Goal: Task Accomplishment & Management: Manage account settings

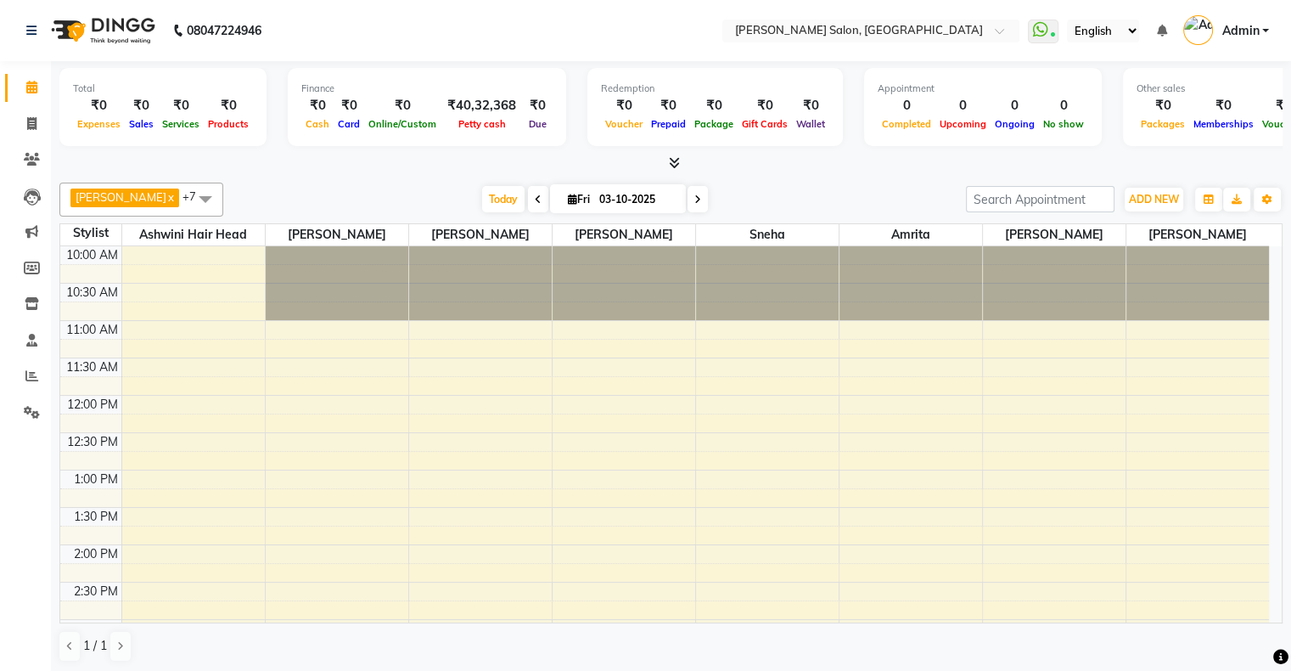
scroll to position [424, 0]
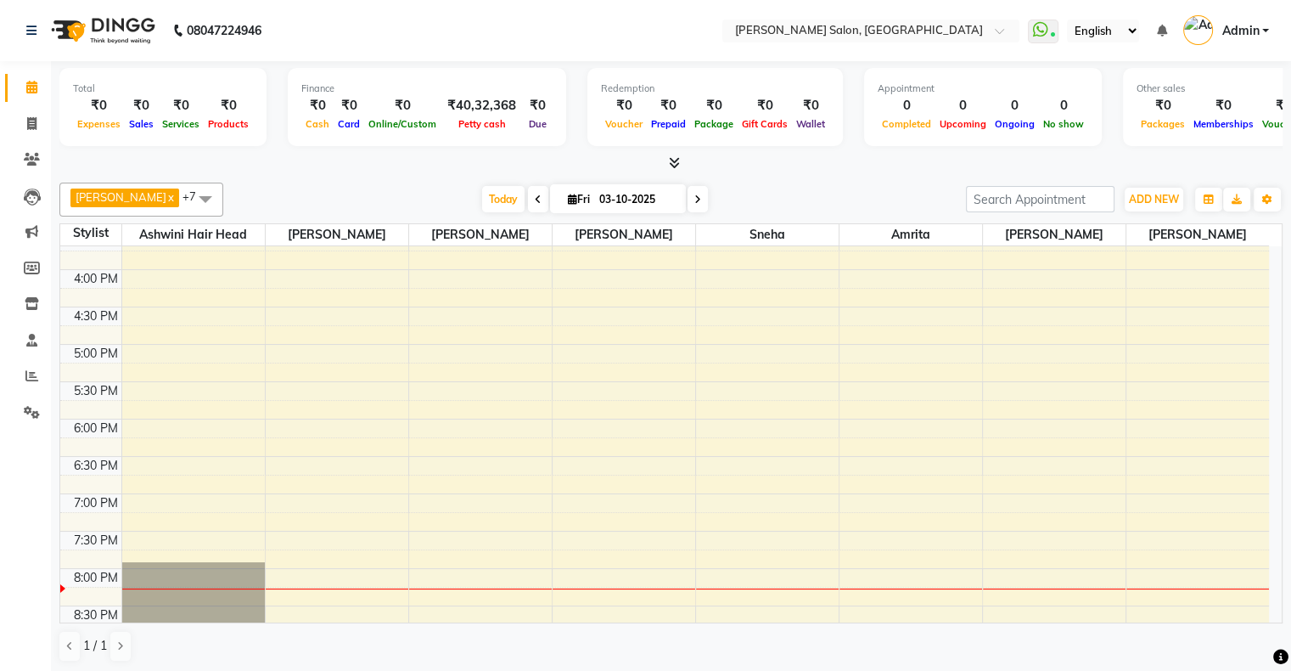
click at [564, 195] on span "Fri" at bounding box center [579, 199] width 31 height 13
select select "10"
select select "2025"
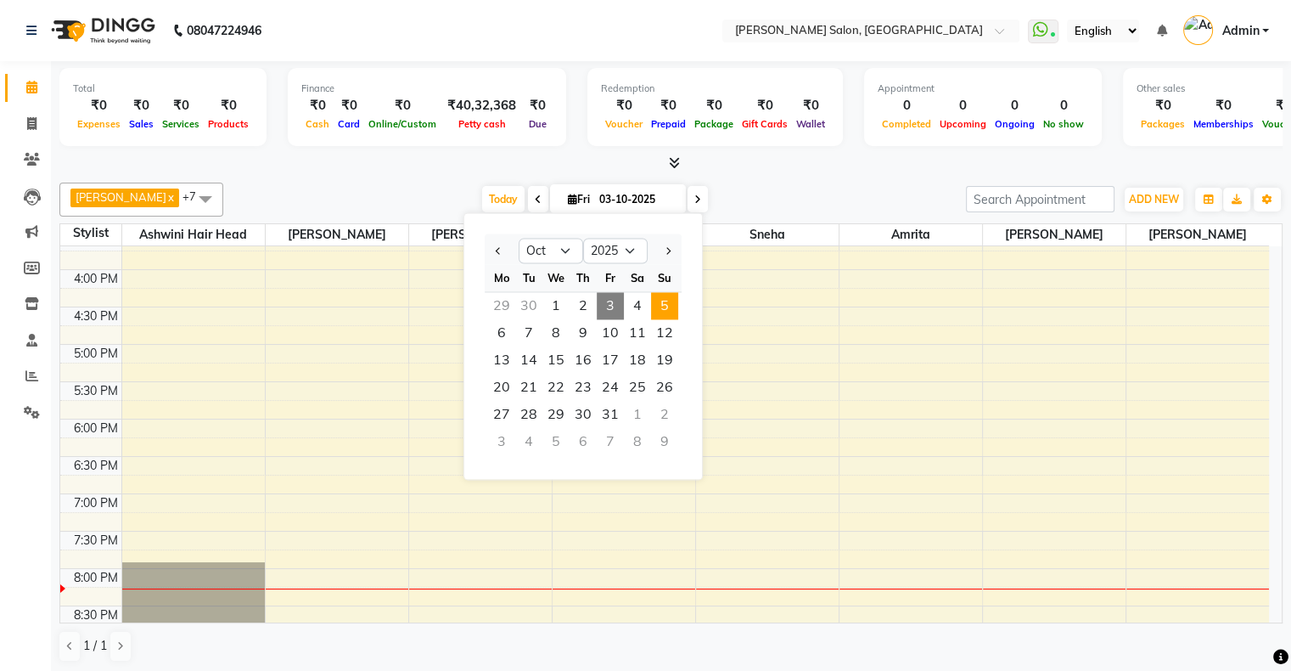
click at [672, 309] on span "5" at bounding box center [664, 305] width 27 height 27
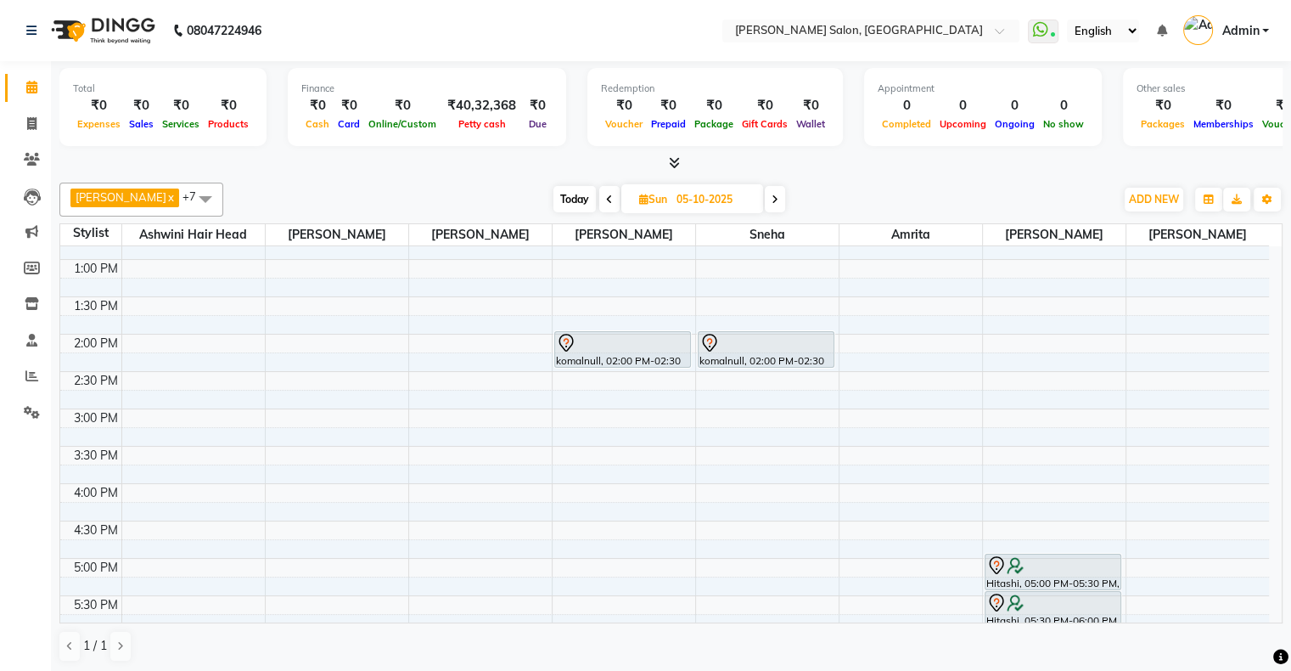
scroll to position [160, 0]
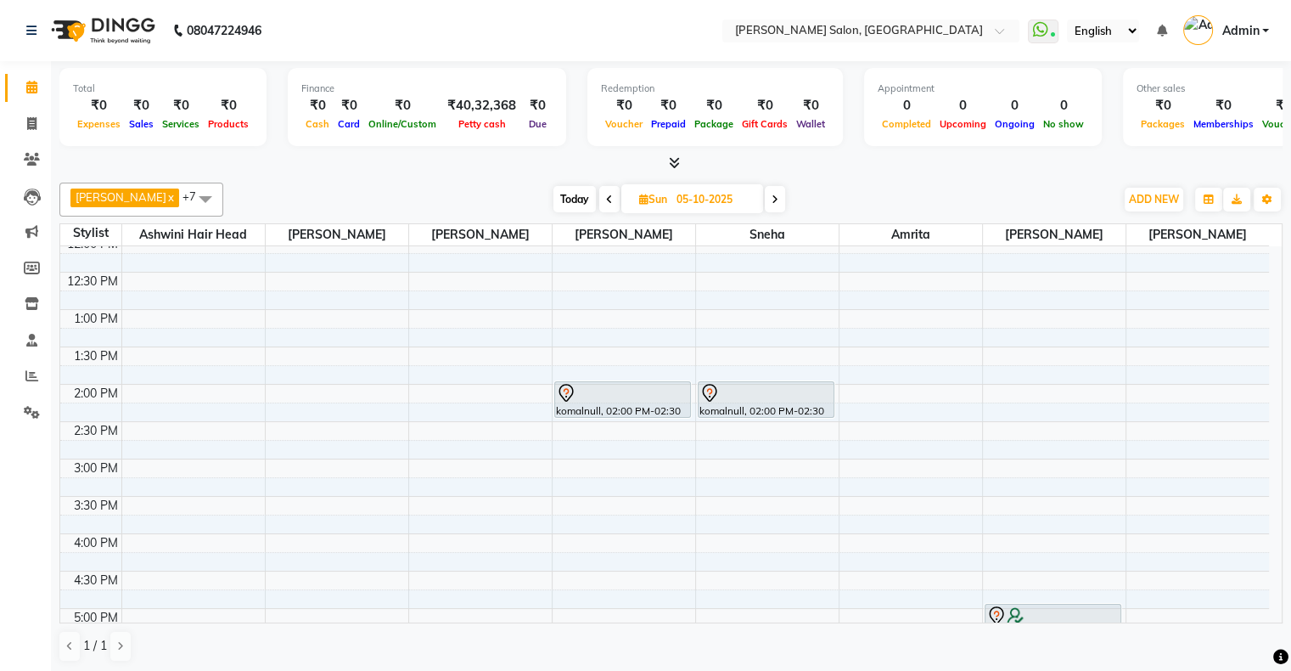
click at [599, 198] on span at bounding box center [609, 199] width 20 height 26
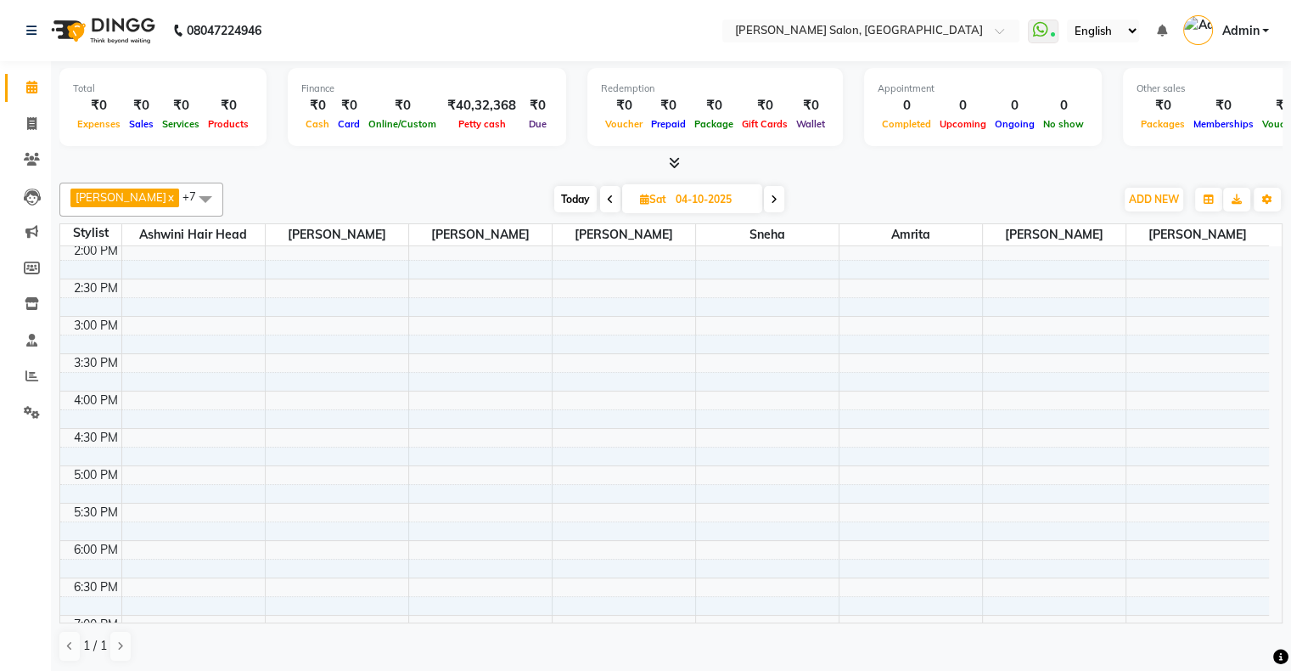
scroll to position [0, 0]
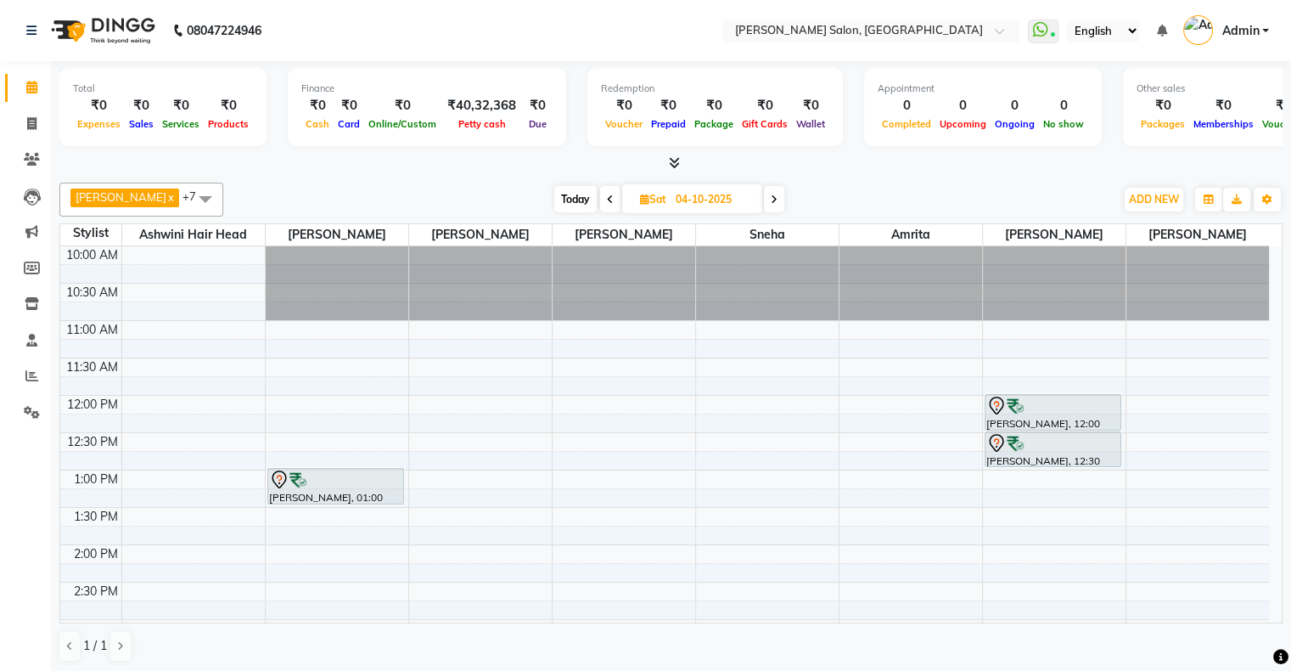
click at [764, 189] on span at bounding box center [774, 199] width 20 height 26
type input "05-10-2025"
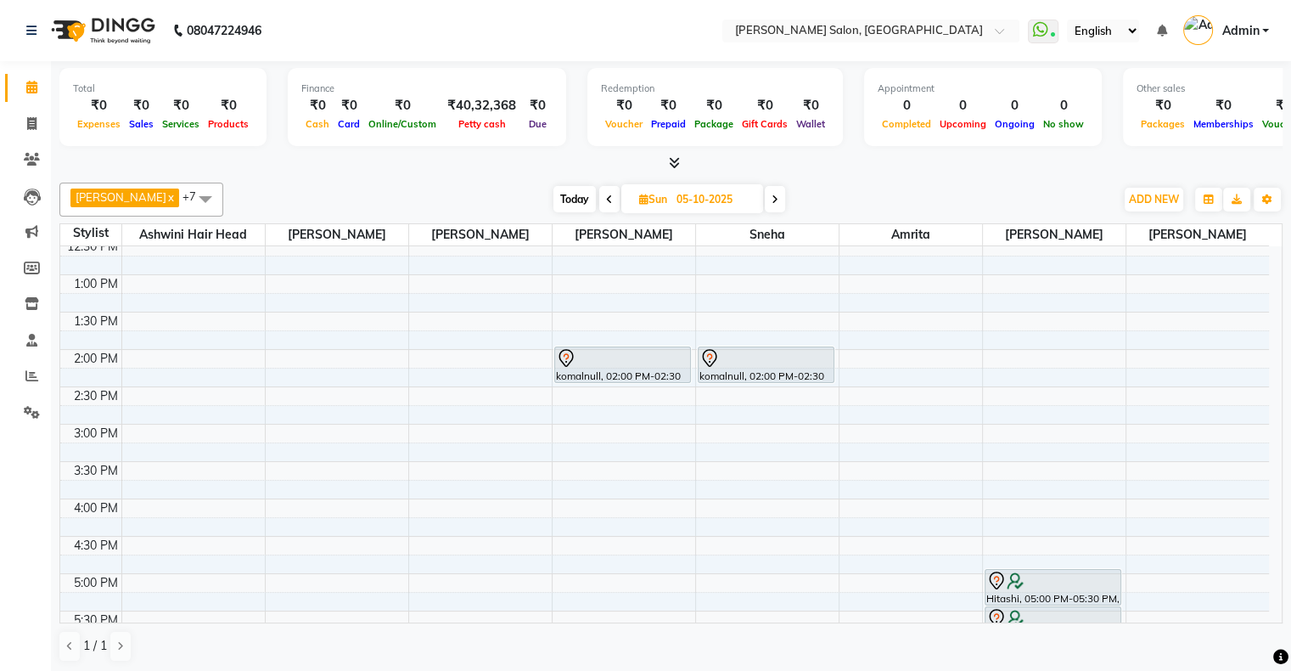
scroll to position [160, 0]
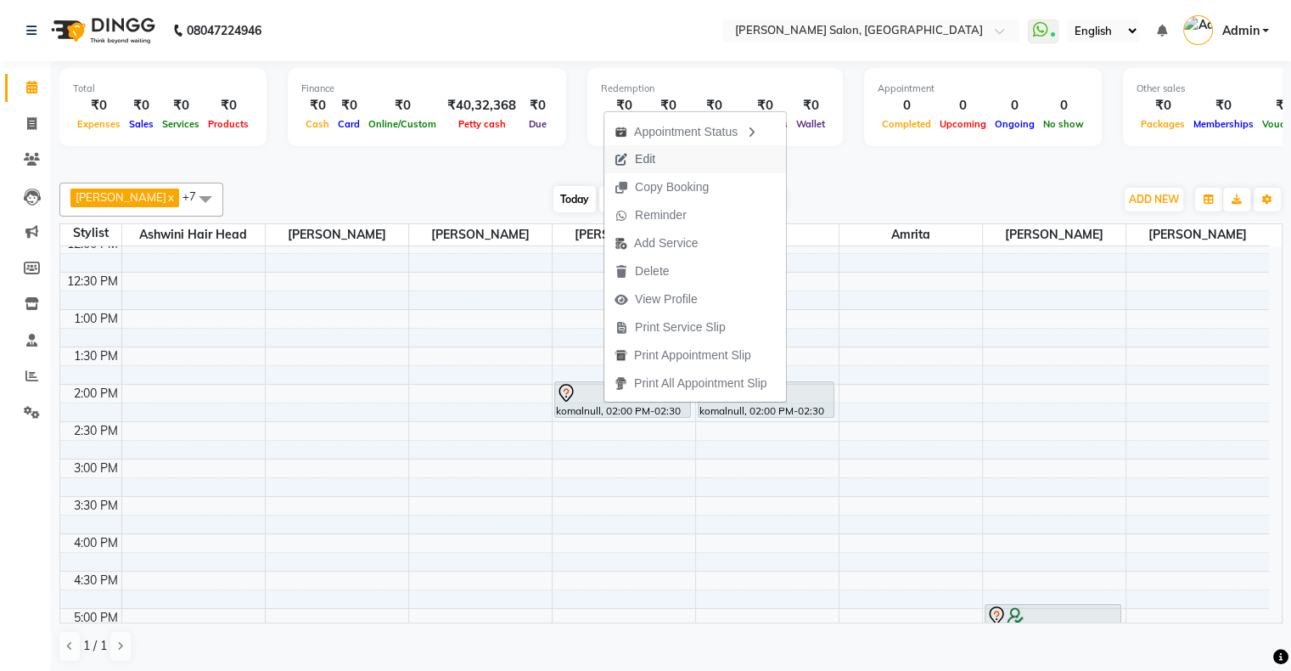
click at [660, 156] on span "Edit" at bounding box center [634, 159] width 61 height 28
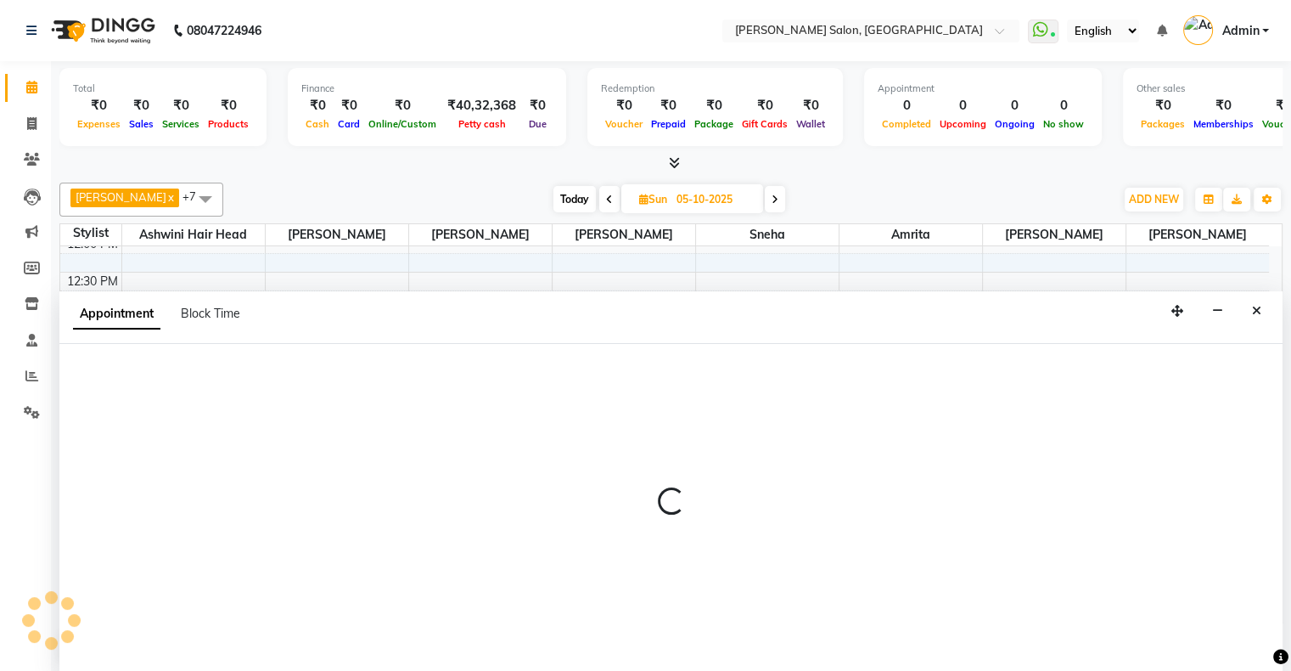
scroll to position [0, 0]
select select "tentative"
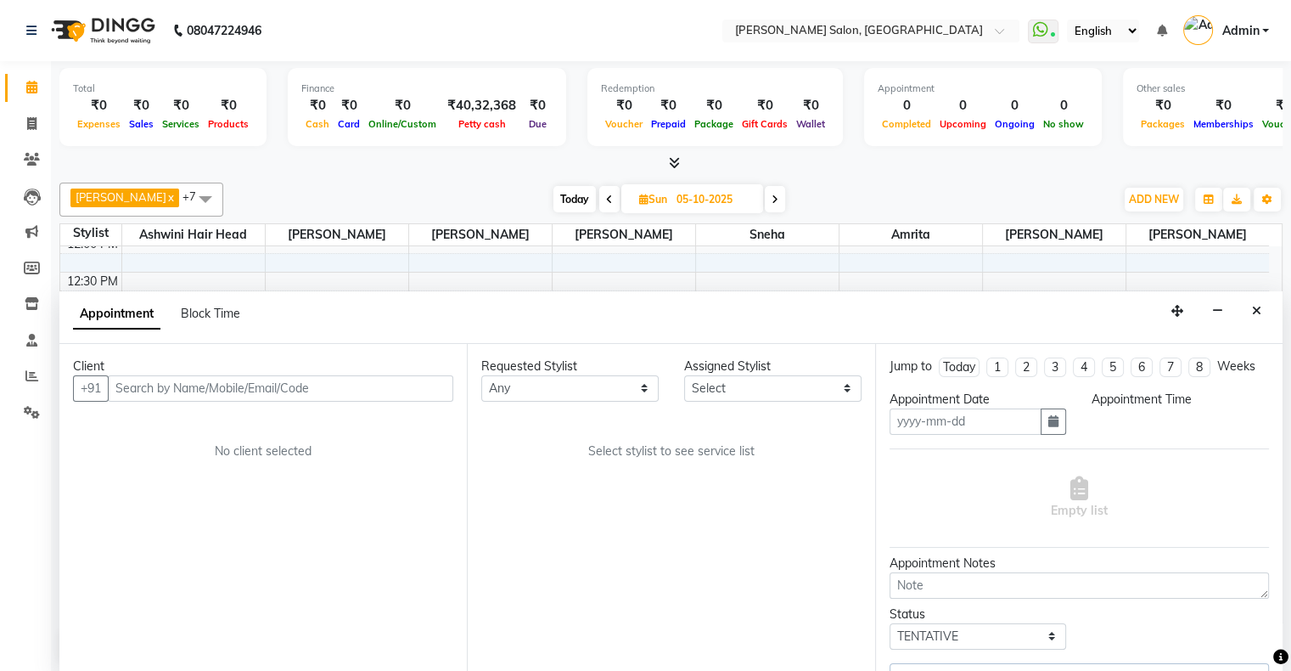
type input "05-10-2025"
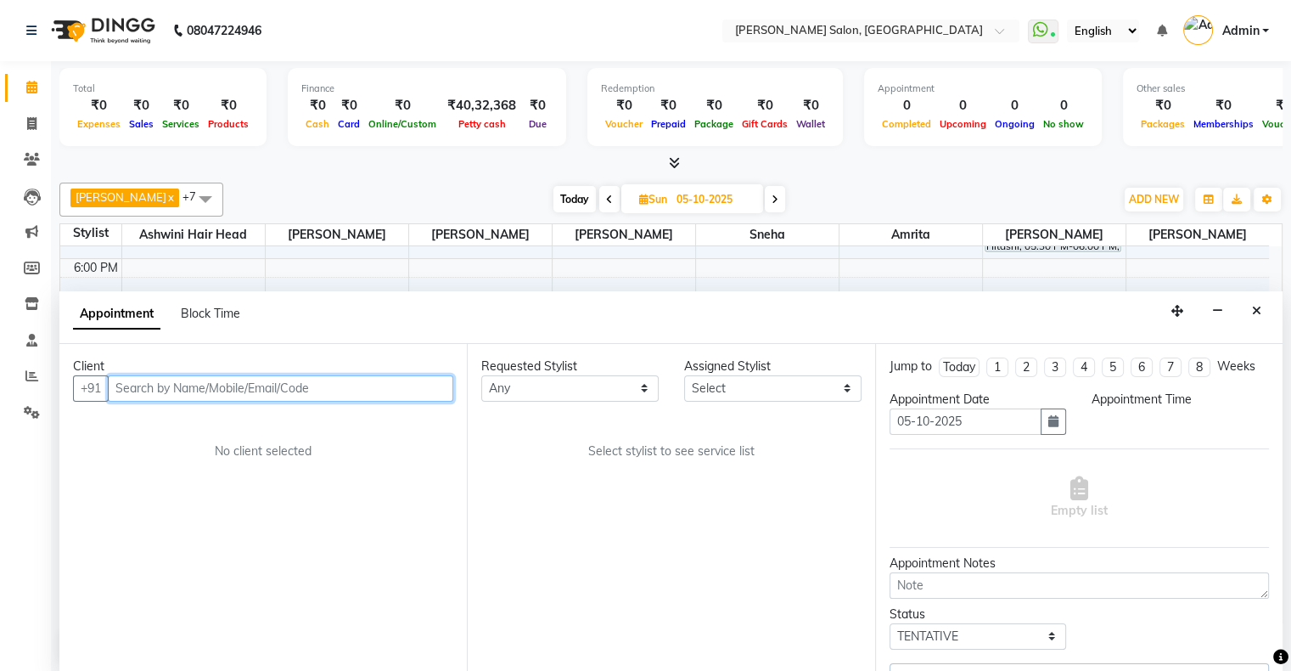
select select "89636"
select select "840"
select select "1747"
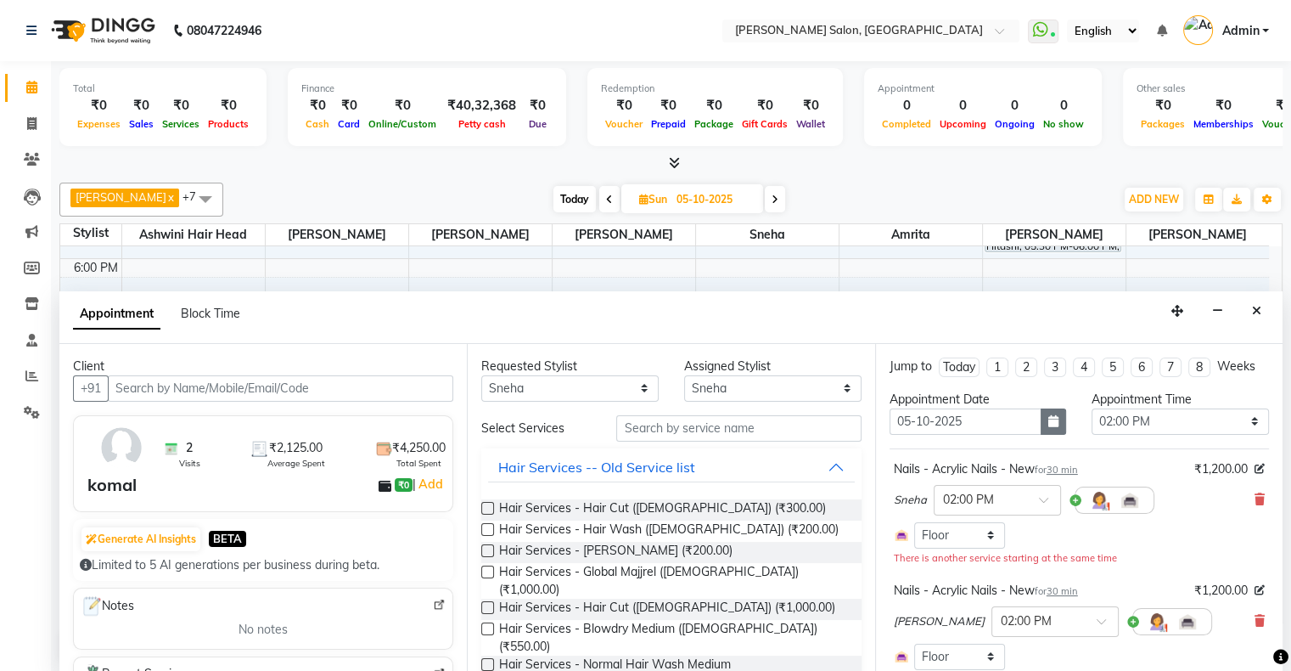
click at [1041, 423] on button "button" at bounding box center [1053, 421] width 25 height 26
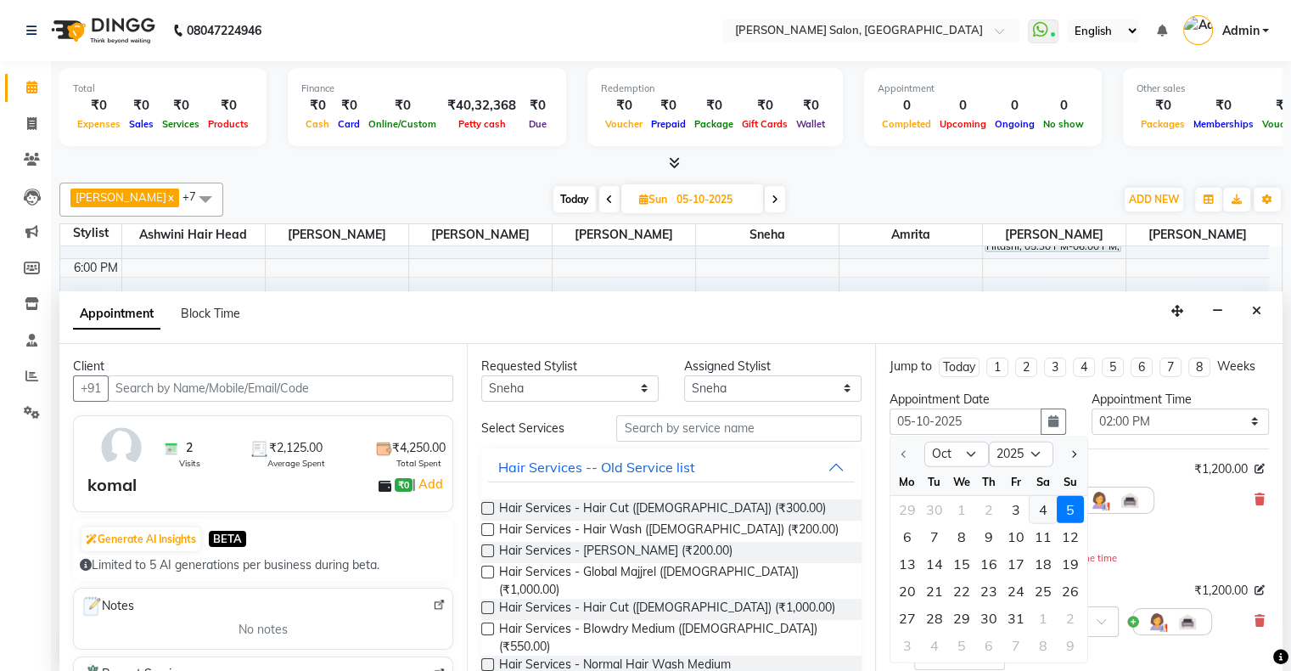
click at [1040, 505] on div "4" at bounding box center [1043, 509] width 27 height 27
type input "04-10-2025"
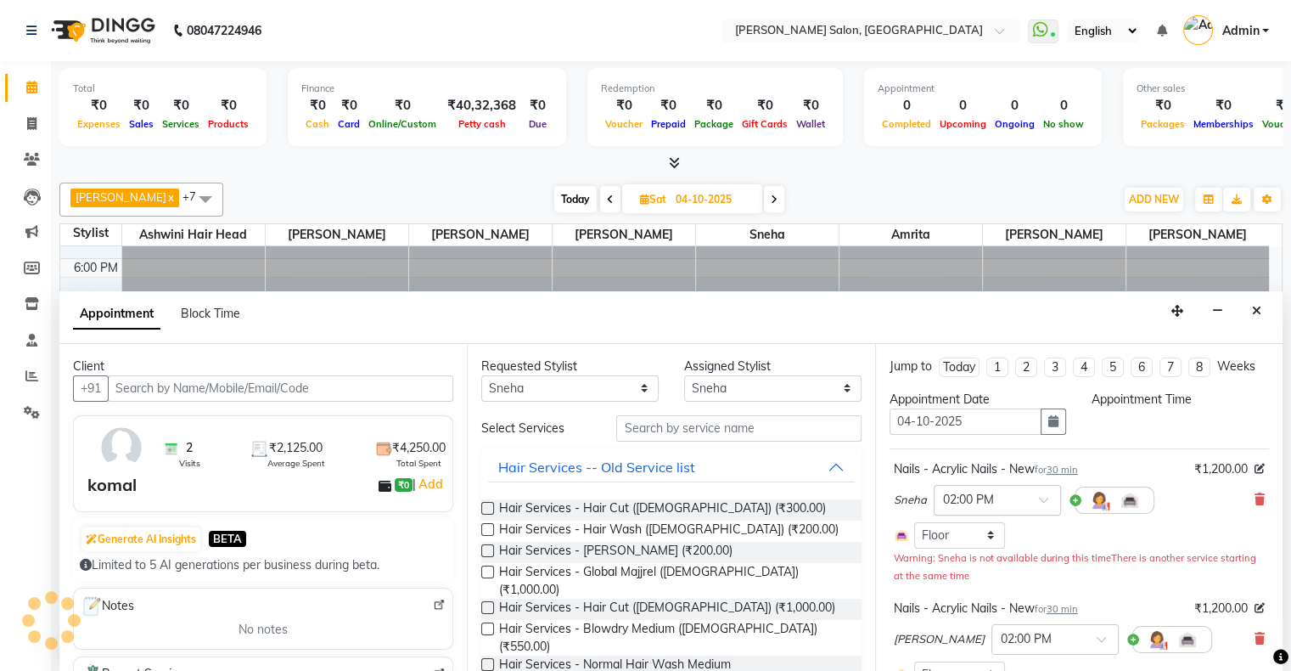
select select "840"
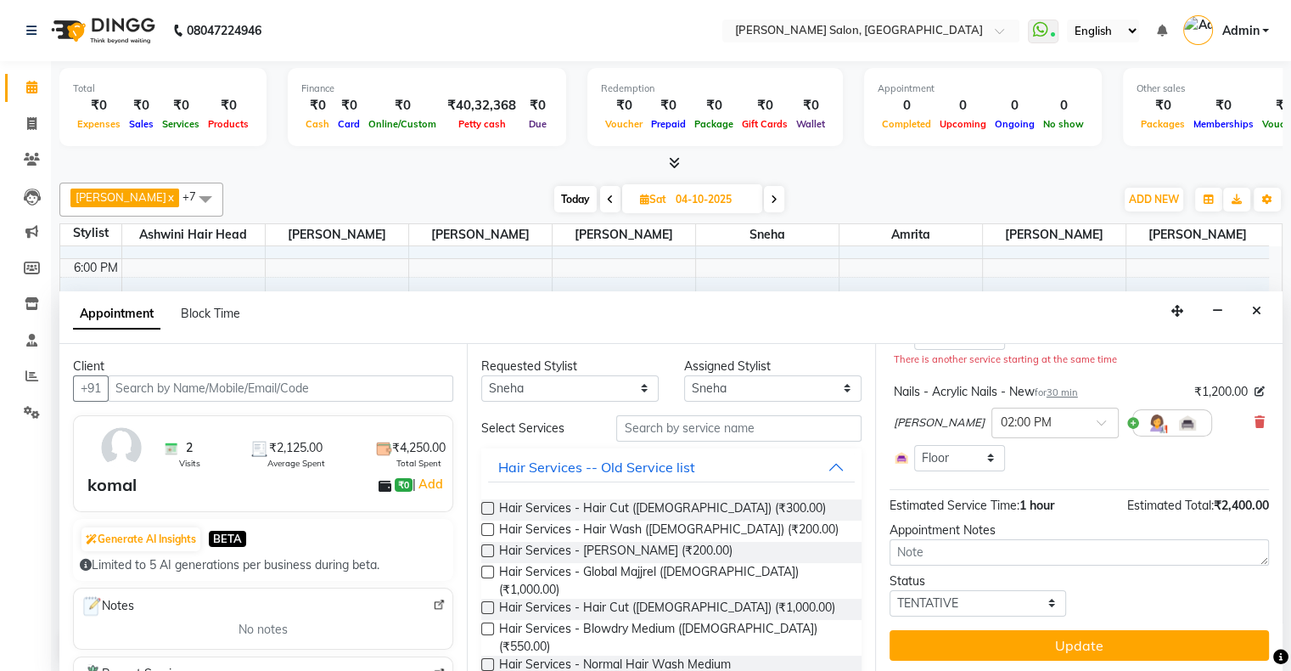
scroll to position [198, 0]
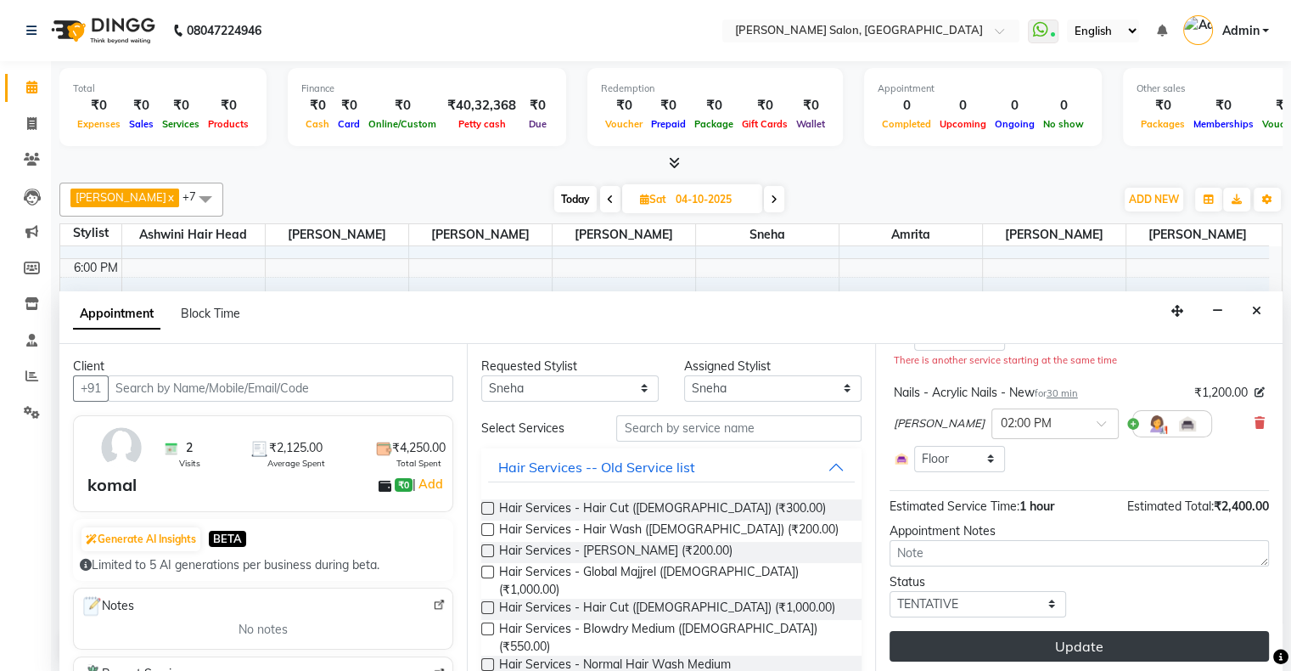
click at [1068, 641] on button "Update" at bounding box center [1079, 646] width 379 height 31
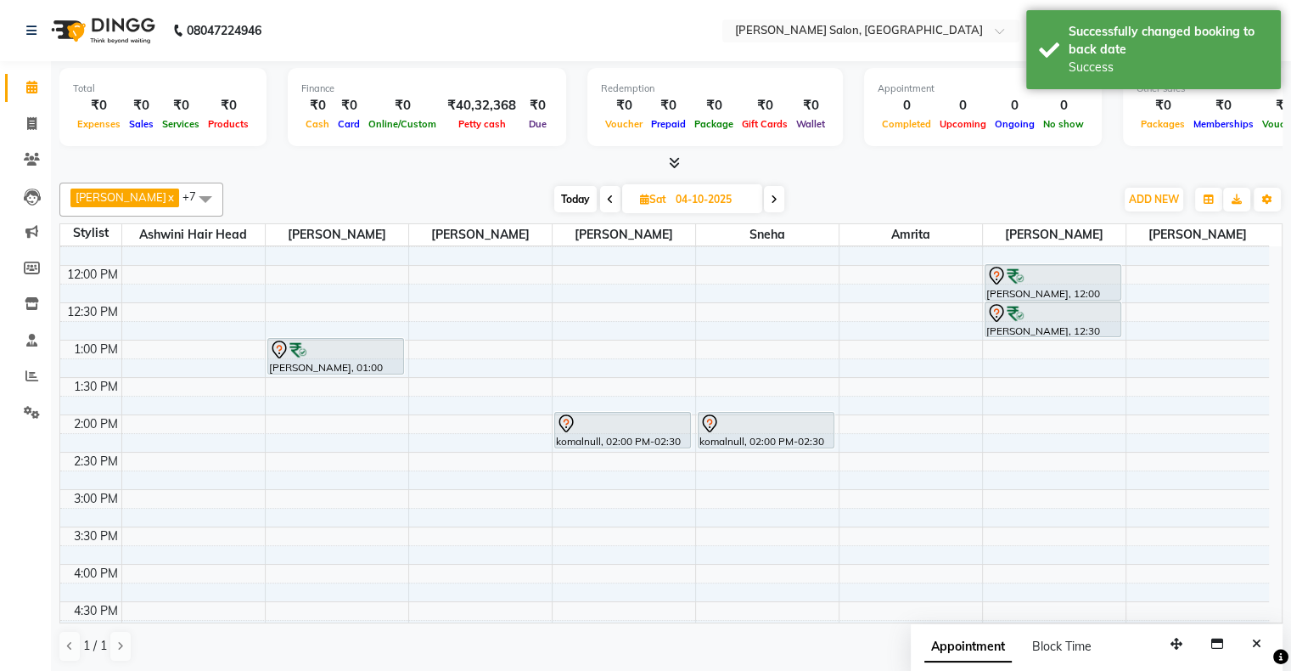
scroll to position [76, 0]
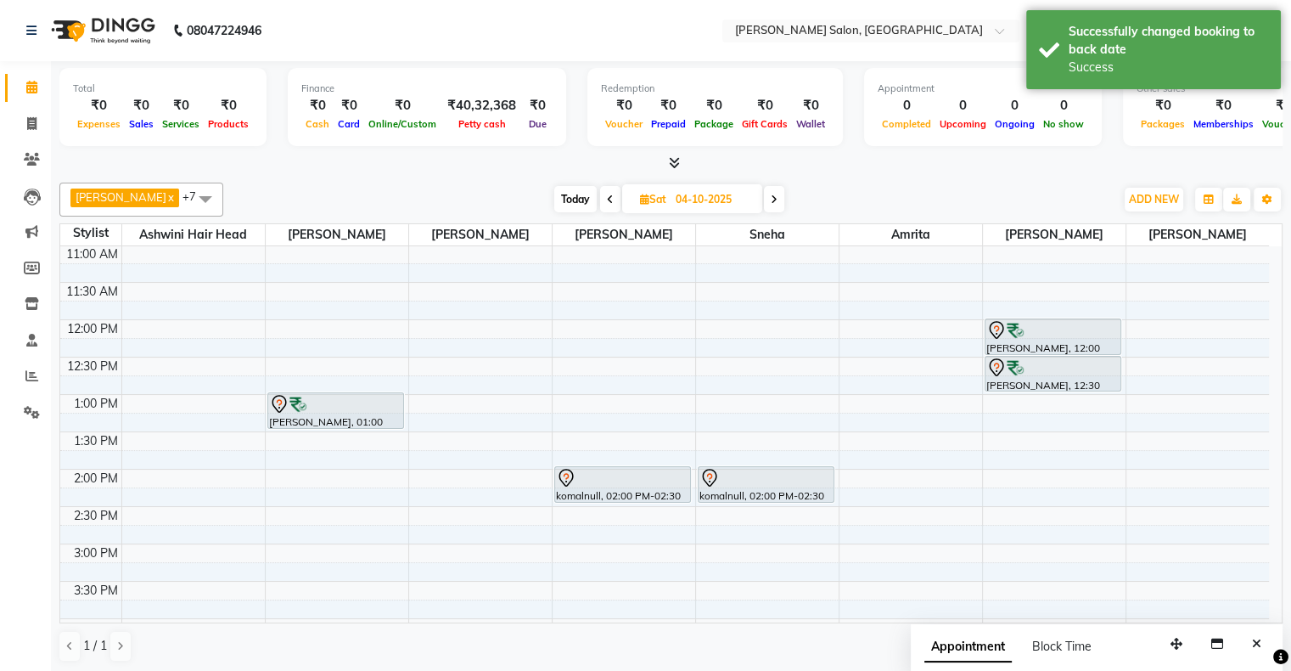
click at [554, 189] on span "Today" at bounding box center [575, 199] width 42 height 26
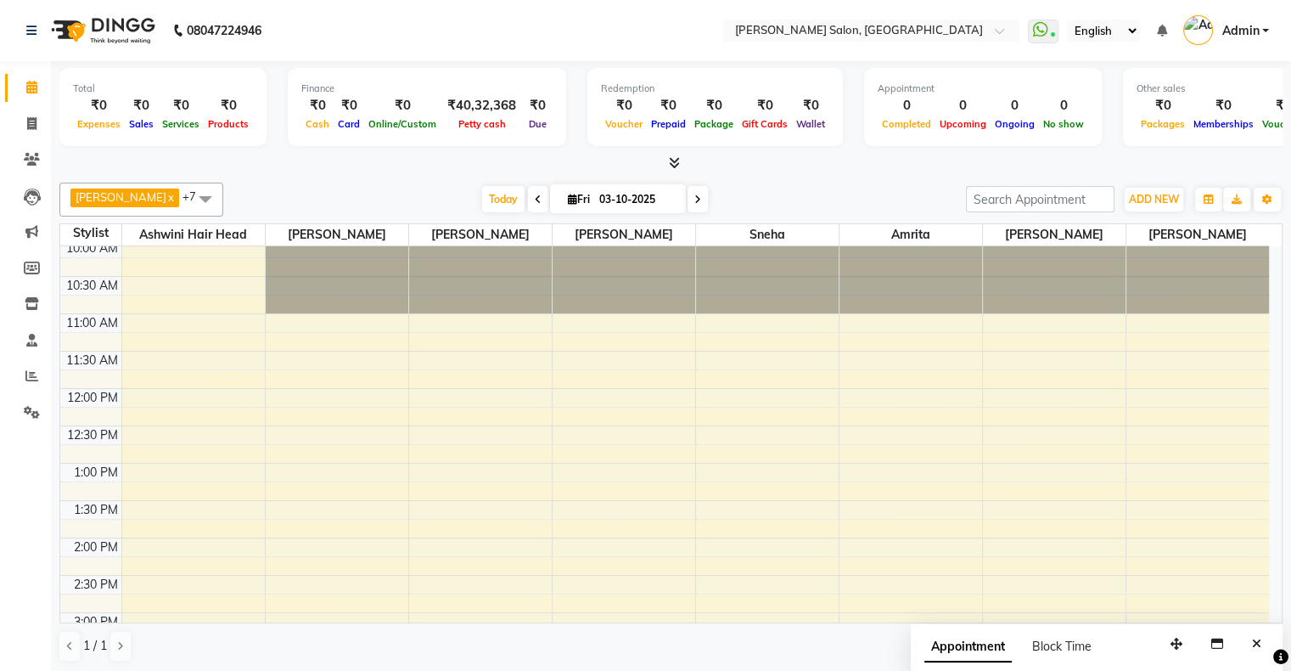
scroll to position [0, 0]
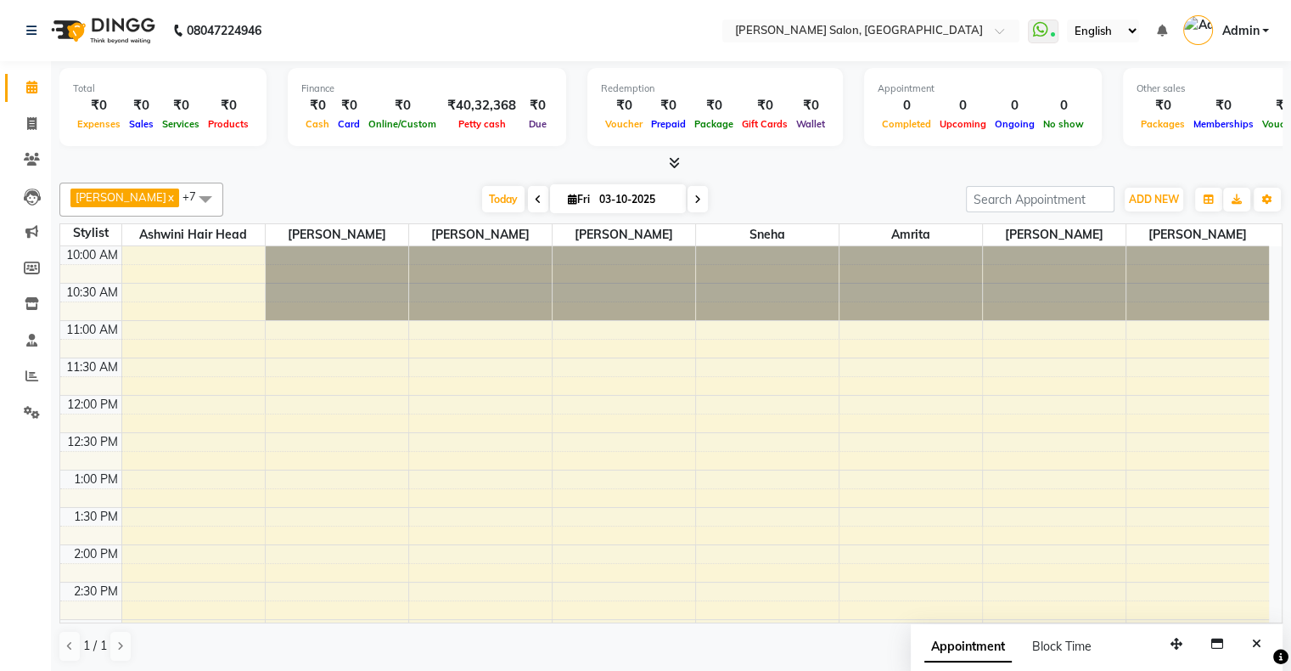
click at [688, 204] on span at bounding box center [698, 199] width 20 height 26
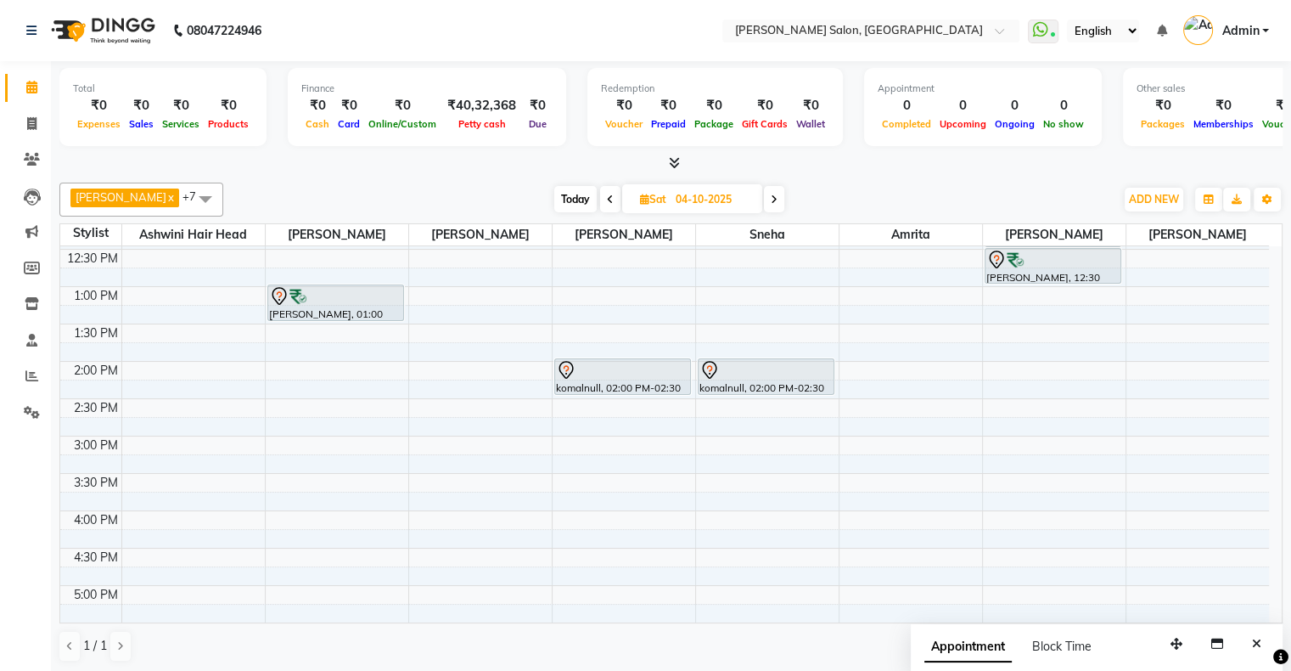
scroll to position [76, 0]
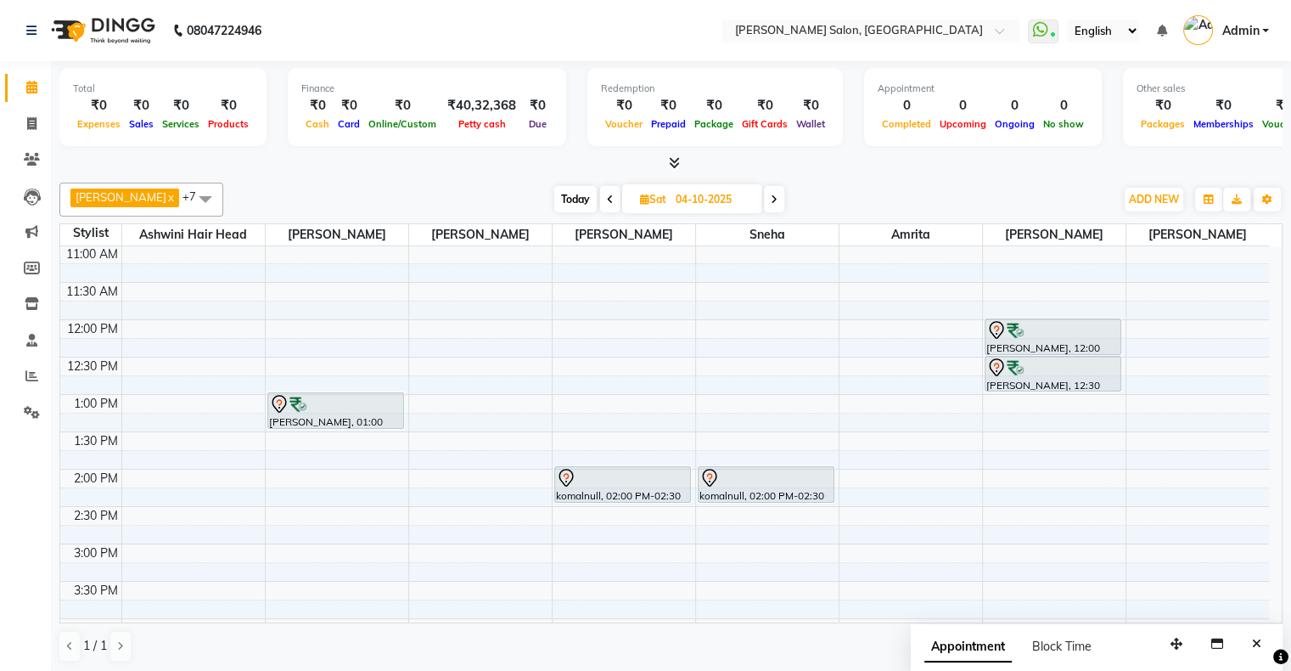
click at [559, 198] on span "Today" at bounding box center [575, 199] width 42 height 26
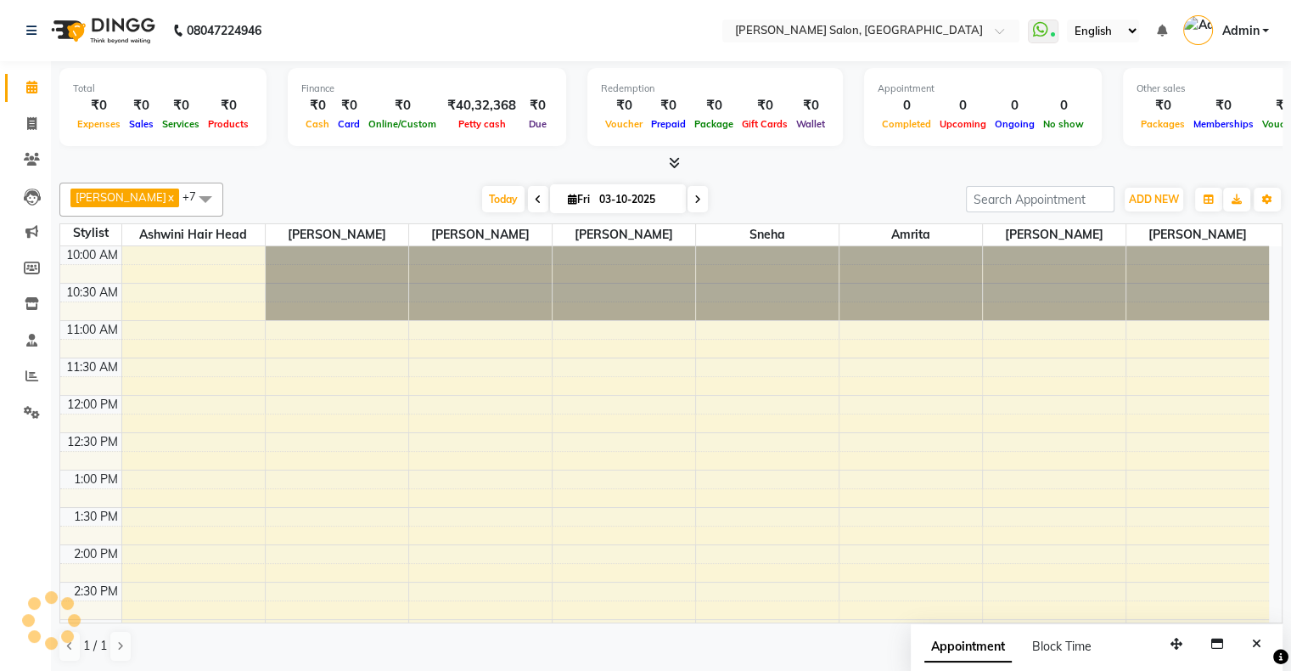
scroll to position [585, 0]
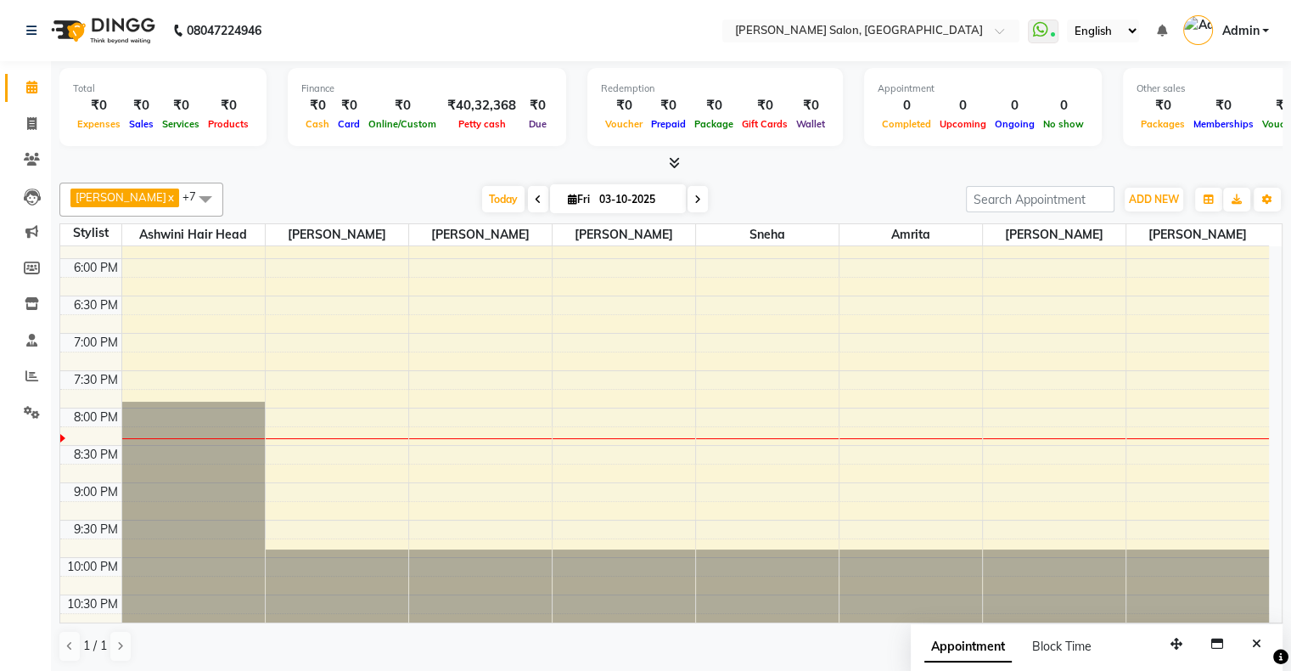
click at [694, 194] on icon at bounding box center [697, 199] width 7 height 10
type input "04-10-2025"
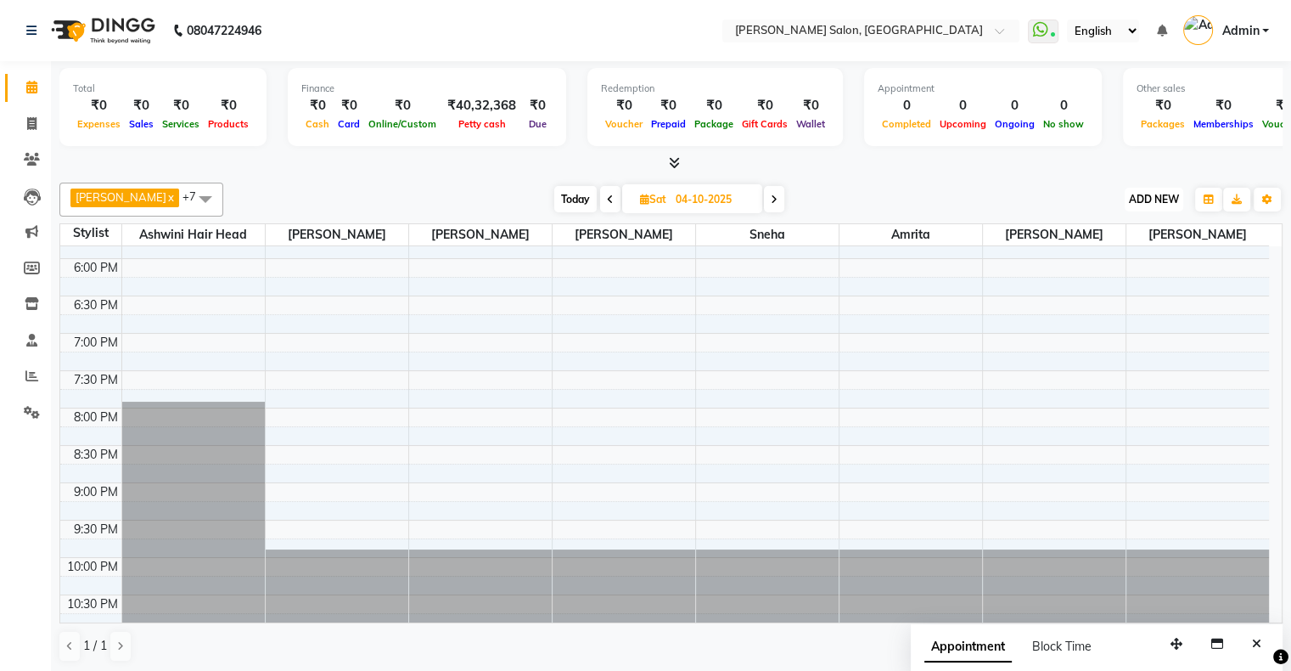
click at [1159, 193] on span "ADD NEW" at bounding box center [1154, 199] width 50 height 13
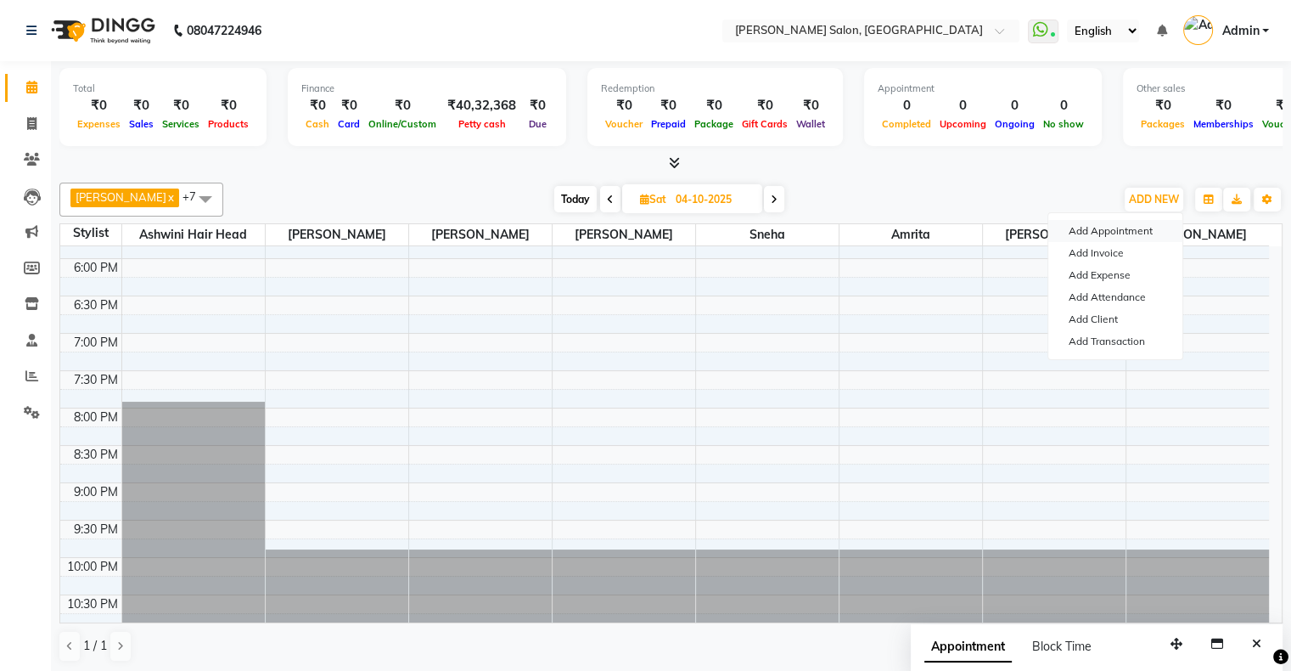
click at [1147, 228] on button "Add Appointment" at bounding box center [1115, 231] width 134 height 22
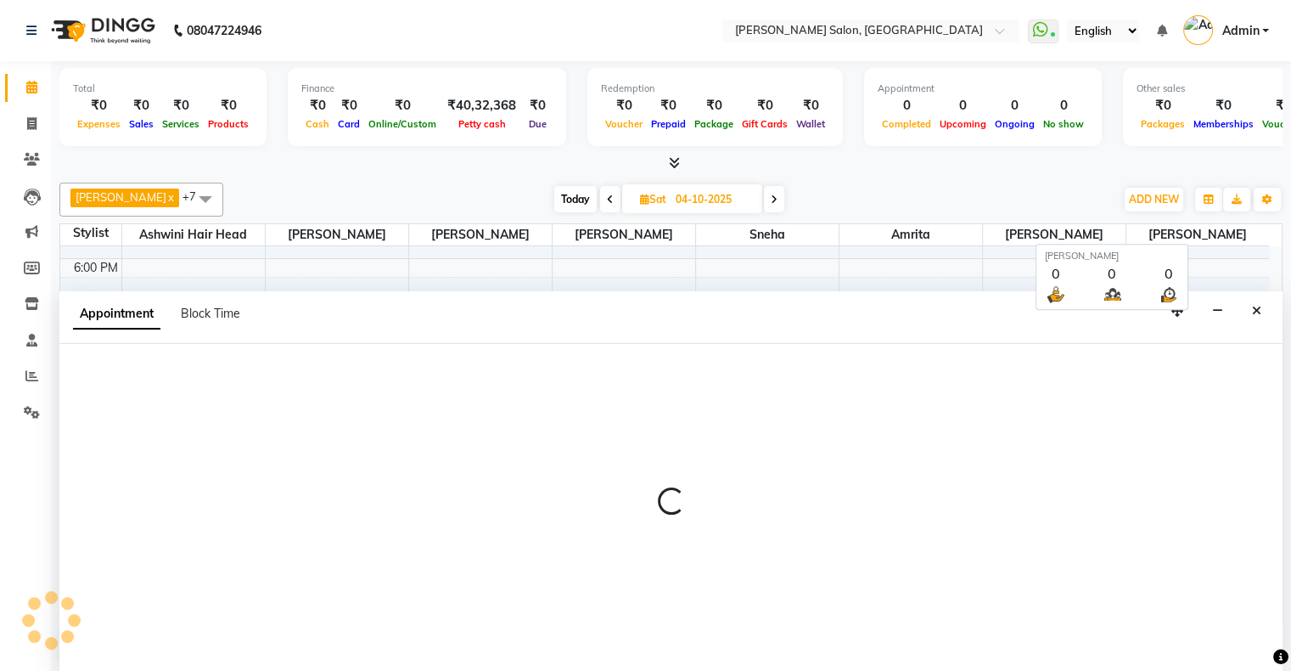
scroll to position [0, 0]
select select "tentative"
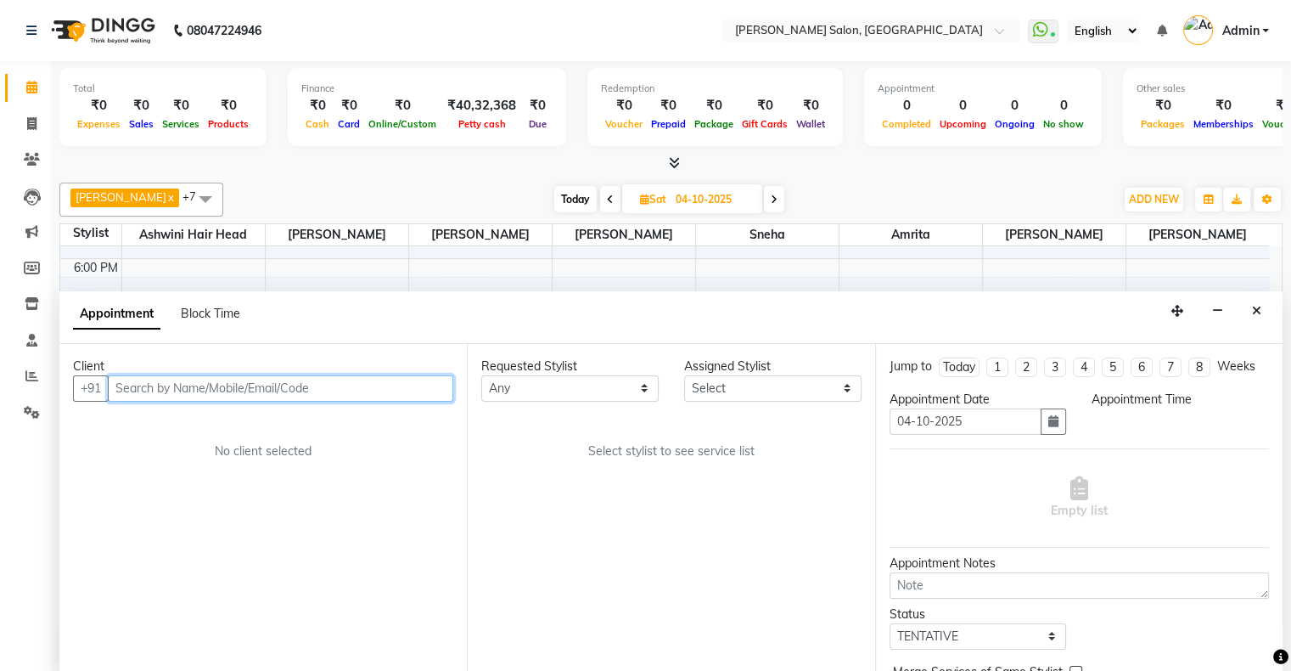
select select "660"
click at [180, 381] on input "text" at bounding box center [281, 388] width 346 height 26
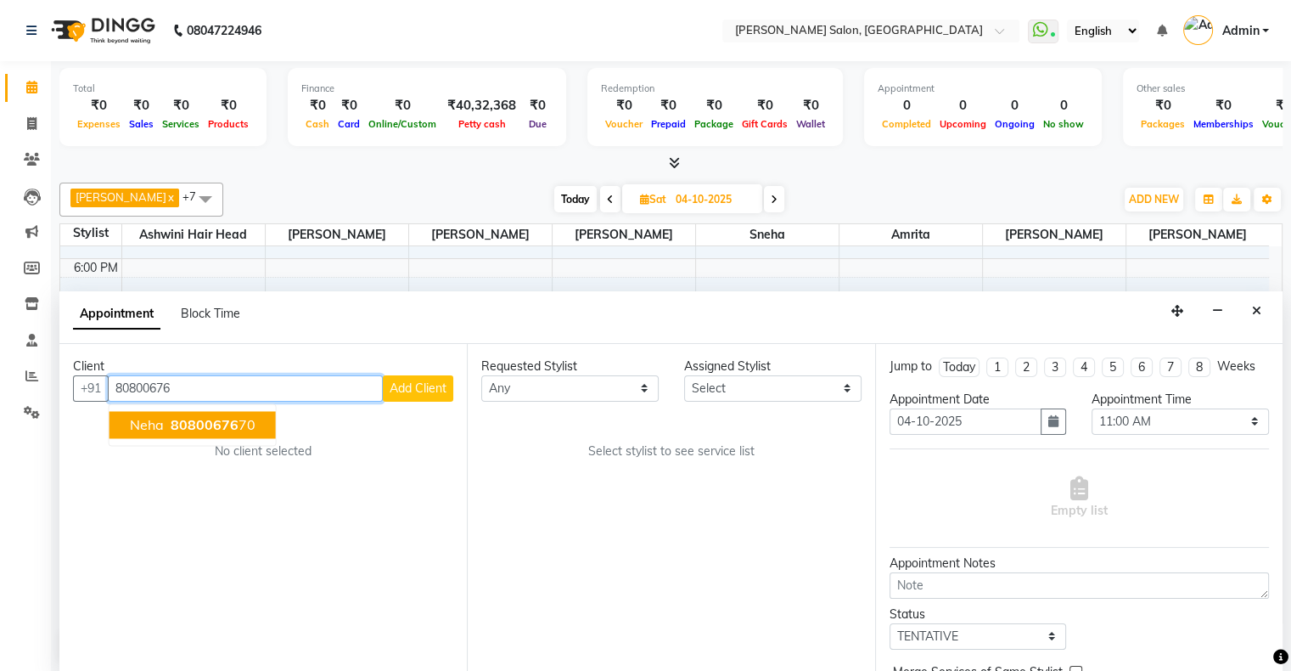
click at [202, 420] on span "80800676" at bounding box center [205, 424] width 68 height 17
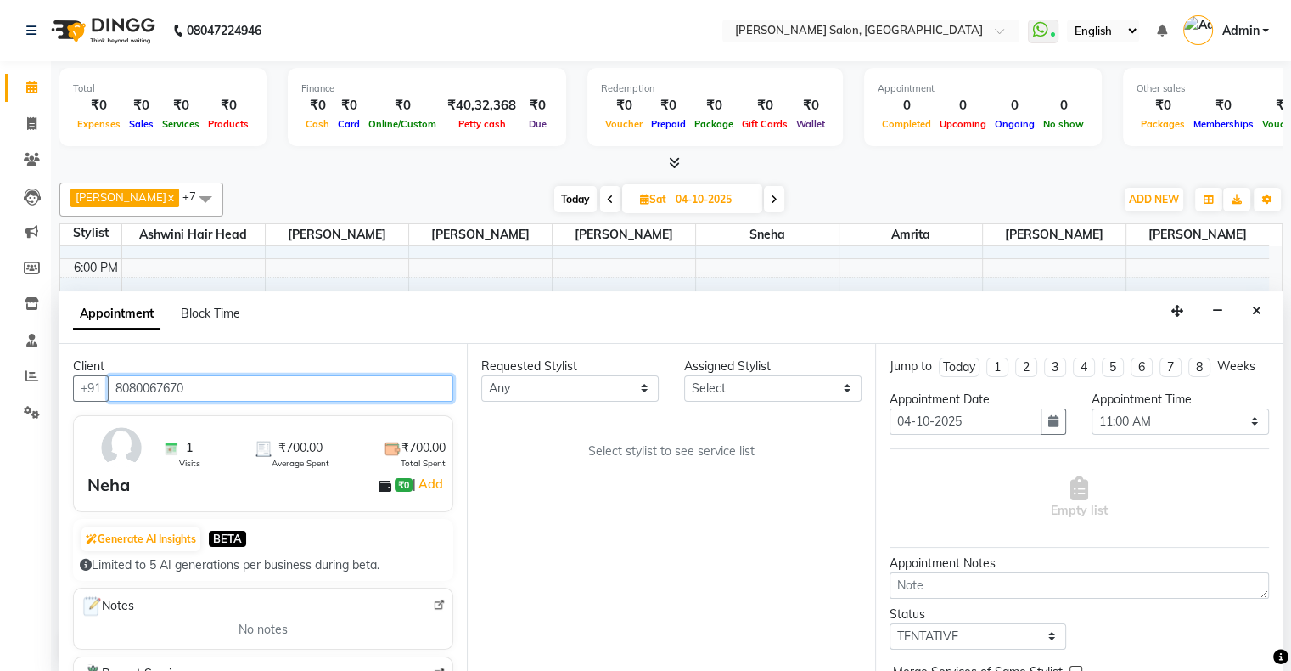
type input "8080067670"
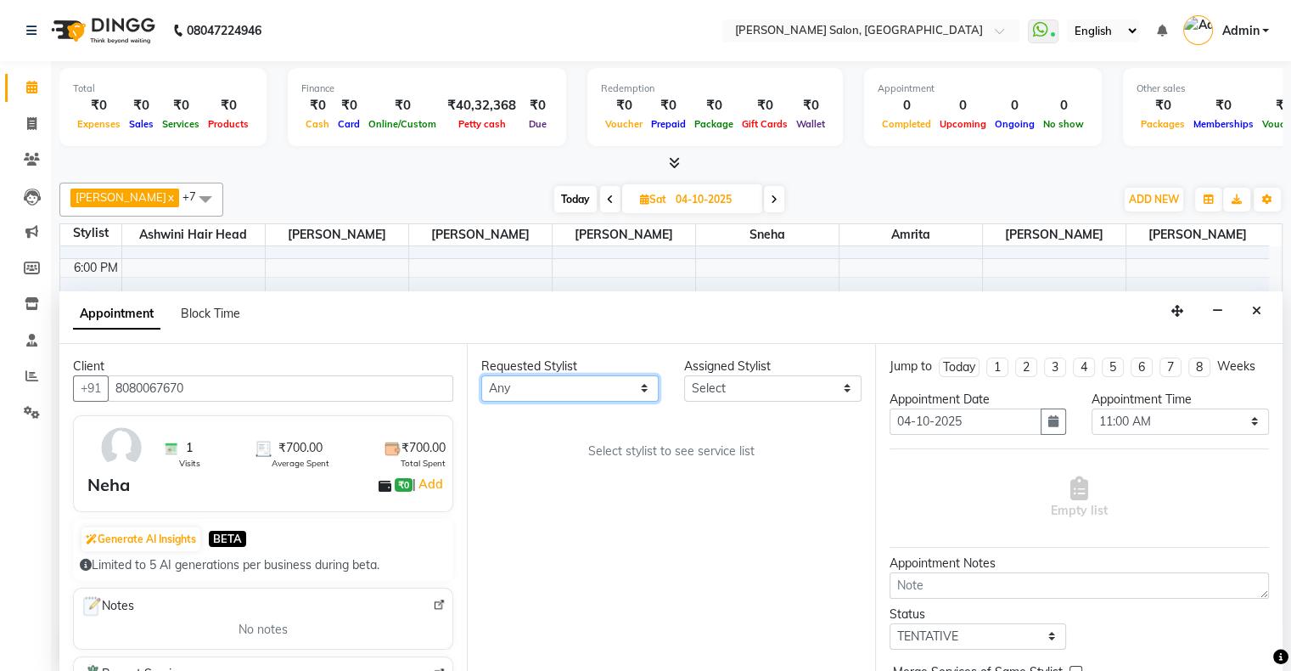
click at [593, 389] on select "Any Amrita Arif Ashwini Hair Head Kirti Nida FD Pradip Pradip Vaishnav Sanjana …" at bounding box center [569, 388] width 177 height 26
select select "89636"
click at [481, 375] on select "Any Amrita Arif Ashwini Hair Head Kirti Nida FD Pradip Pradip Vaishnav Sanjana …" at bounding box center [569, 388] width 177 height 26
select select "89636"
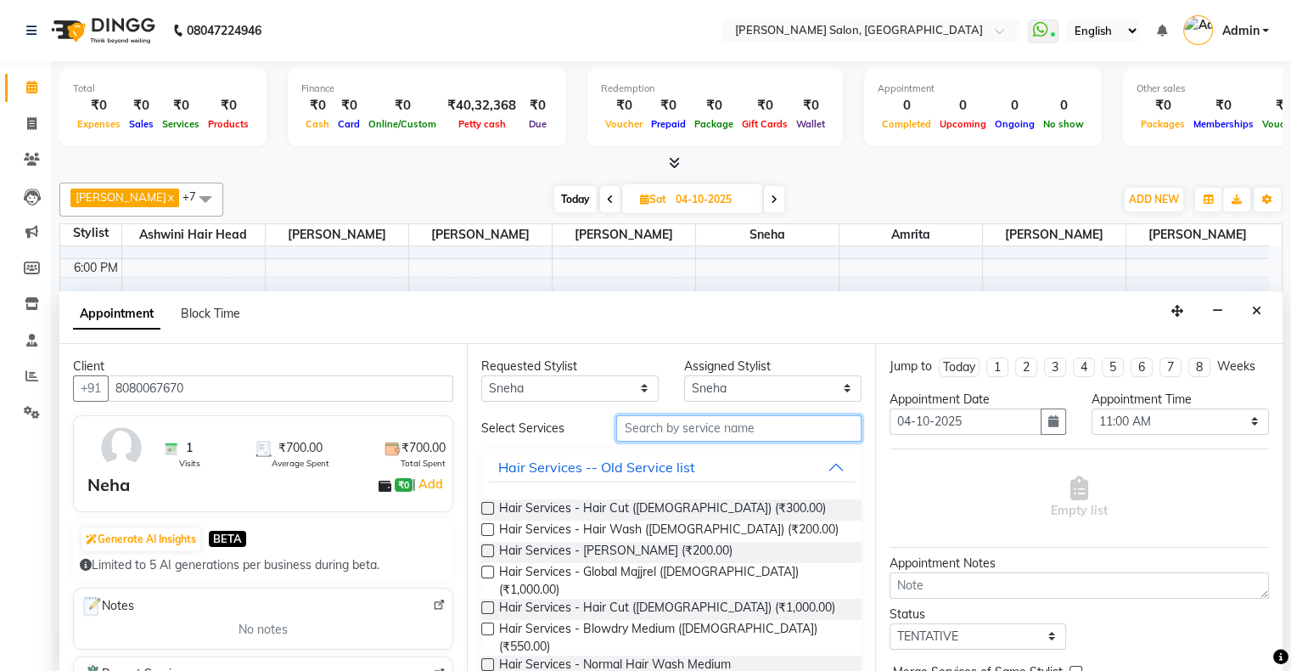
click at [689, 415] on input "text" at bounding box center [738, 428] width 245 height 26
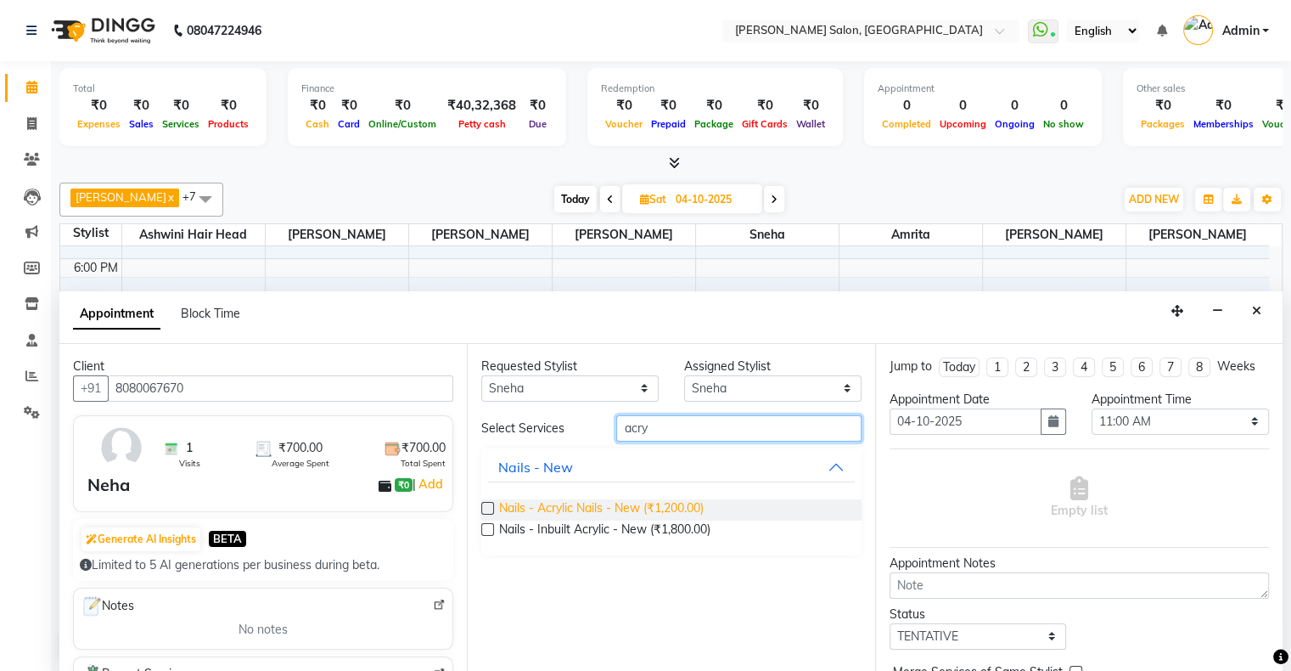
type input "acry"
click at [643, 501] on span "Nails - Acrylic Nails - New (₹1,200.00)" at bounding box center [601, 509] width 205 height 21
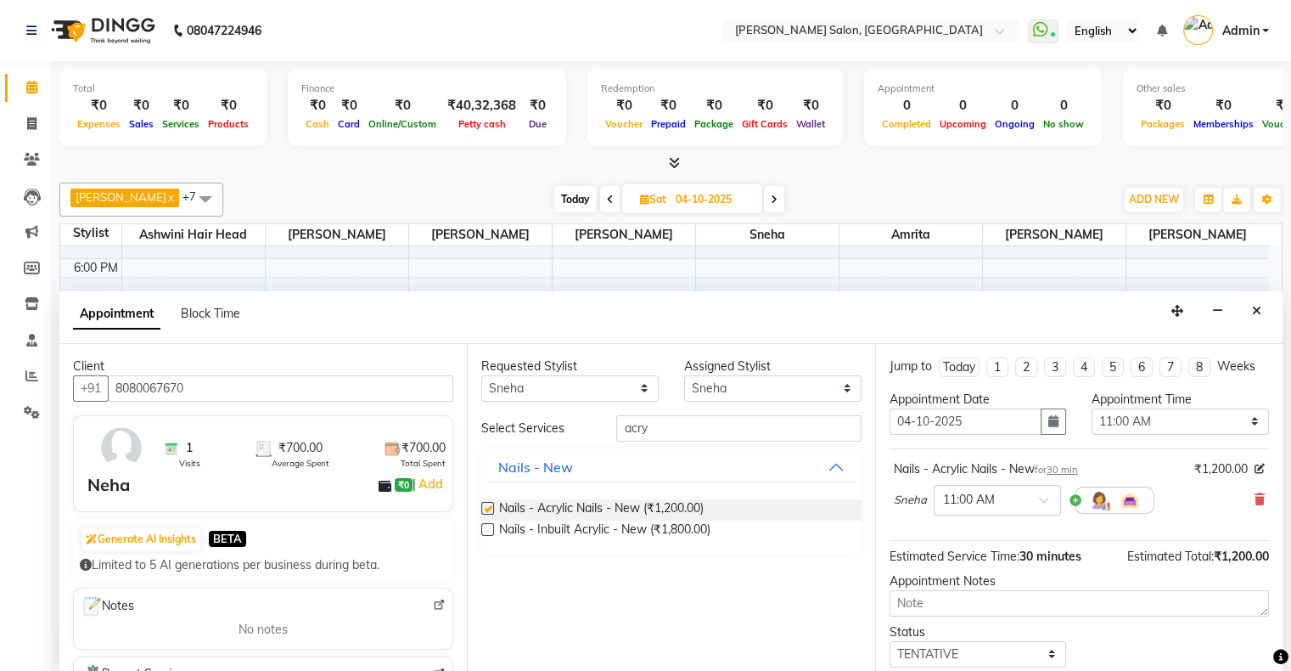
checkbox input "false"
click at [1151, 402] on div "Appointment Time" at bounding box center [1180, 400] width 177 height 18
click at [1153, 408] on select "Select 11:00 AM 11:15 AM 11:30 AM 11:45 AM 12:00 PM 12:15 PM 12:30 PM 12:45 PM …" at bounding box center [1180, 421] width 177 height 26
select select "900"
click at [1092, 408] on select "Select 11:00 AM 11:15 AM 11:30 AM 11:45 AM 12:00 PM 12:15 PM 12:30 PM 12:45 PM …" at bounding box center [1180, 421] width 177 height 26
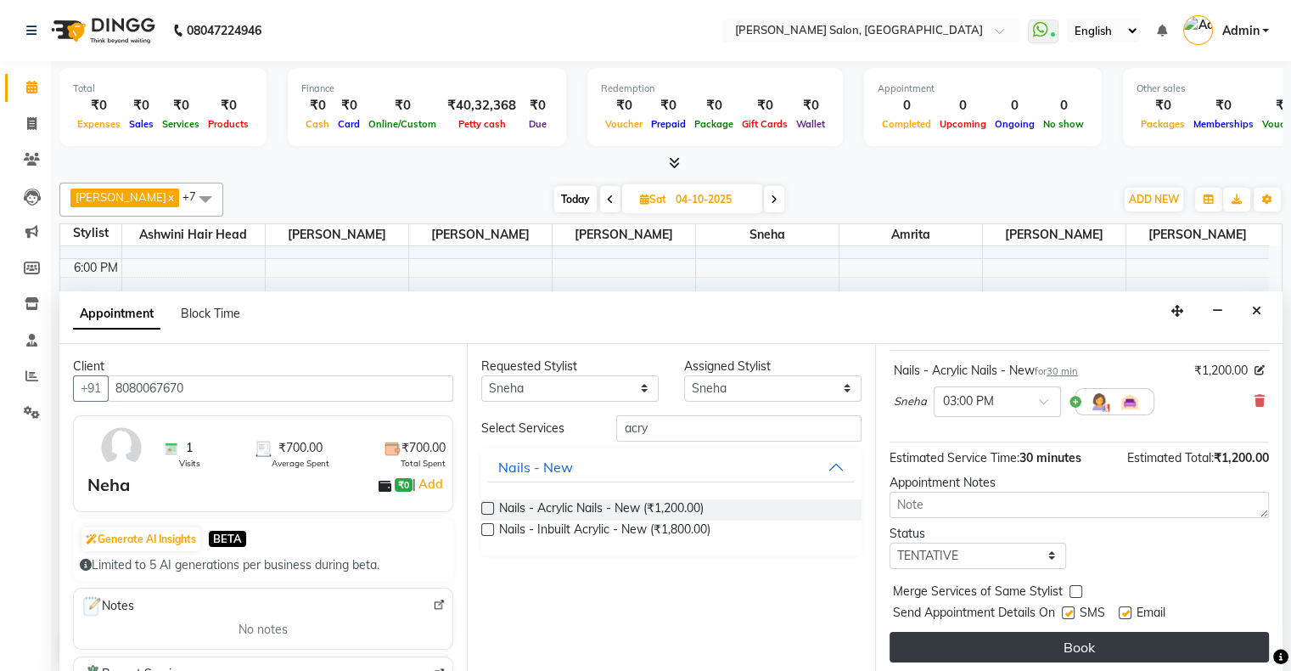
scroll to position [99, 0]
click at [1121, 637] on button "Book" at bounding box center [1079, 646] width 379 height 31
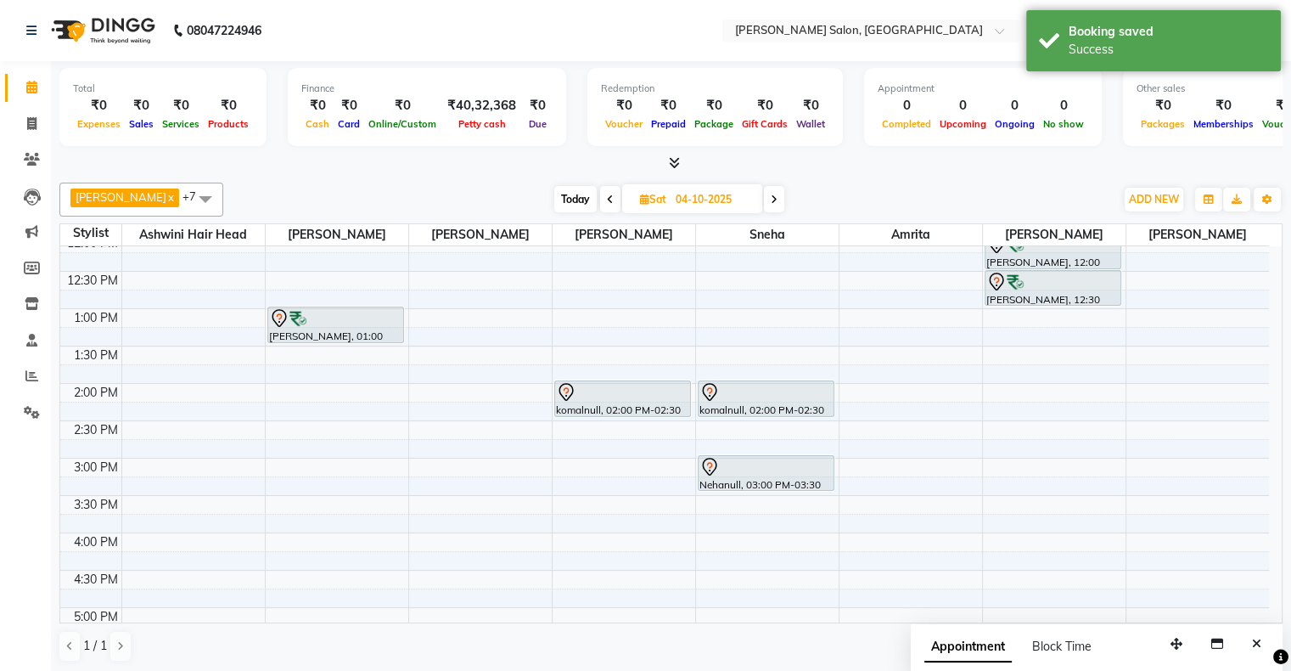
scroll to position [160, 0]
click at [564, 199] on span "Today" at bounding box center [575, 199] width 42 height 26
type input "03-10-2025"
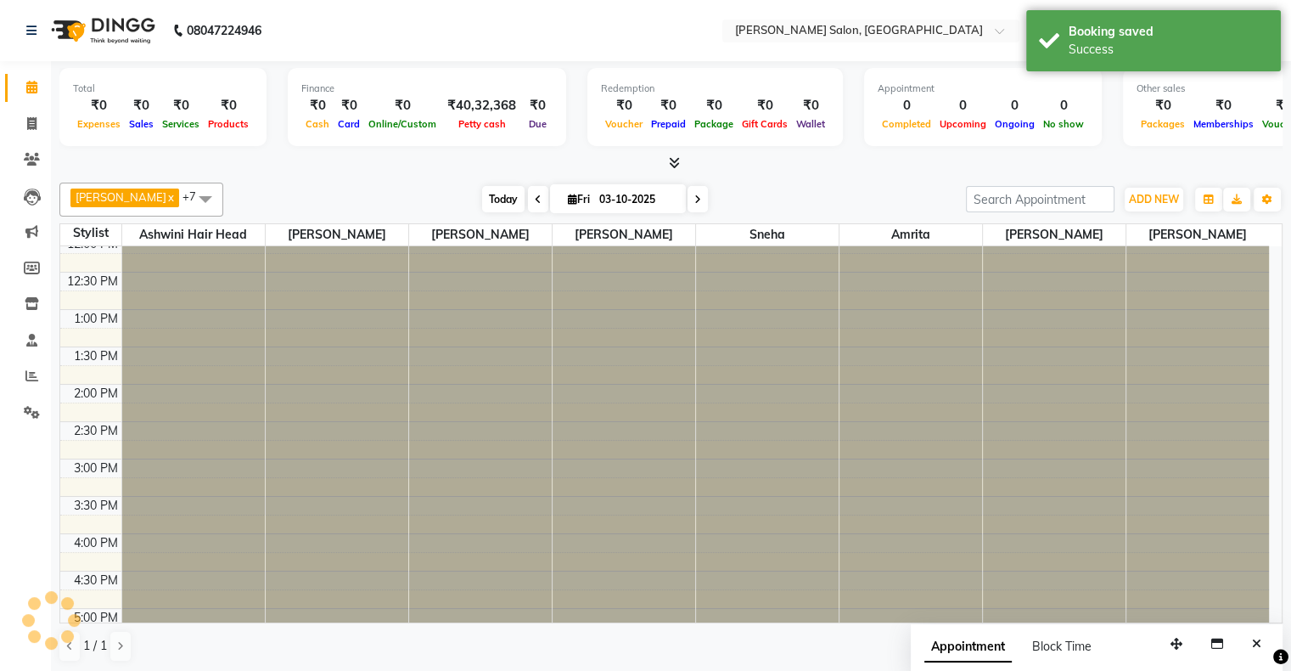
scroll to position [585, 0]
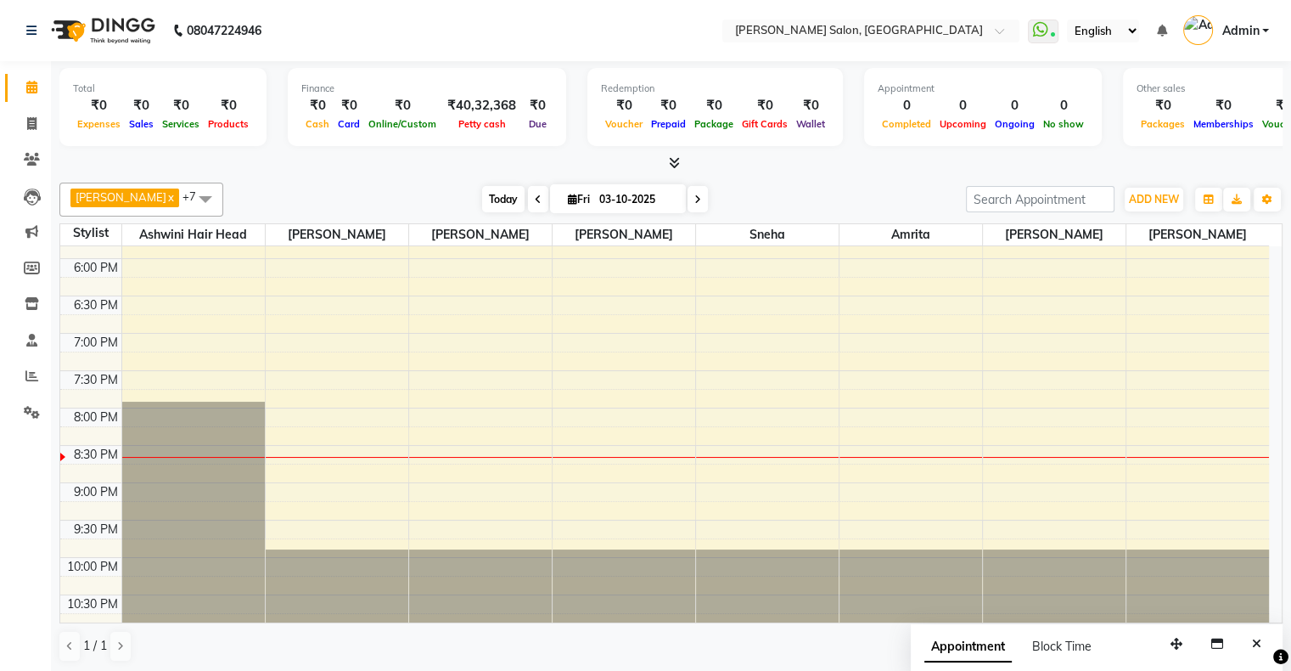
drag, startPoint x: 455, startPoint y: 206, endPoint x: 494, endPoint y: 199, distance: 39.8
click at [469, 203] on div "Today Fri 03-10-2025" at bounding box center [595, 199] width 726 height 25
click at [503, 197] on div "Today Fri 03-10-2025" at bounding box center [595, 199] width 229 height 25
click at [437, 197] on div "Today Fri 03-10-2025" at bounding box center [595, 199] width 726 height 25
click at [484, 198] on span "Today" at bounding box center [503, 199] width 42 height 26
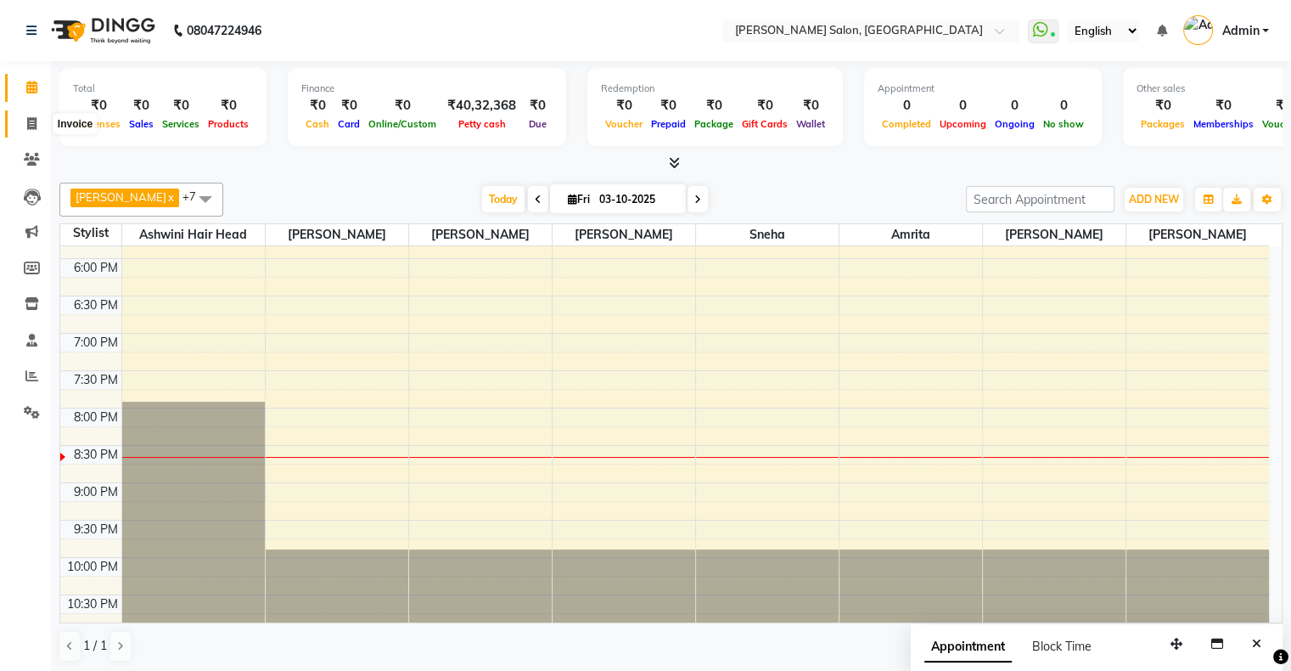
click at [19, 117] on span at bounding box center [32, 125] width 30 height 20
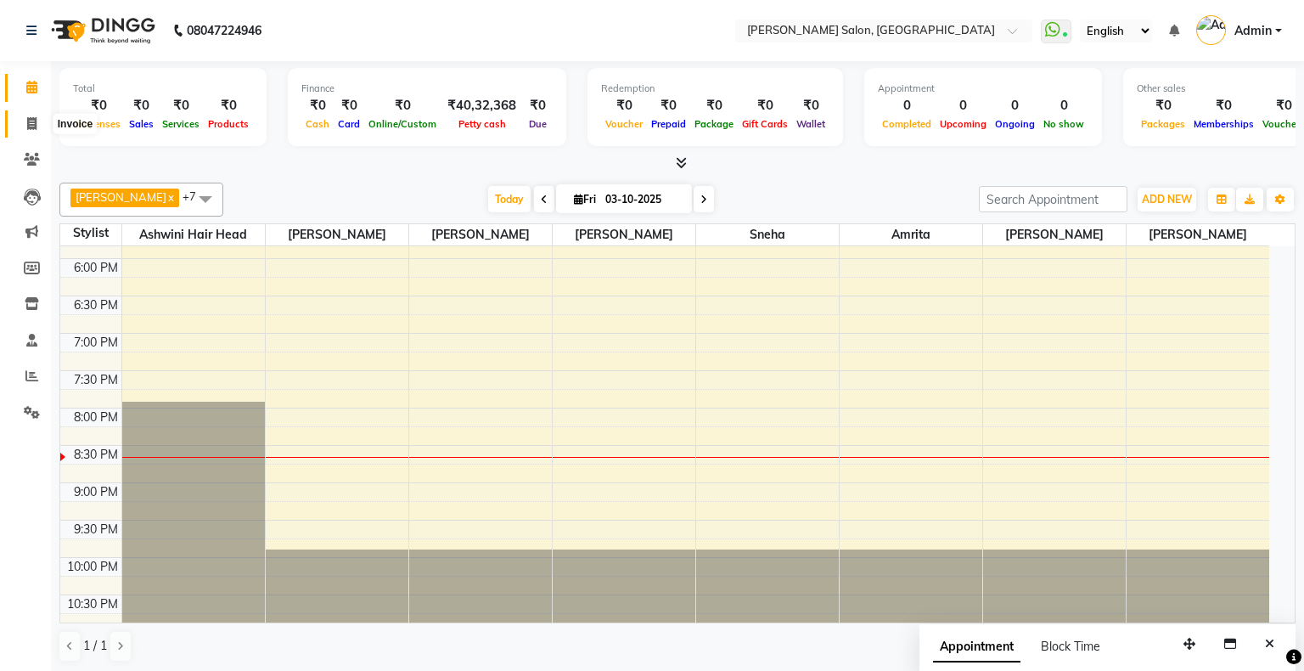
select select "4073"
select select "service"
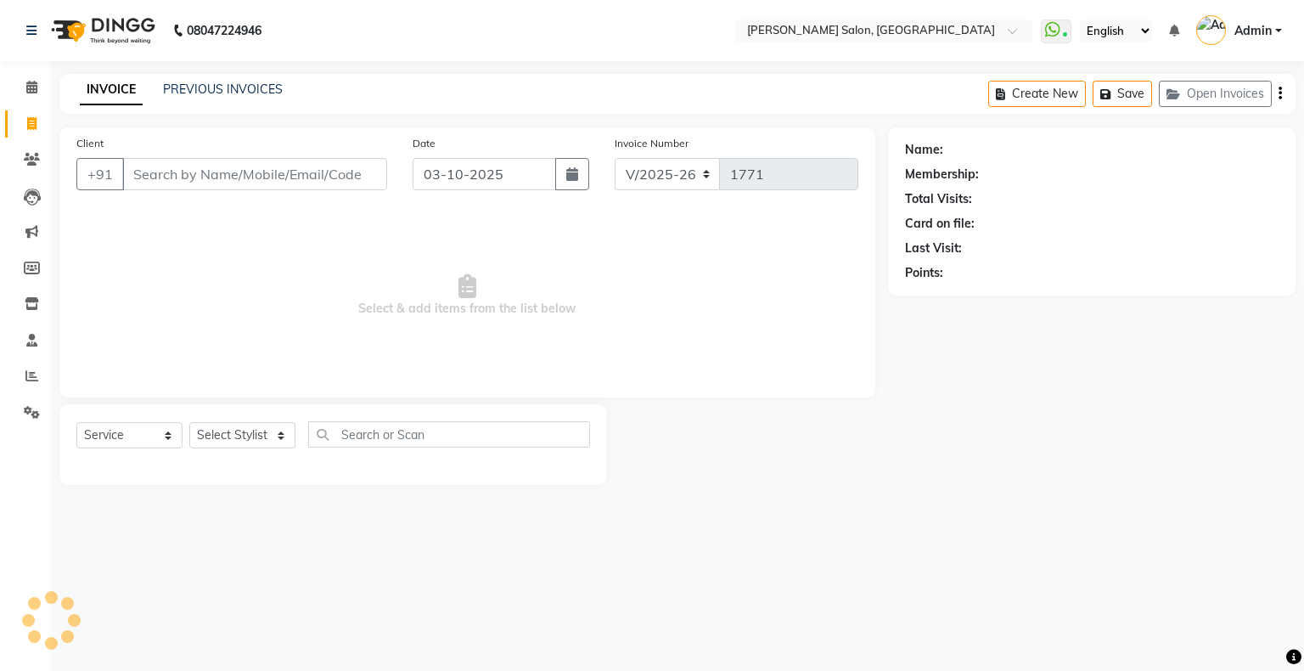
click at [31, 118] on icon at bounding box center [31, 123] width 9 height 13
select select "service"
type input "1771"
select select "4073"
click at [234, 441] on select "Select Stylist" at bounding box center [242, 435] width 106 height 26
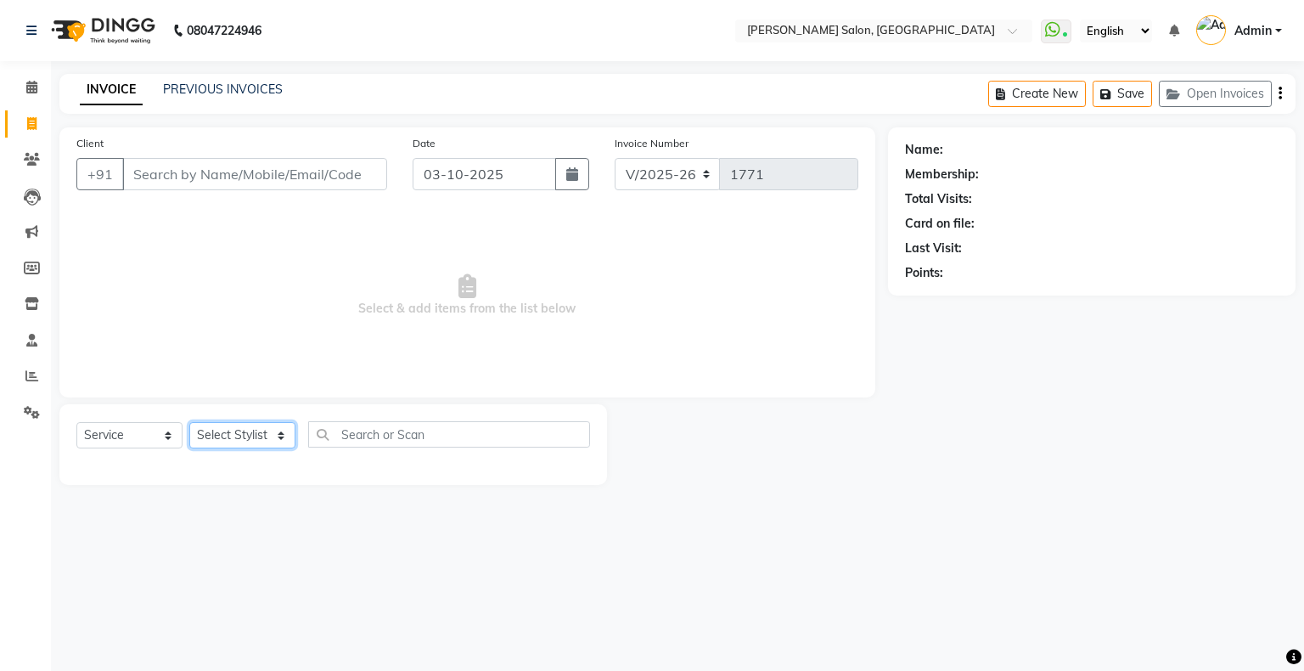
select select "90444"
click at [189, 423] on select "Select Stylist Akshay Divecha Amrita Arif Ashwini Hair Head Kirti Nida FD Pradi…" at bounding box center [242, 435] width 106 height 26
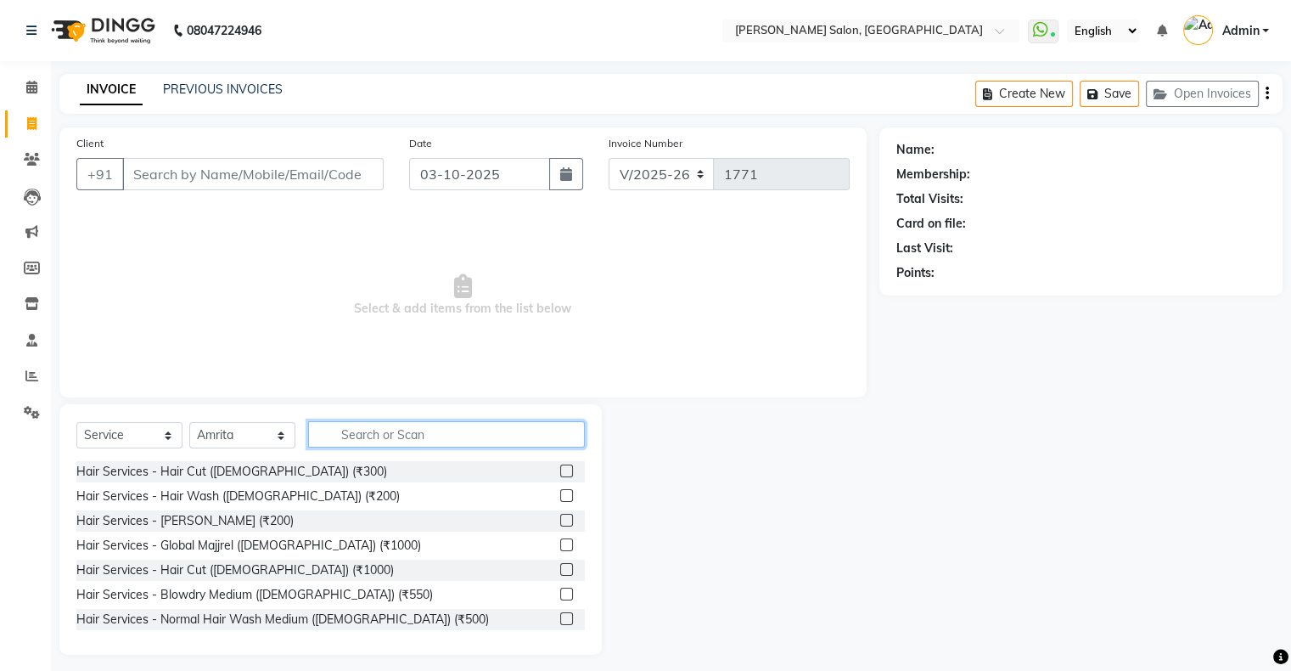
click at [346, 430] on input "text" at bounding box center [446, 434] width 277 height 26
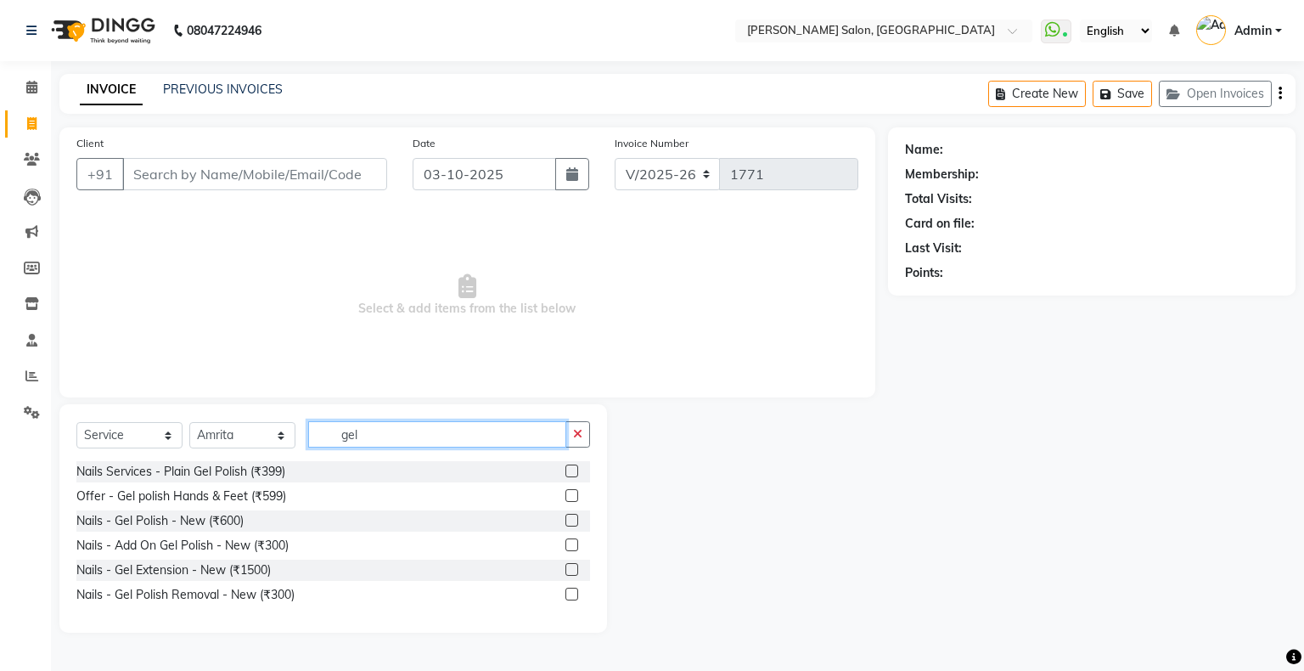
type input "gel"
click at [573, 519] on label at bounding box center [571, 520] width 13 height 13
click at [573, 519] on input "checkbox" at bounding box center [570, 520] width 11 height 11
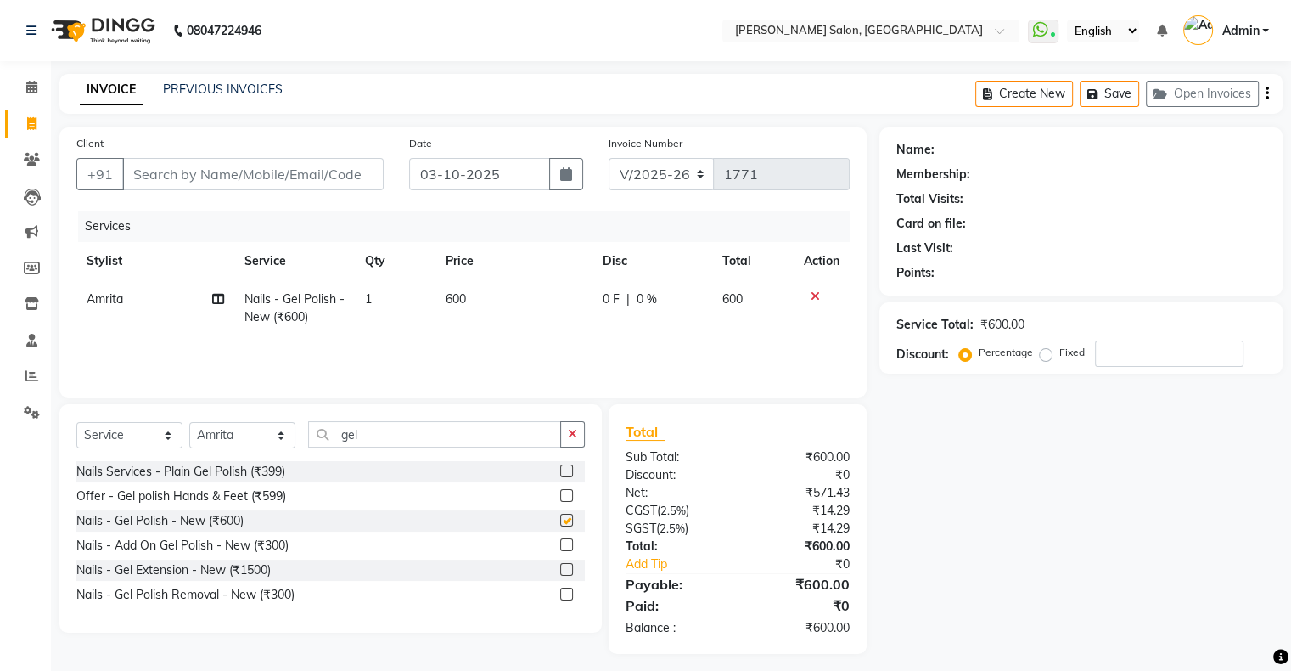
checkbox input "false"
click at [448, 300] on span "600" at bounding box center [456, 298] width 20 height 15
select select "90444"
click at [448, 300] on td "1" at bounding box center [424, 316] width 70 height 72
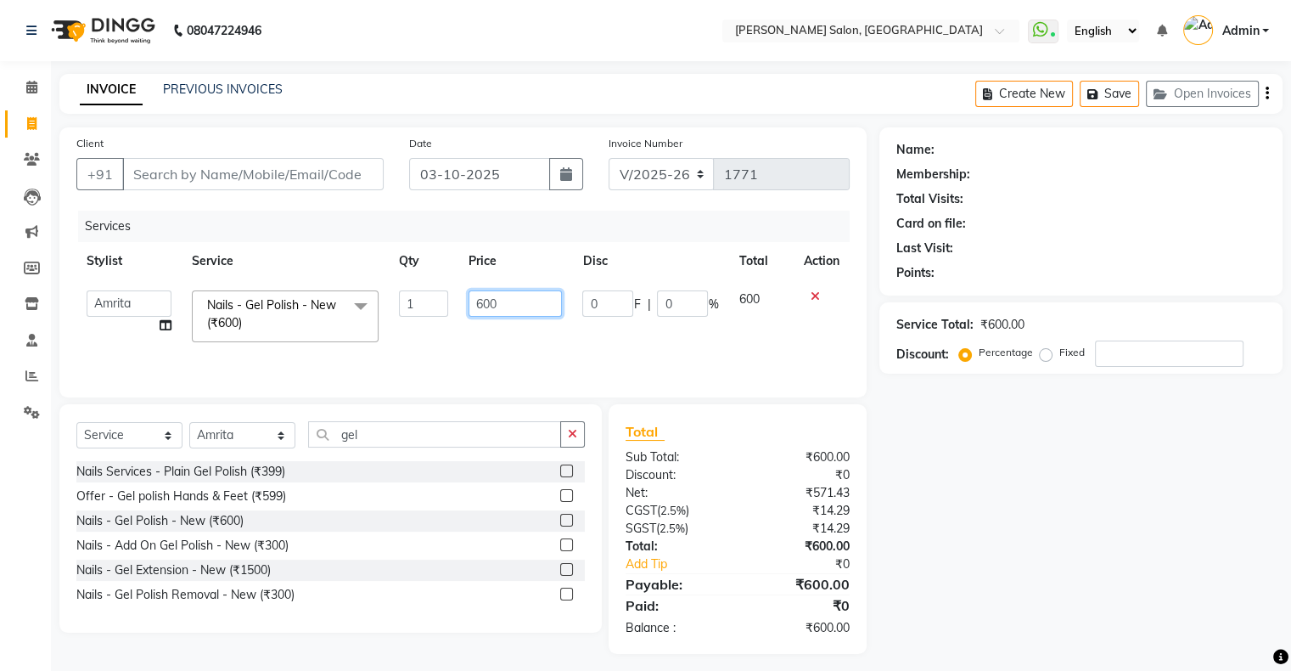
click at [475, 301] on input "600" at bounding box center [515, 303] width 93 height 26
click at [486, 303] on input "11600" at bounding box center [515, 303] width 93 height 26
type input "1600"
click at [512, 332] on td "1600" at bounding box center [515, 316] width 114 height 72
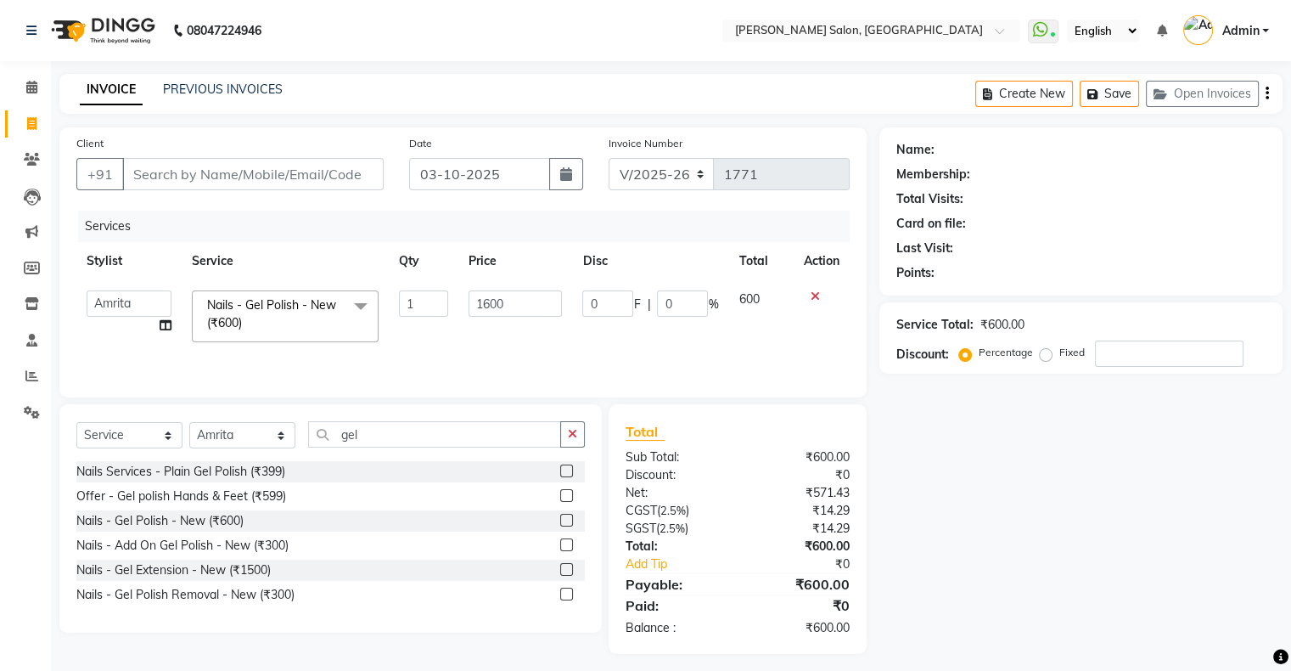
select select "90444"
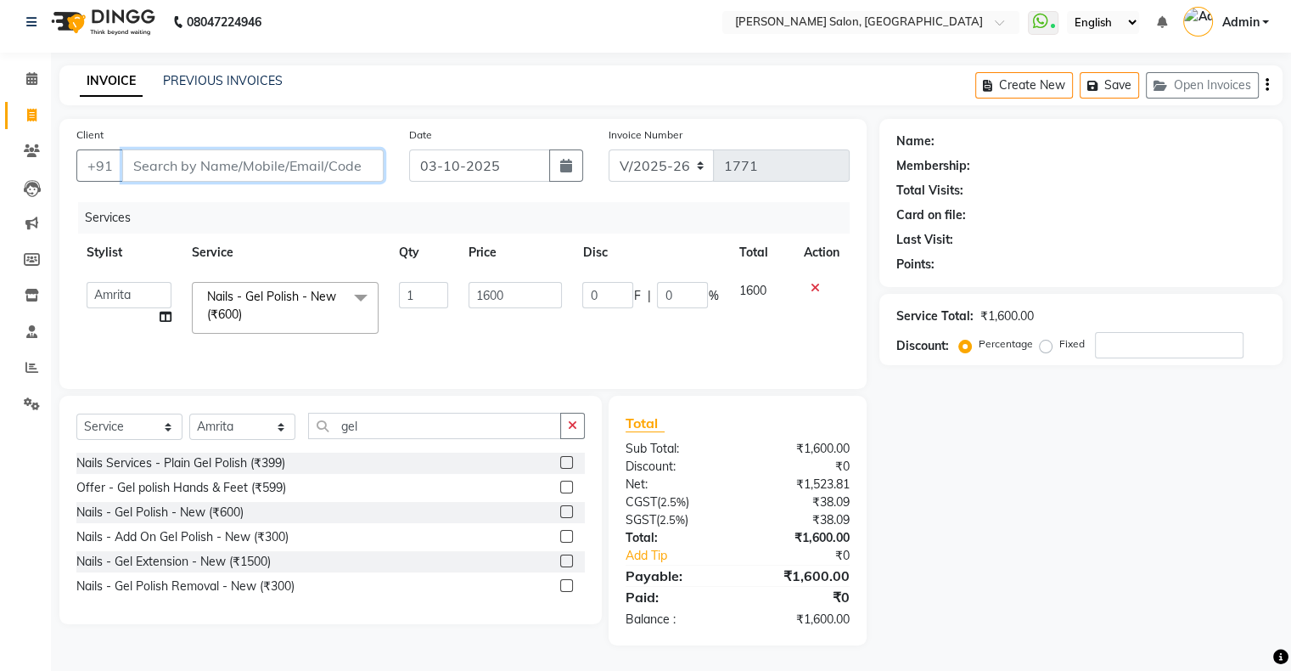
click at [261, 169] on input "Client" at bounding box center [252, 165] width 261 height 32
type input "9"
type input "0"
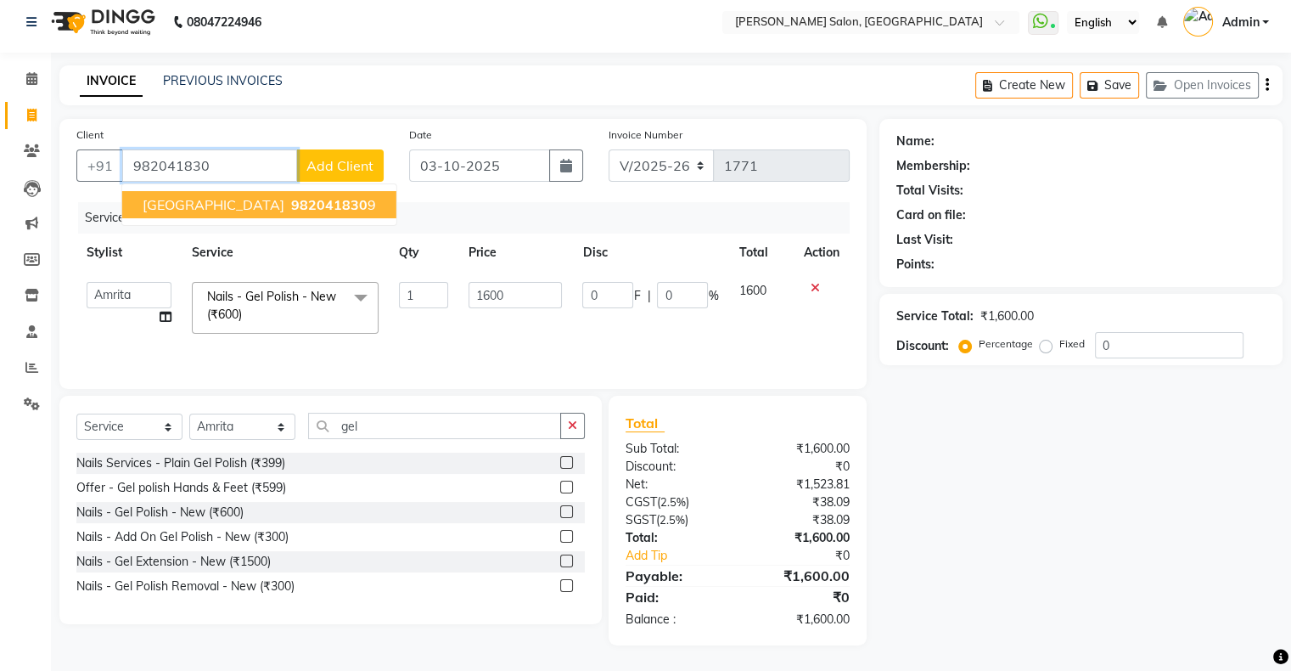
click at [288, 209] on ngb-highlight "982041830 9" at bounding box center [332, 204] width 88 height 17
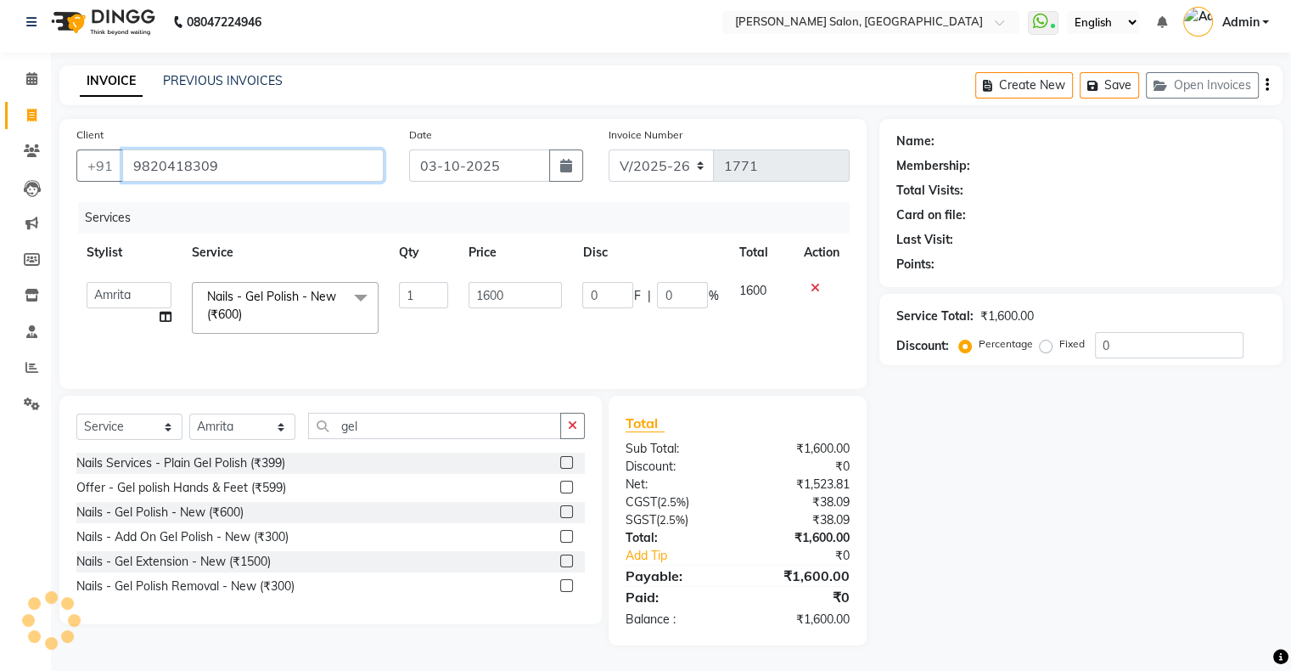
type input "9820418309"
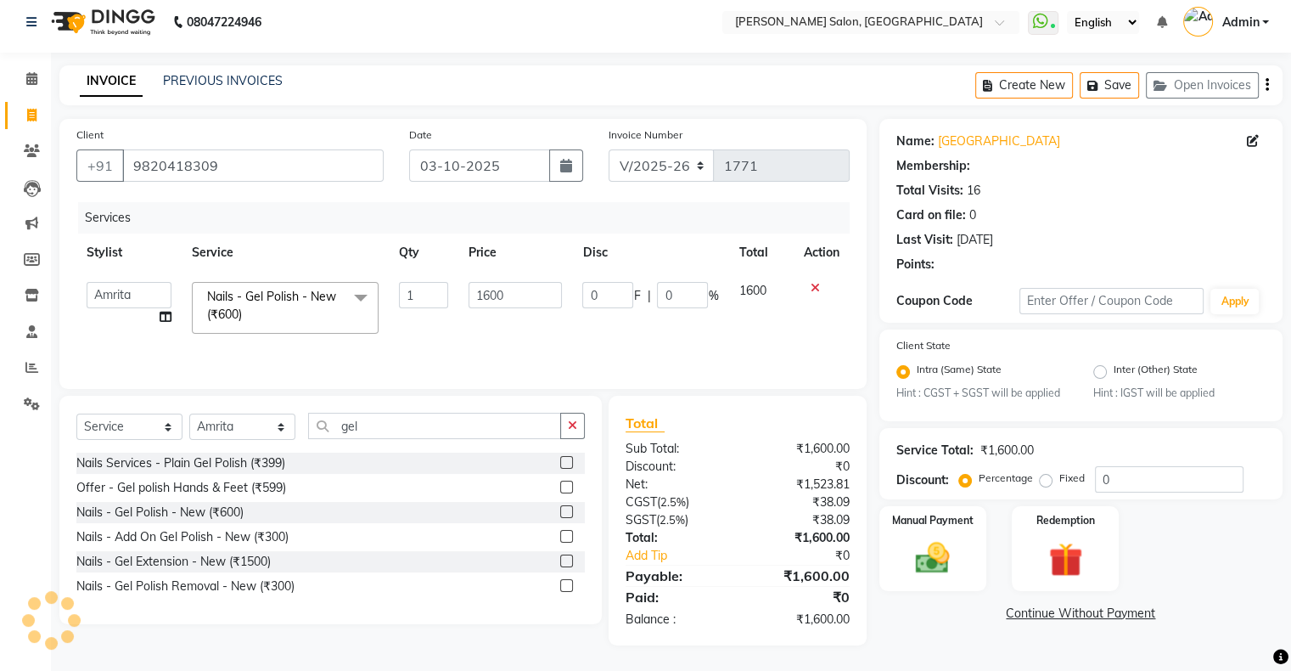
type input "320"
type input "20"
select select "1: Object"
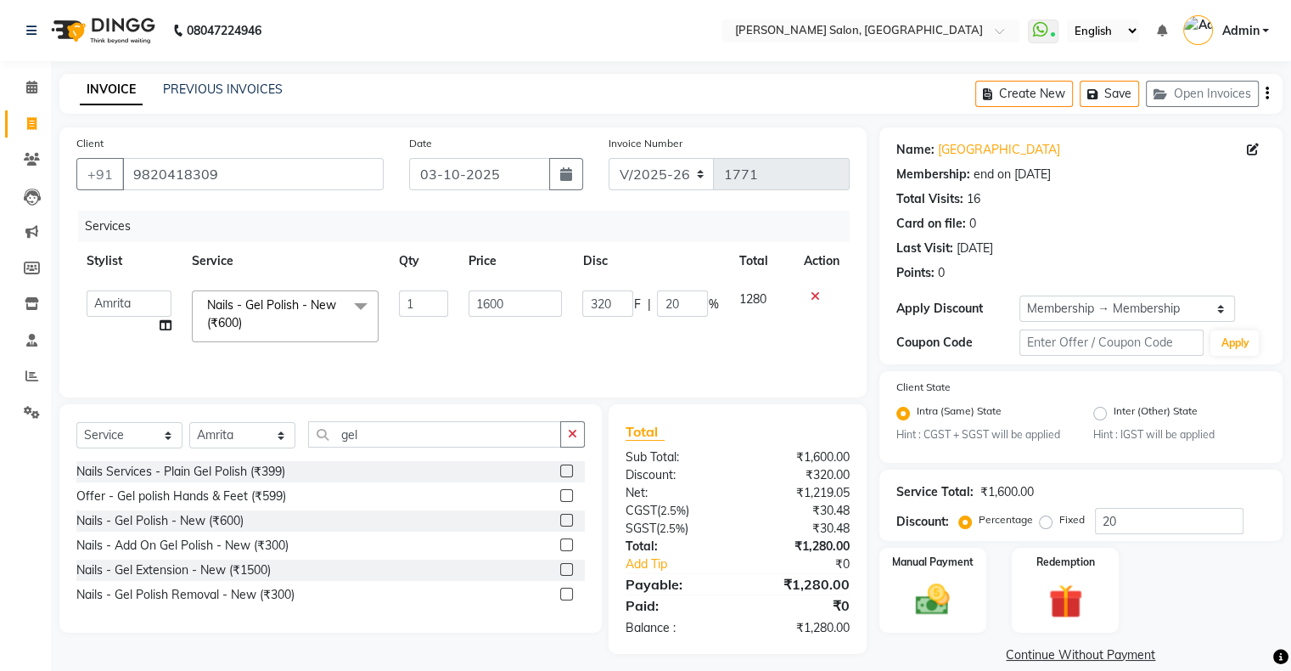
scroll to position [24, 0]
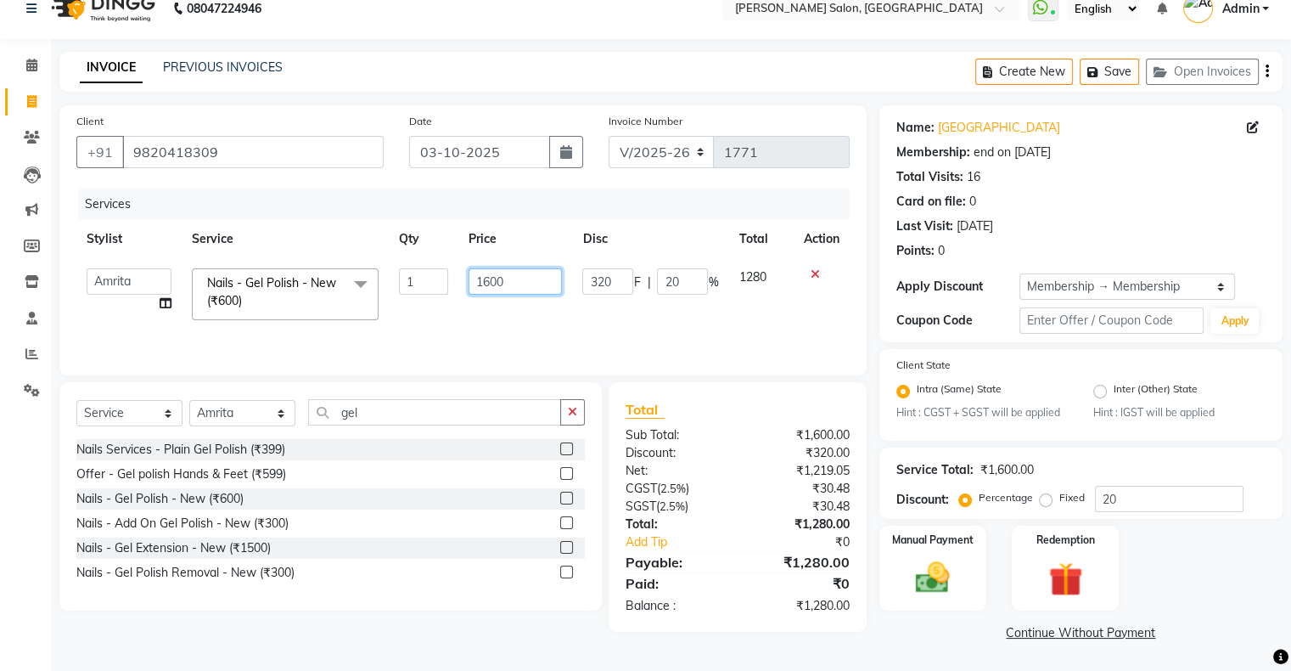
click at [498, 276] on input "1600" at bounding box center [515, 281] width 93 height 26
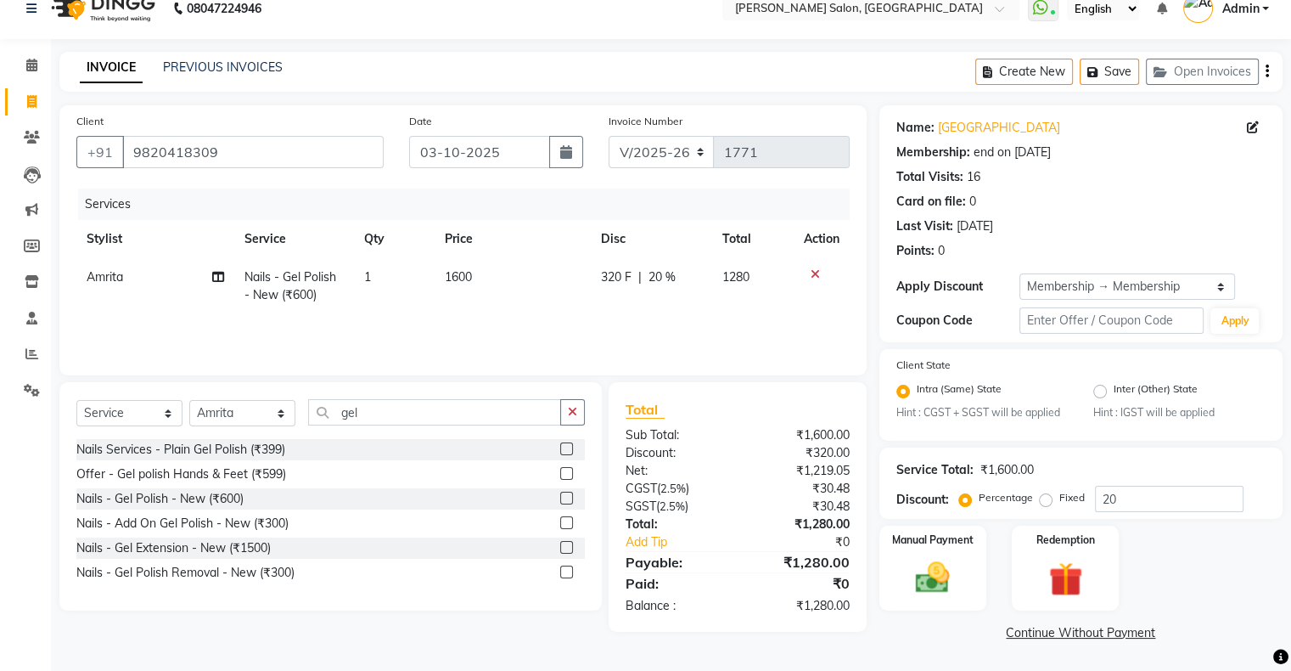
click at [669, 279] on span "20 %" at bounding box center [662, 277] width 27 height 18
select select "90444"
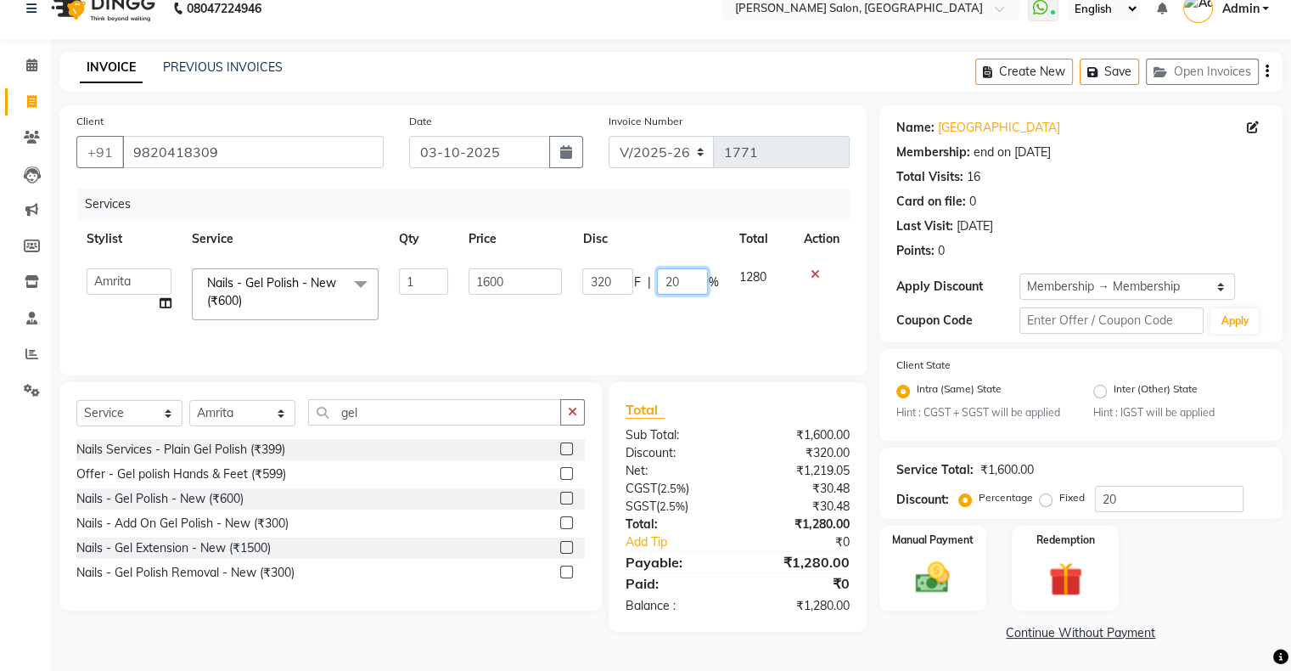
click at [669, 279] on input "20" at bounding box center [682, 281] width 51 height 26
click at [649, 335] on div "Services Stylist Service Qty Price Disc Total Action Akshay Divecha Amrita Arif…" at bounding box center [462, 273] width 773 height 170
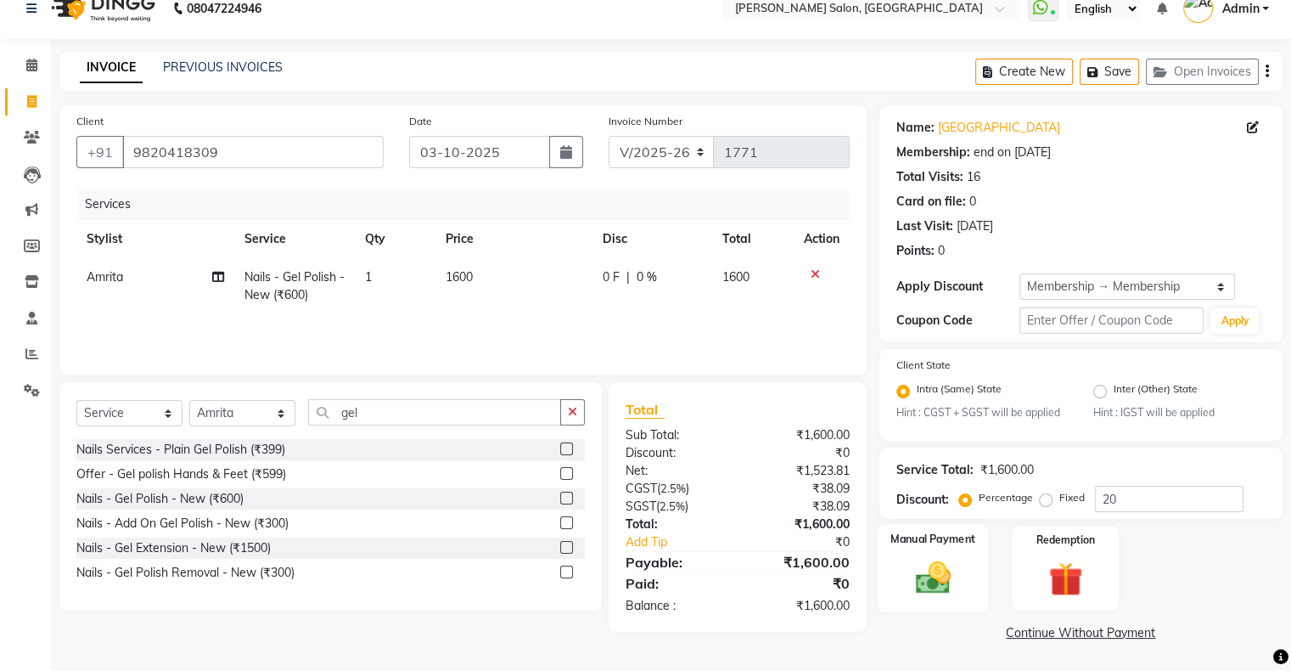
click at [958, 537] on label "Manual Payment" at bounding box center [933, 539] width 85 height 16
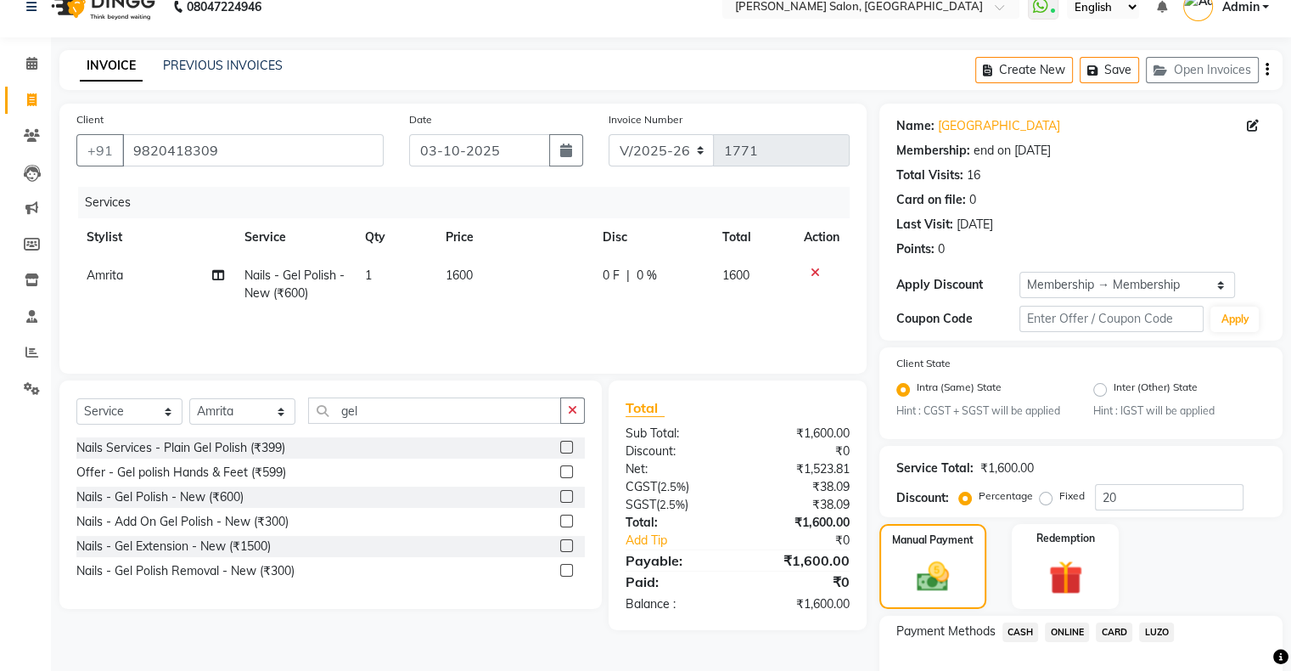
scroll to position [132, 0]
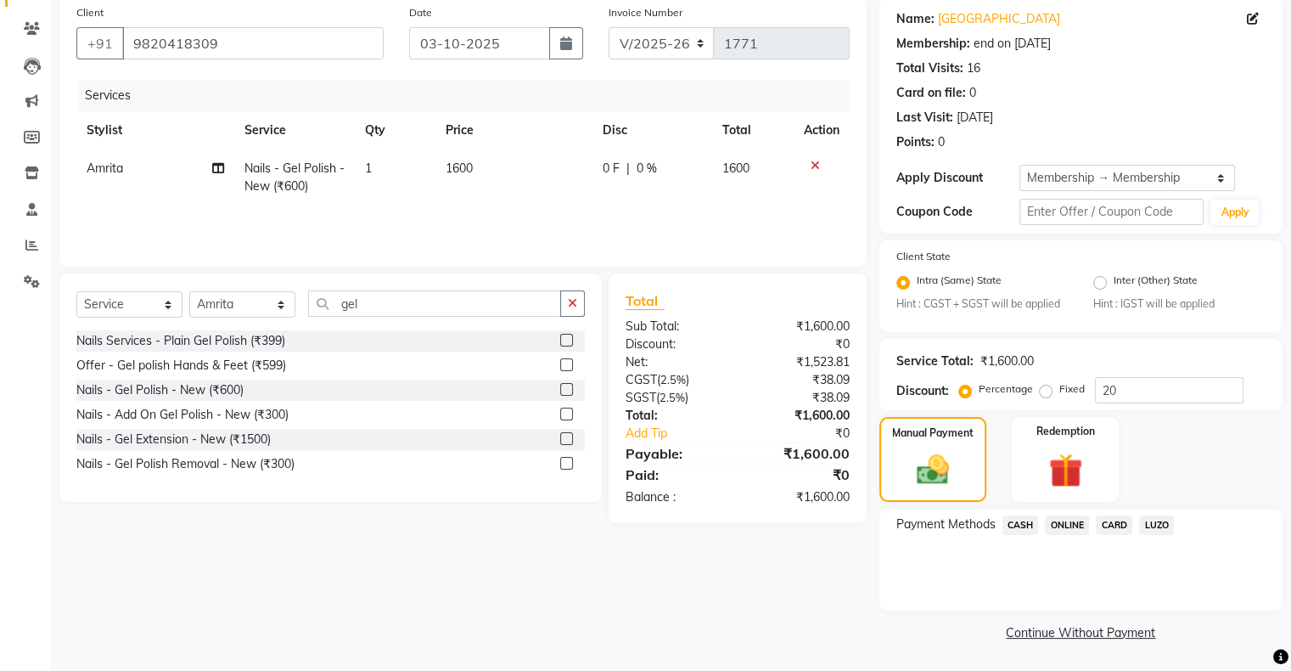
click at [1076, 524] on span "ONLINE" at bounding box center [1067, 525] width 44 height 20
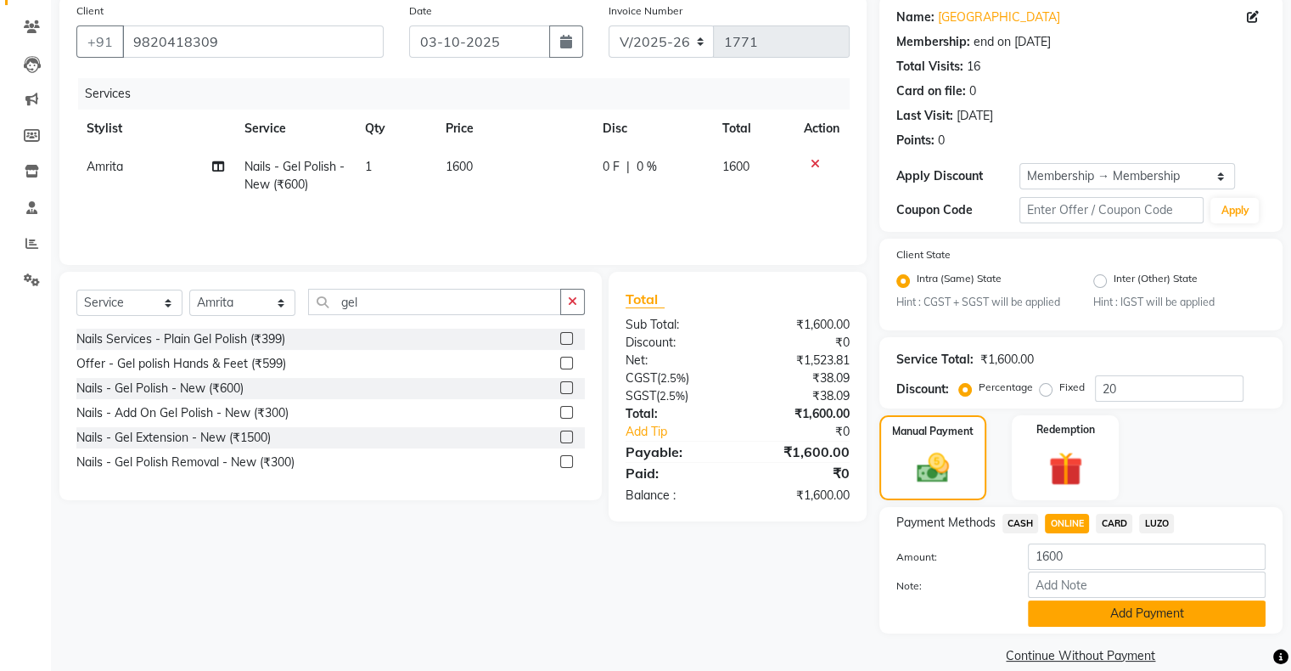
click at [1093, 614] on button "Add Payment" at bounding box center [1147, 613] width 238 height 26
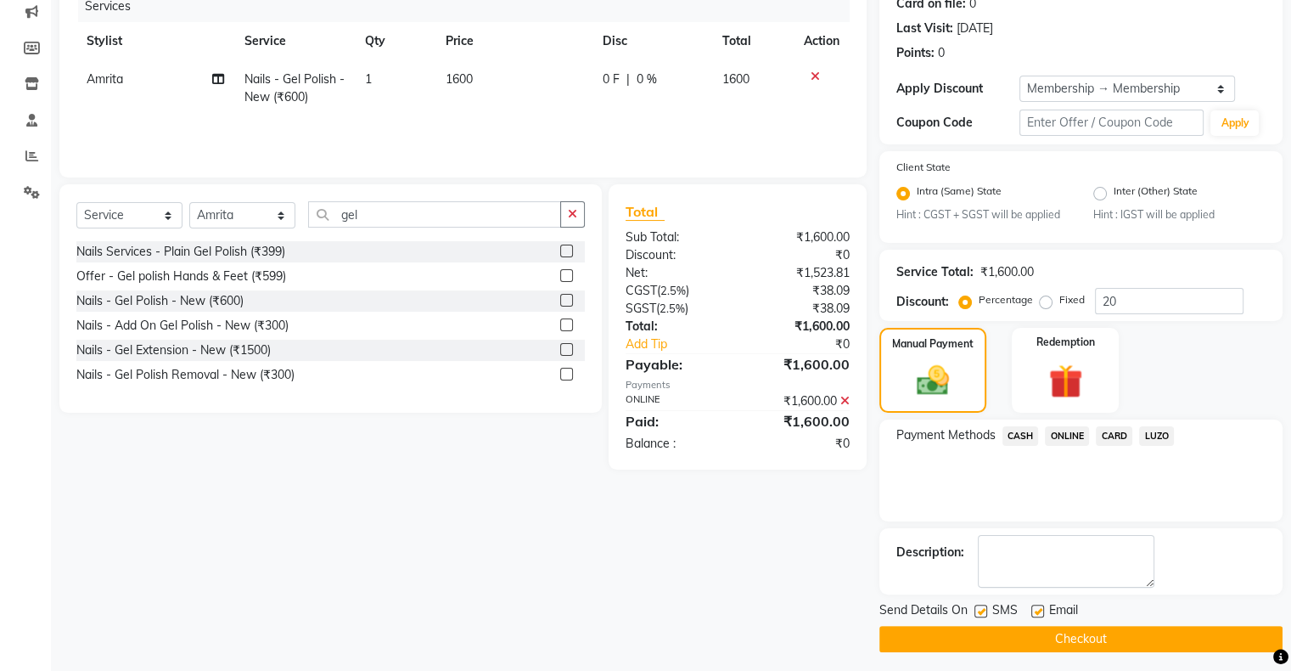
scroll to position [228, 0]
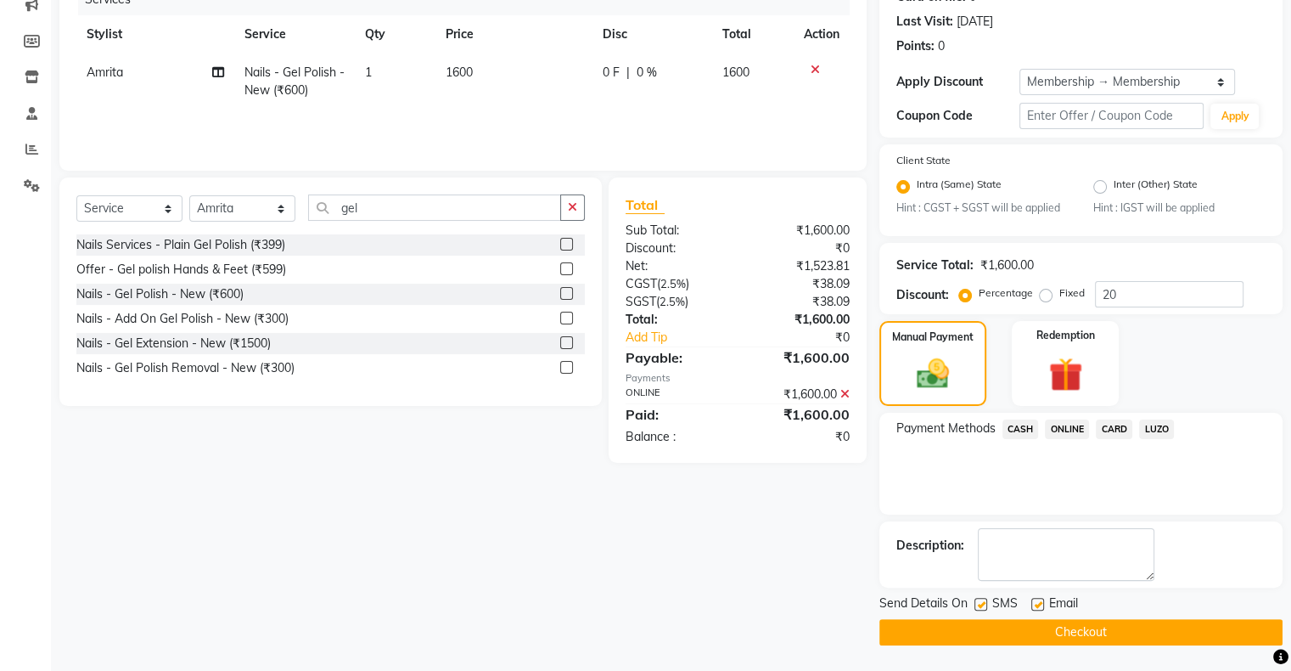
click at [1039, 631] on button "Checkout" at bounding box center [1081, 632] width 403 height 26
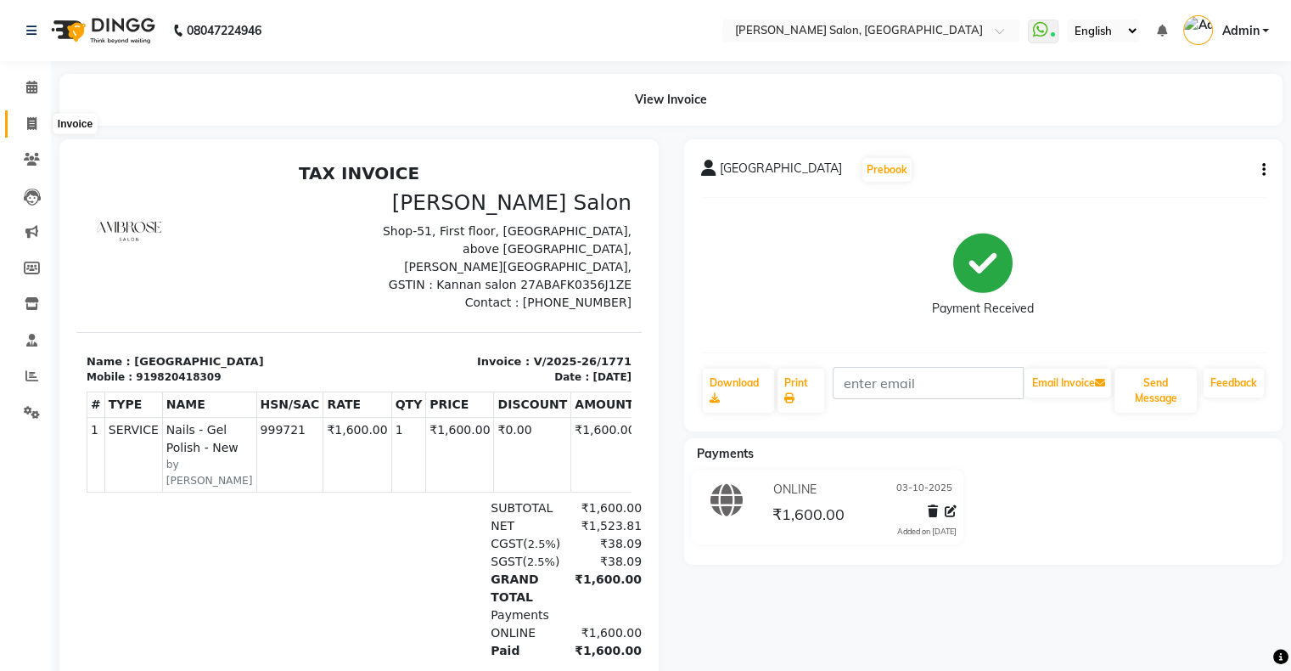
click at [37, 120] on span at bounding box center [32, 125] width 30 height 20
select select "service"
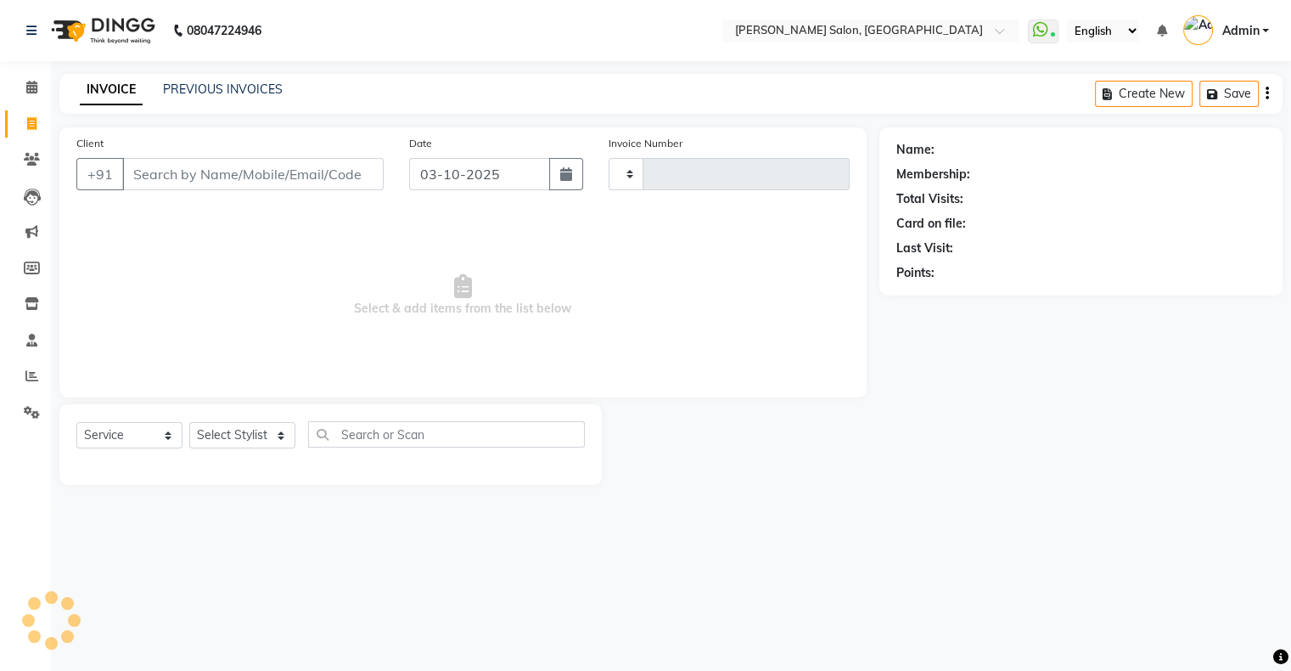
type input "1772"
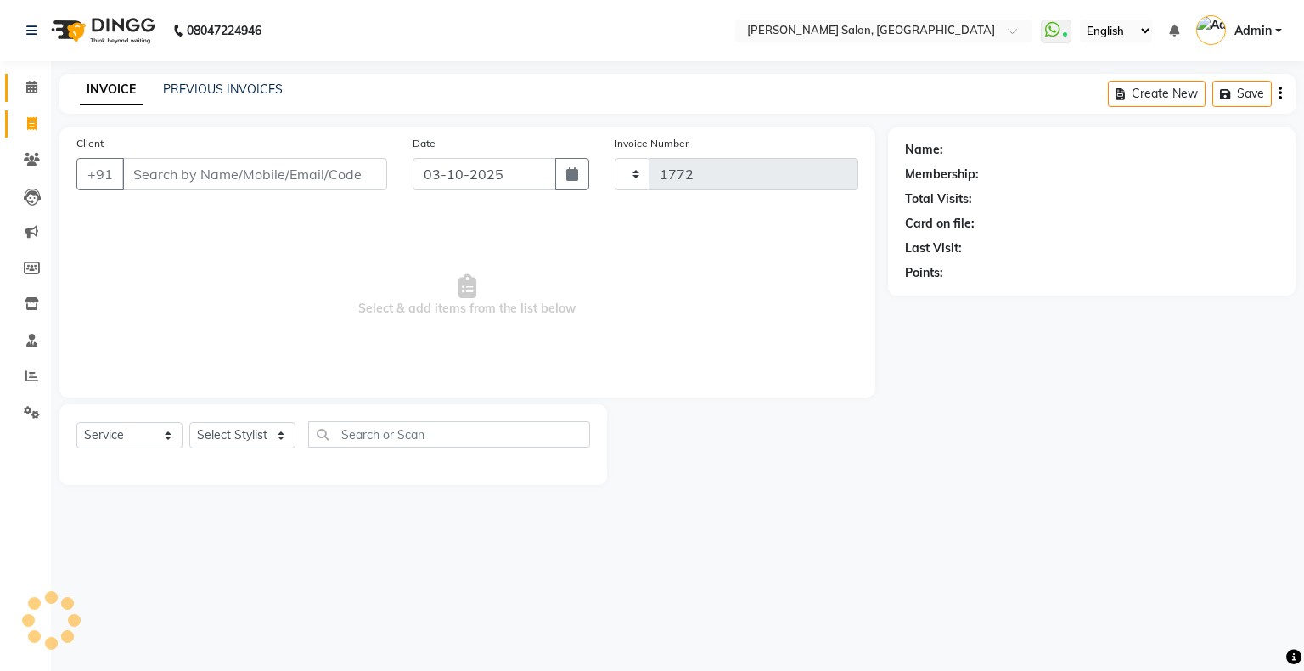
select select "4073"
click at [44, 88] on span at bounding box center [32, 88] width 30 height 20
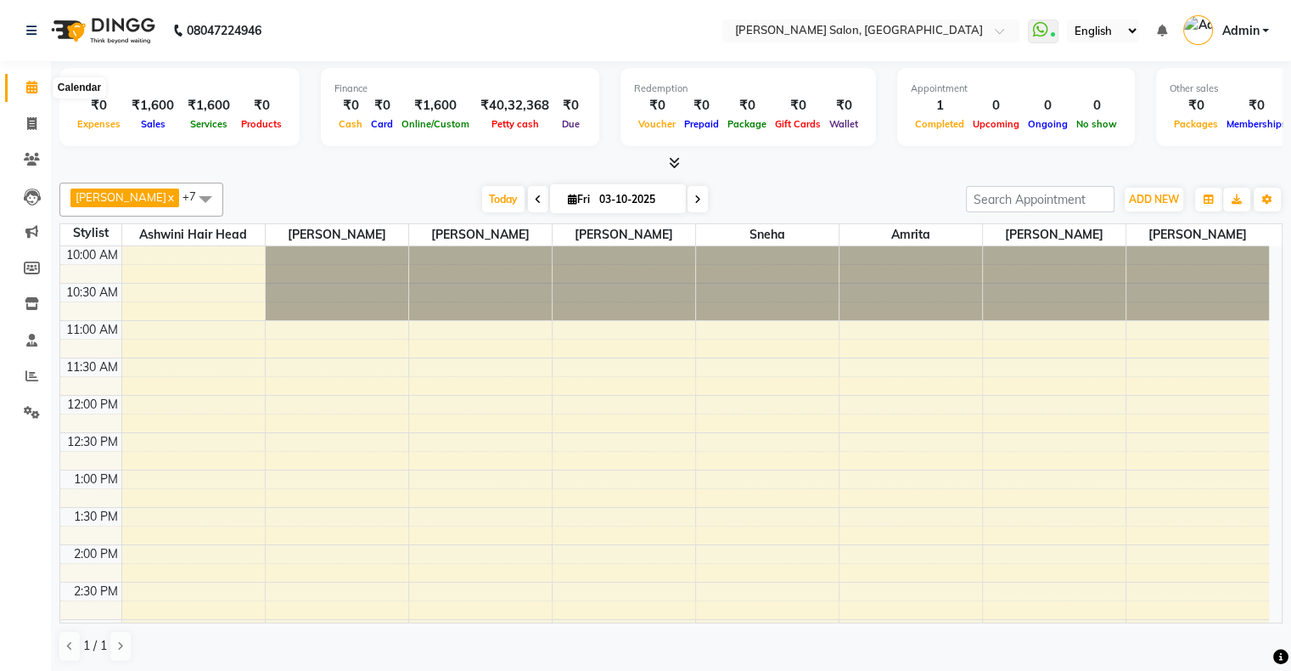
click at [26, 85] on icon at bounding box center [31, 87] width 11 height 13
click at [1155, 193] on span "ADD NEW" at bounding box center [1154, 199] width 50 height 13
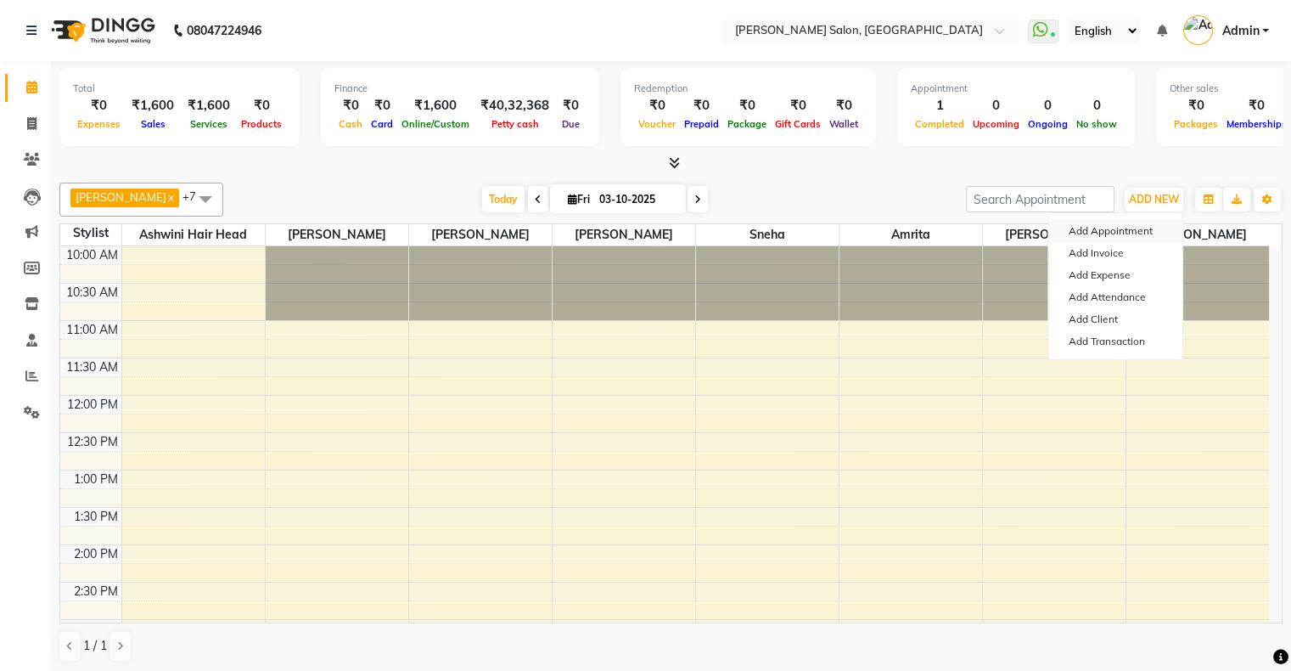
click at [1119, 231] on button "Add Appointment" at bounding box center [1115, 231] width 134 height 22
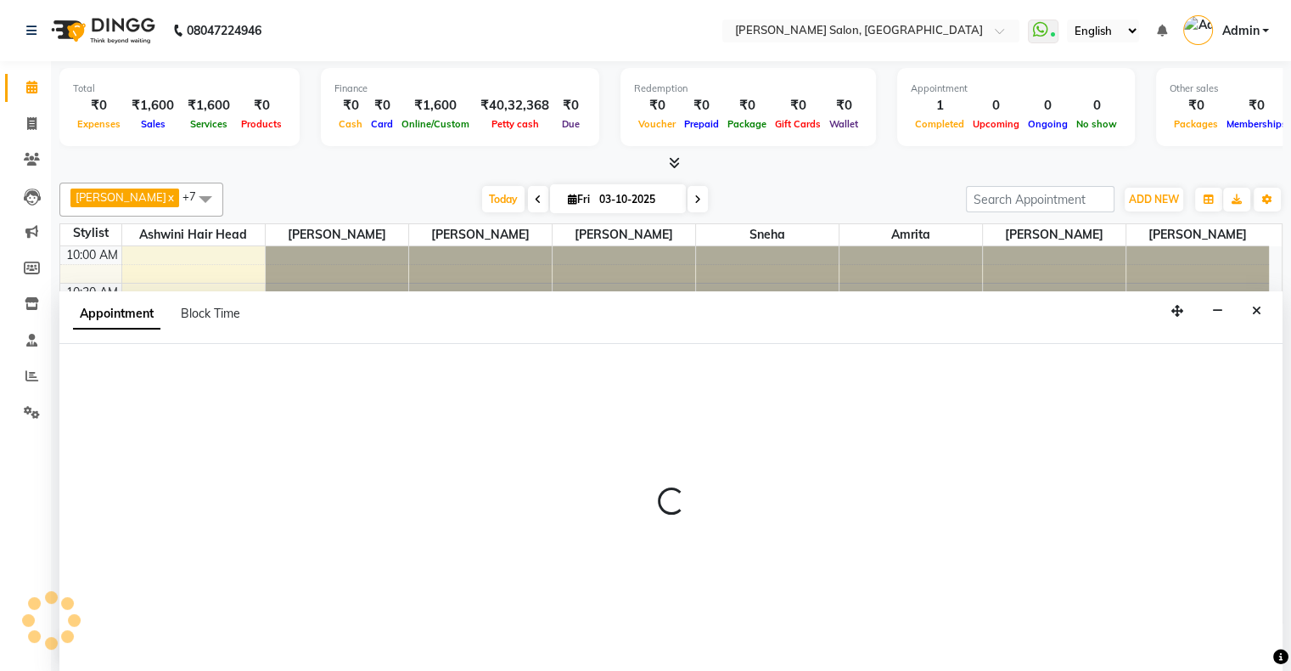
select select "660"
select select "tentative"
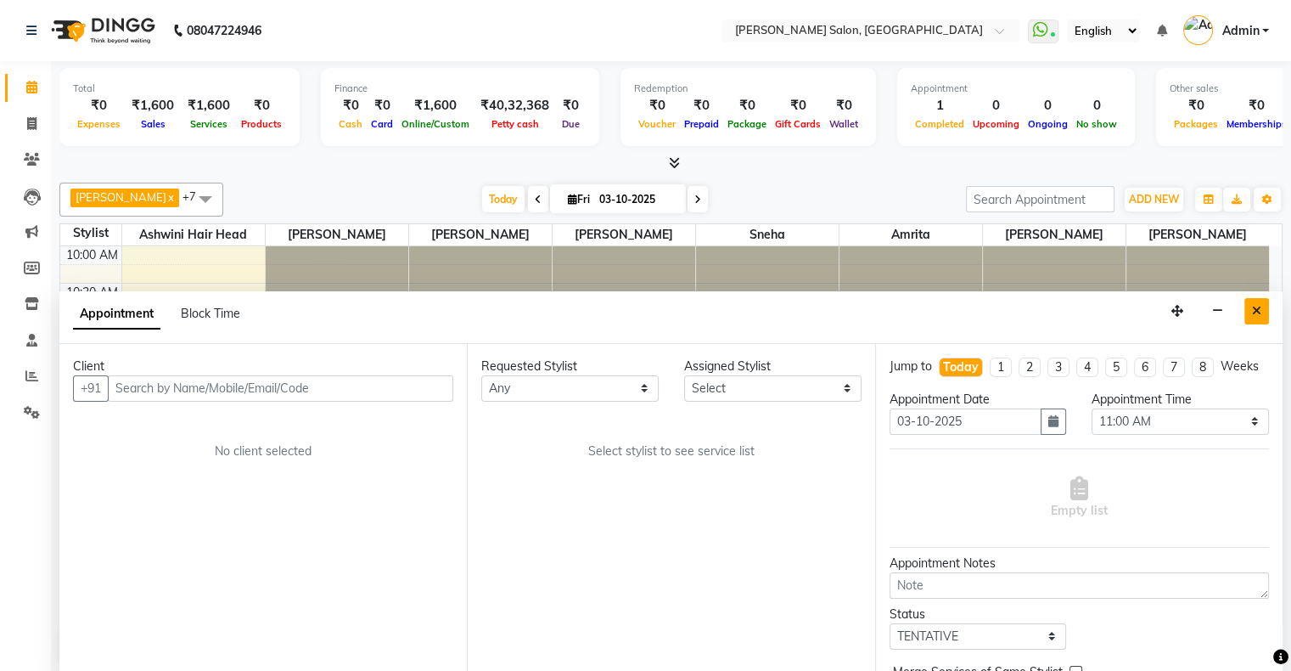
click at [1253, 301] on button "Close" at bounding box center [1257, 311] width 25 height 26
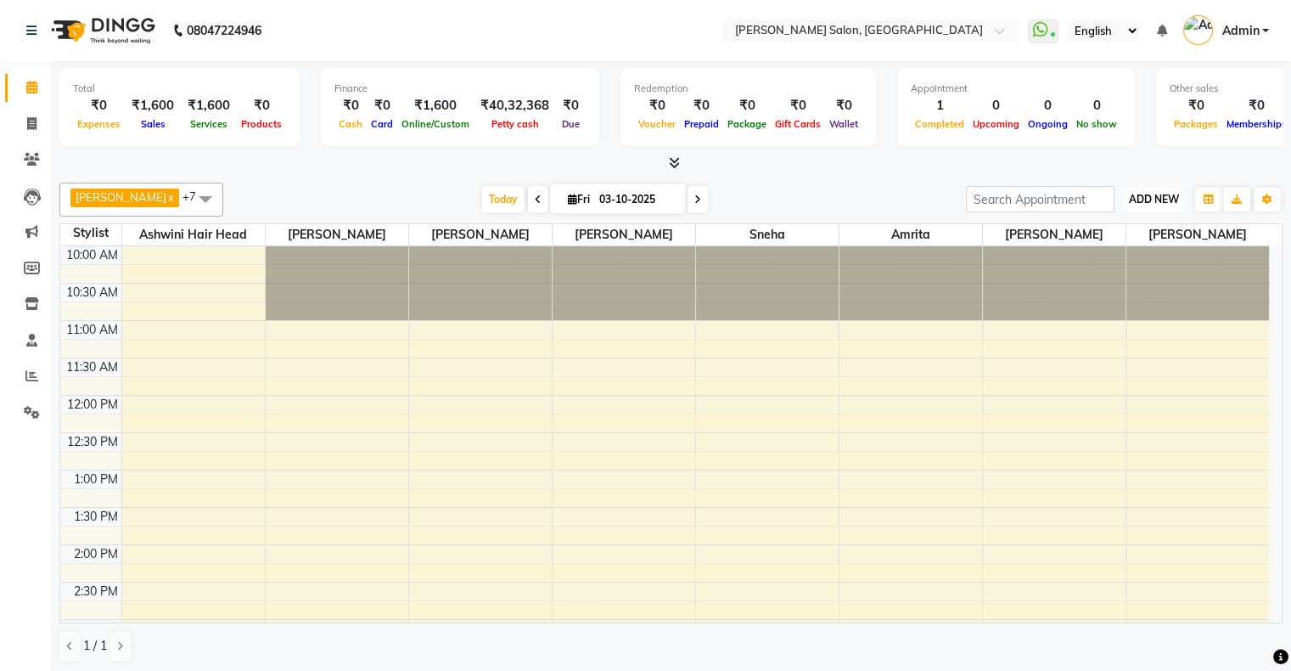
click at [1165, 196] on span "ADD NEW" at bounding box center [1154, 199] width 50 height 13
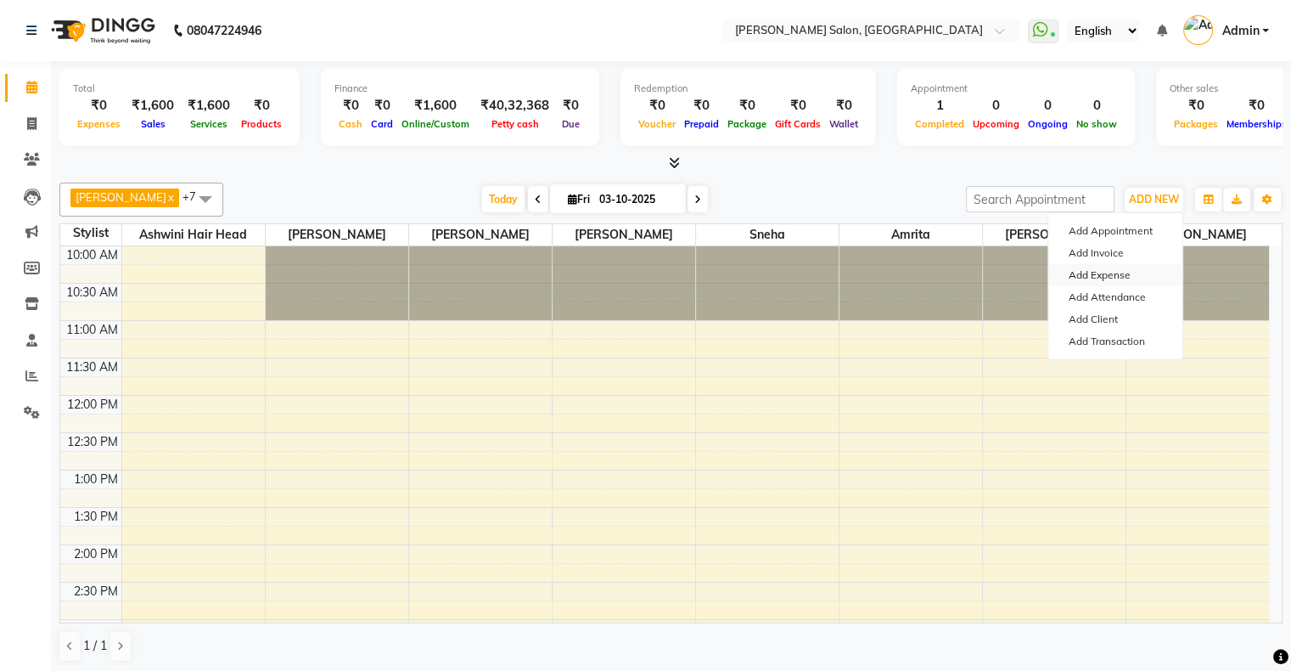
click at [1107, 279] on link "Add Expense" at bounding box center [1115, 275] width 134 height 22
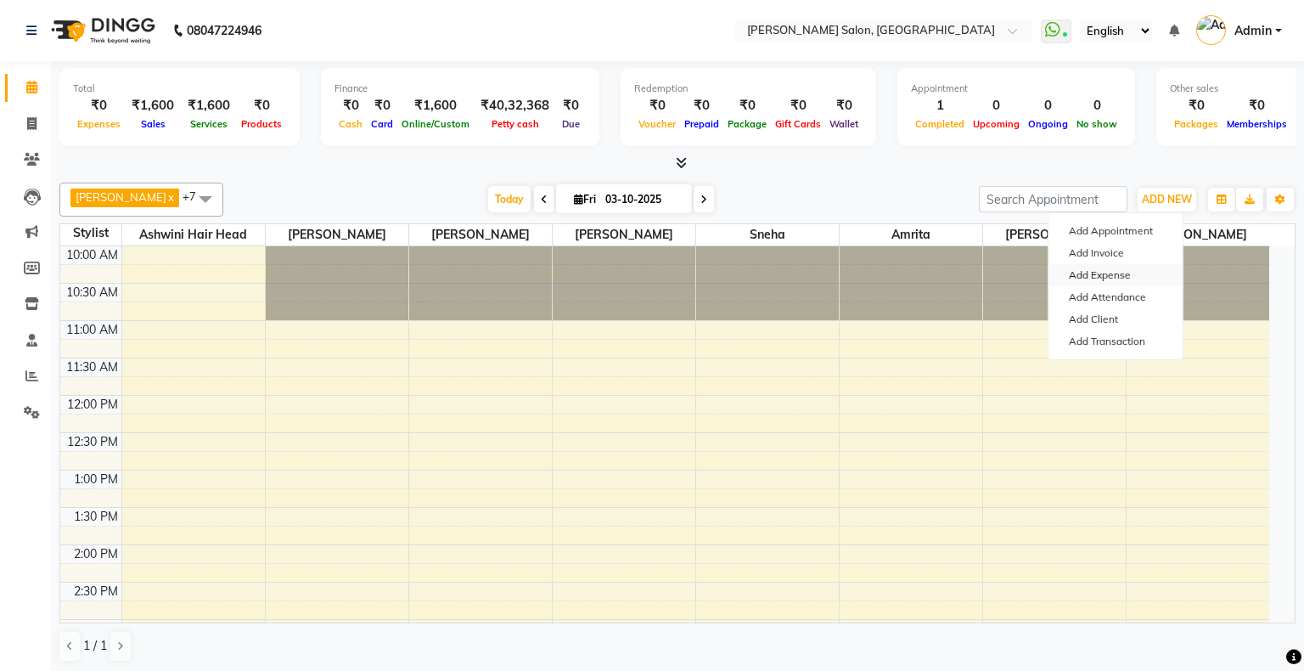
select select "1"
select select "2890"
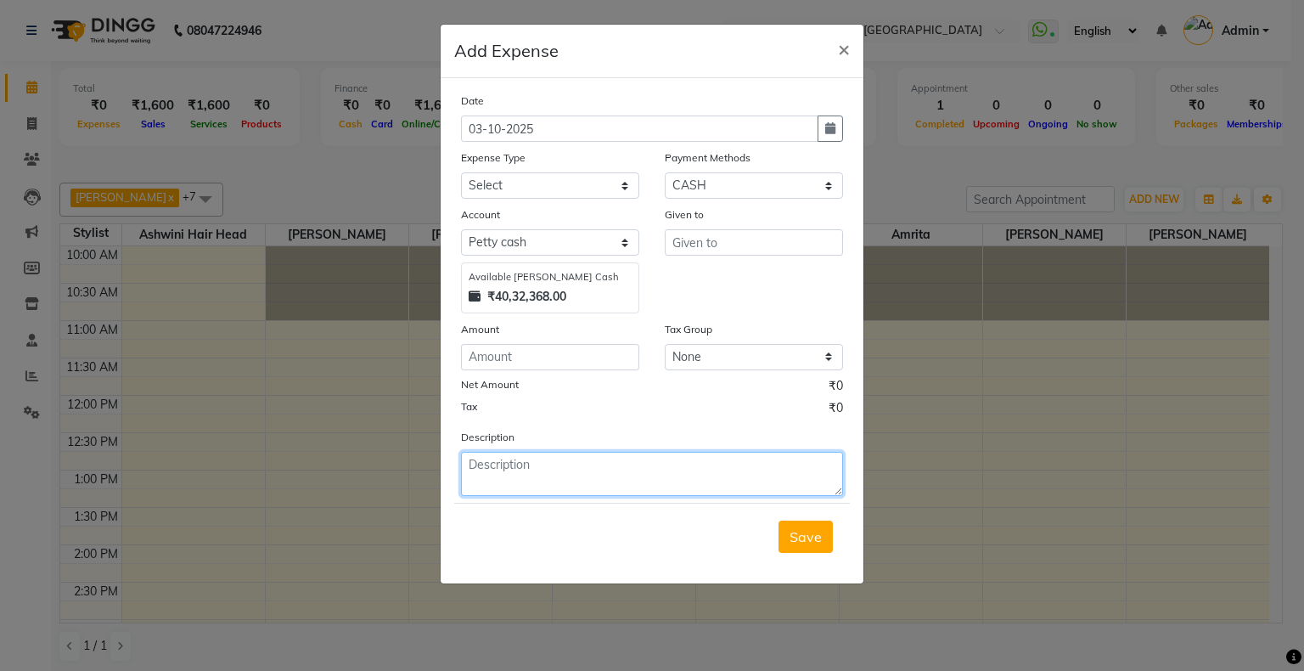
click at [628, 462] on textarea at bounding box center [652, 474] width 382 height 44
paste textarea "Girnar tea and coffee"
type textarea "Girnar tea and coffee"
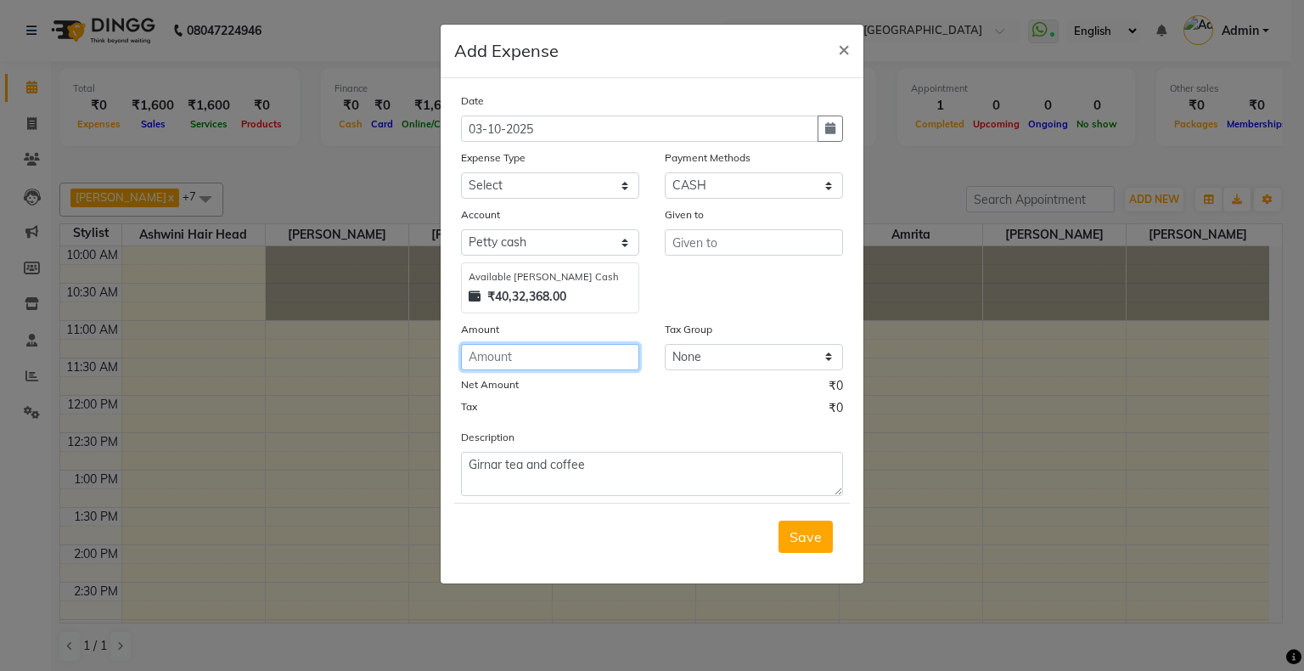
click at [542, 359] on input "number" at bounding box center [550, 357] width 178 height 26
type input "1760"
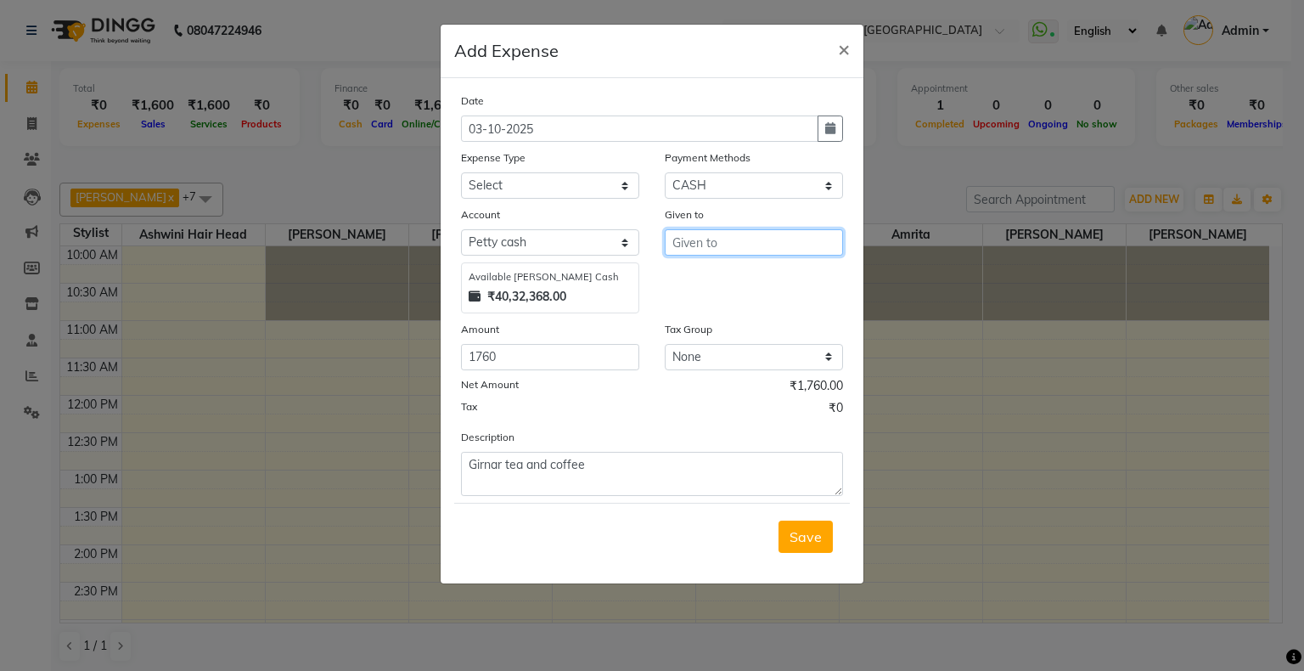
click at [686, 235] on input "text" at bounding box center [754, 242] width 178 height 26
click at [724, 277] on ngb-highlight "Nida FD" at bounding box center [710, 279] width 48 height 17
type input "[PERSON_NAME]"
click at [552, 177] on select "Select Advance Salary Bank charges Cash transfer to bank Cash transfer to hub C…" at bounding box center [550, 185] width 178 height 26
select select "4557"
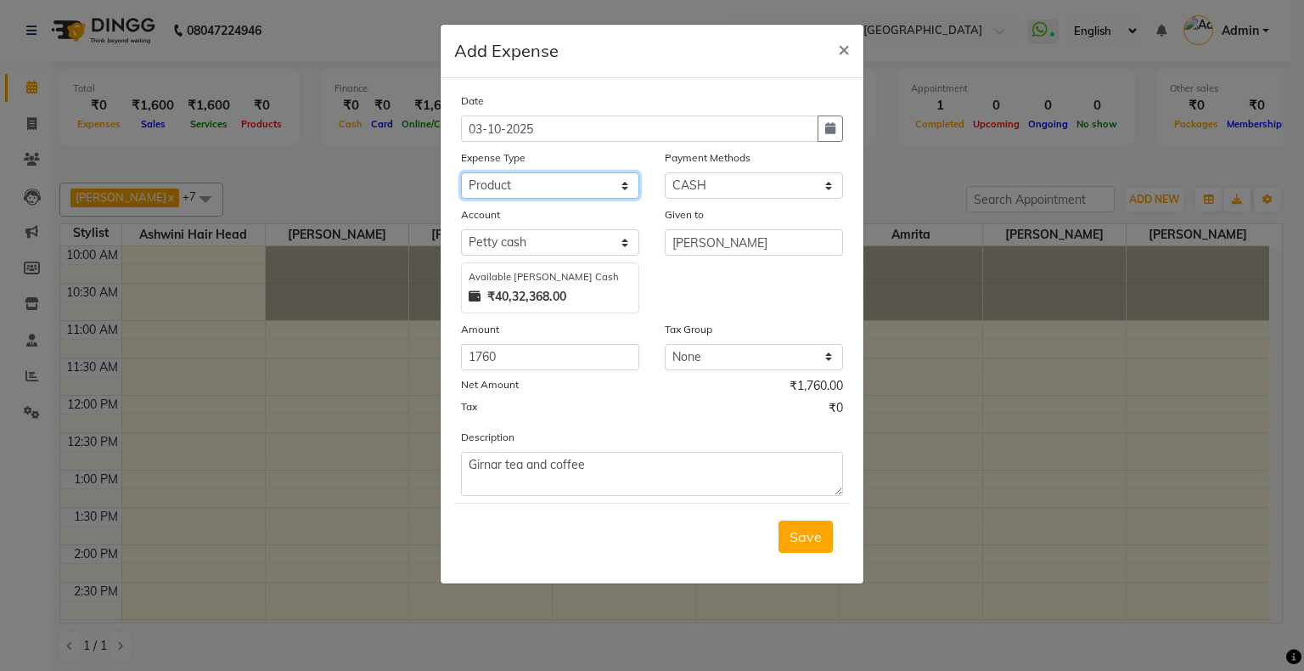
click at [461, 174] on select "Select Advance Salary Bank charges Cash transfer to bank Cash transfer to hub C…" at bounding box center [550, 185] width 178 height 26
click at [802, 538] on span "Save" at bounding box center [806, 536] width 32 height 17
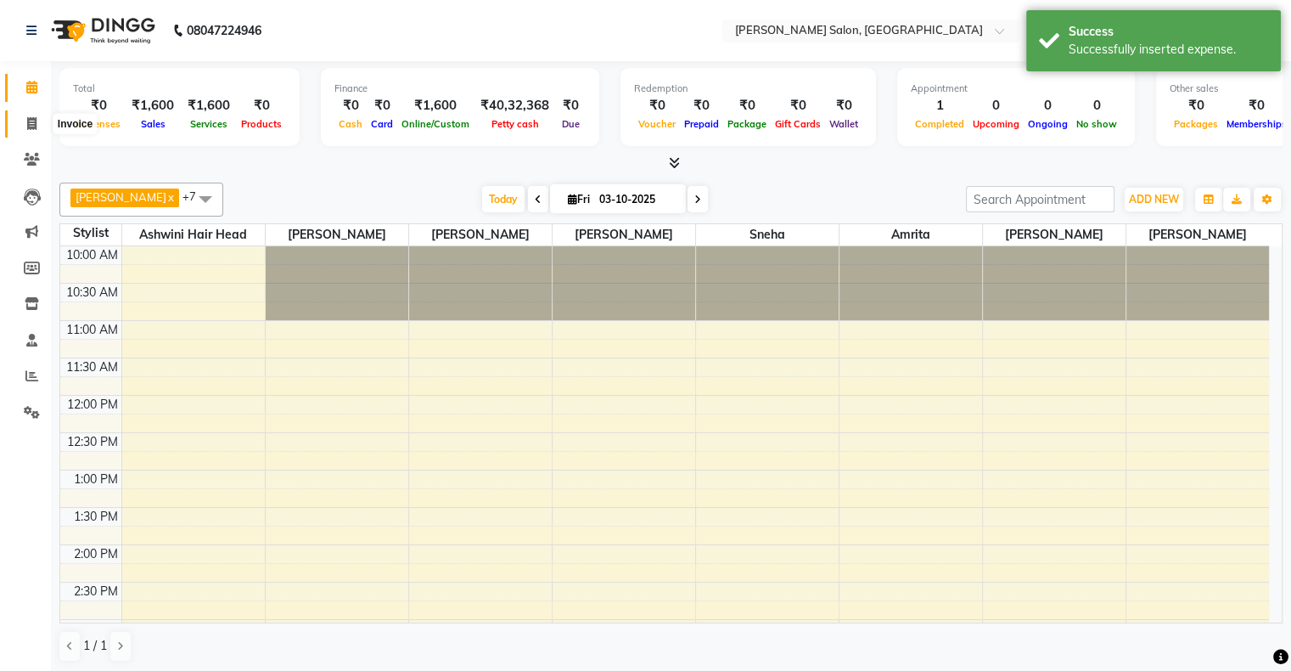
click at [27, 115] on span at bounding box center [32, 125] width 30 height 20
select select "4073"
select select "service"
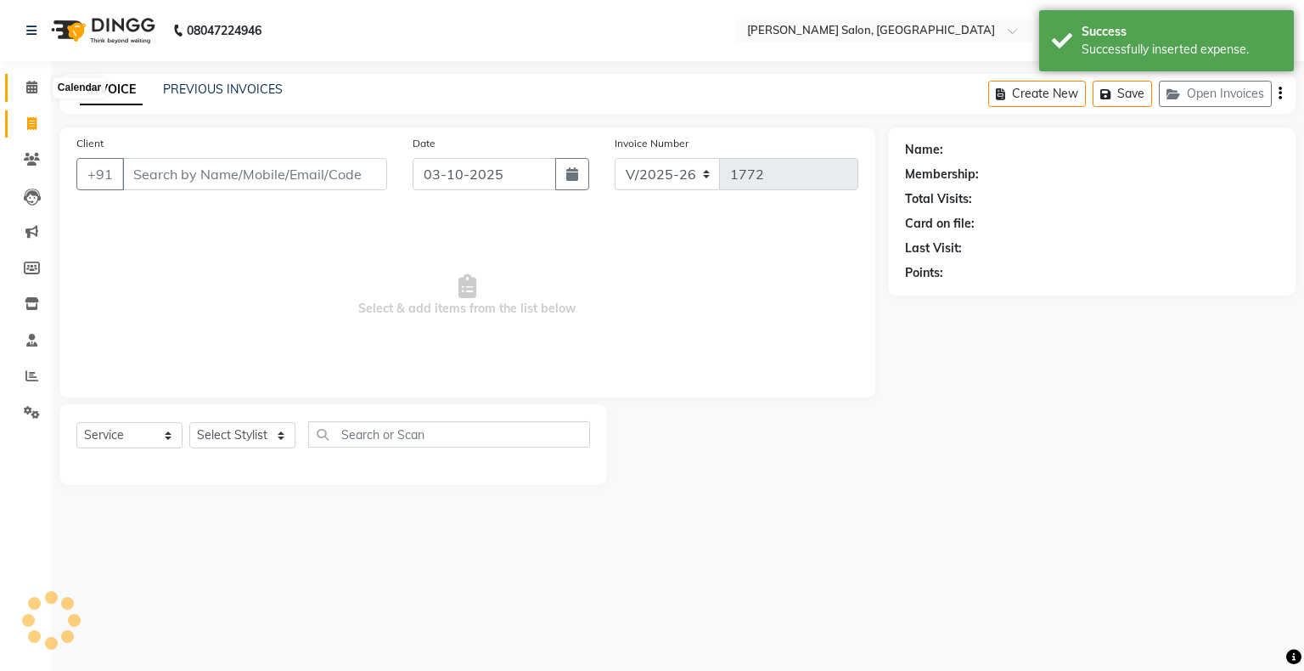
click at [26, 89] on icon at bounding box center [31, 87] width 11 height 13
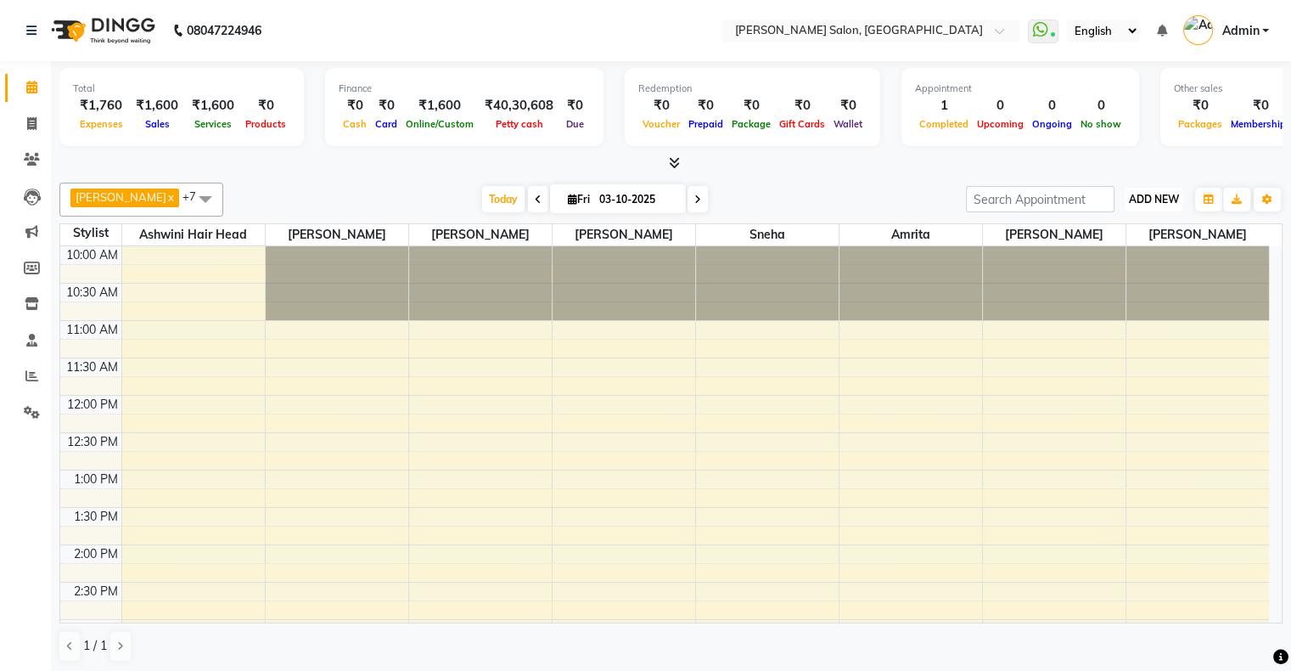
click at [1161, 202] on span "ADD NEW" at bounding box center [1154, 199] width 50 height 13
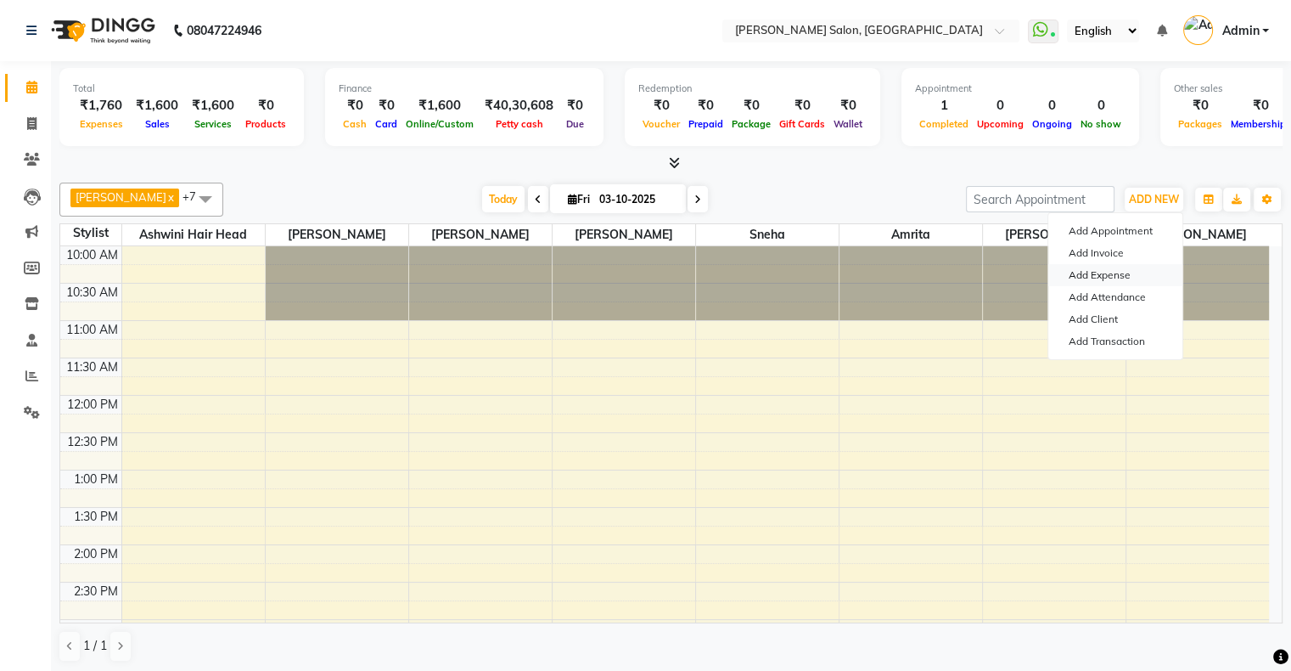
click at [1133, 272] on link "Add Expense" at bounding box center [1115, 275] width 134 height 22
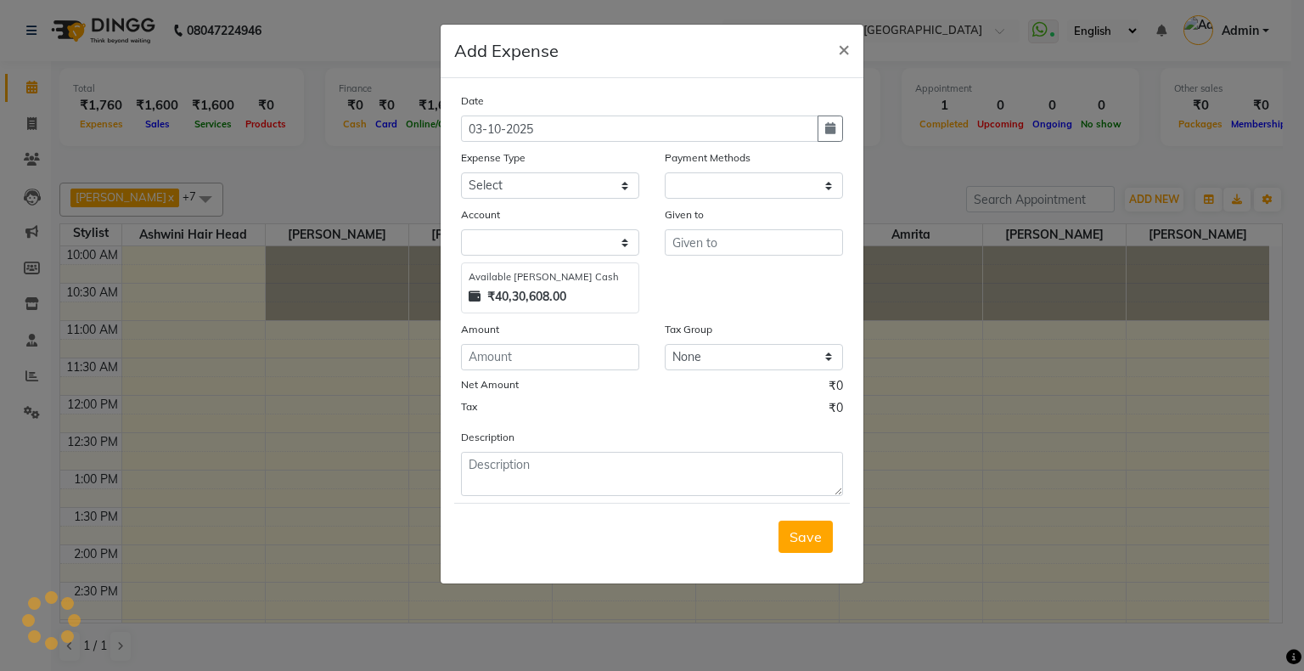
select select "1"
select select "2890"
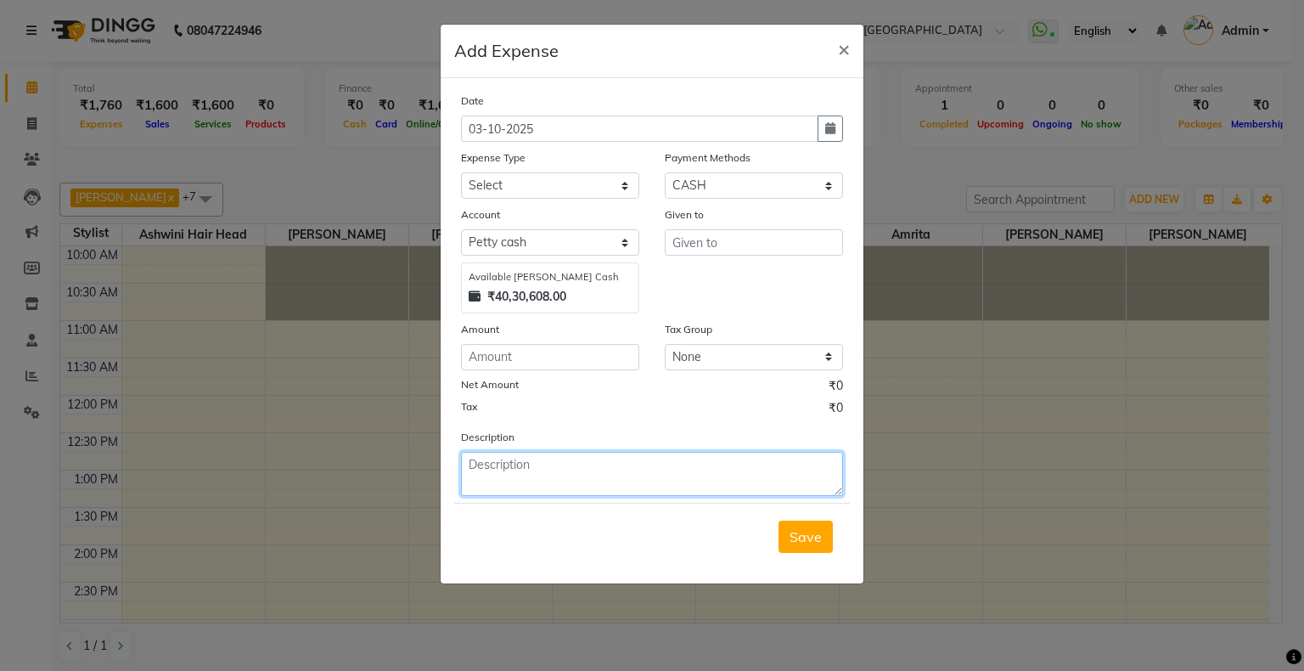
click at [574, 486] on textarea at bounding box center [652, 474] width 382 height 44
paste textarea "Bio science professional (wax)"
type textarea "Bio science professional (wax)"
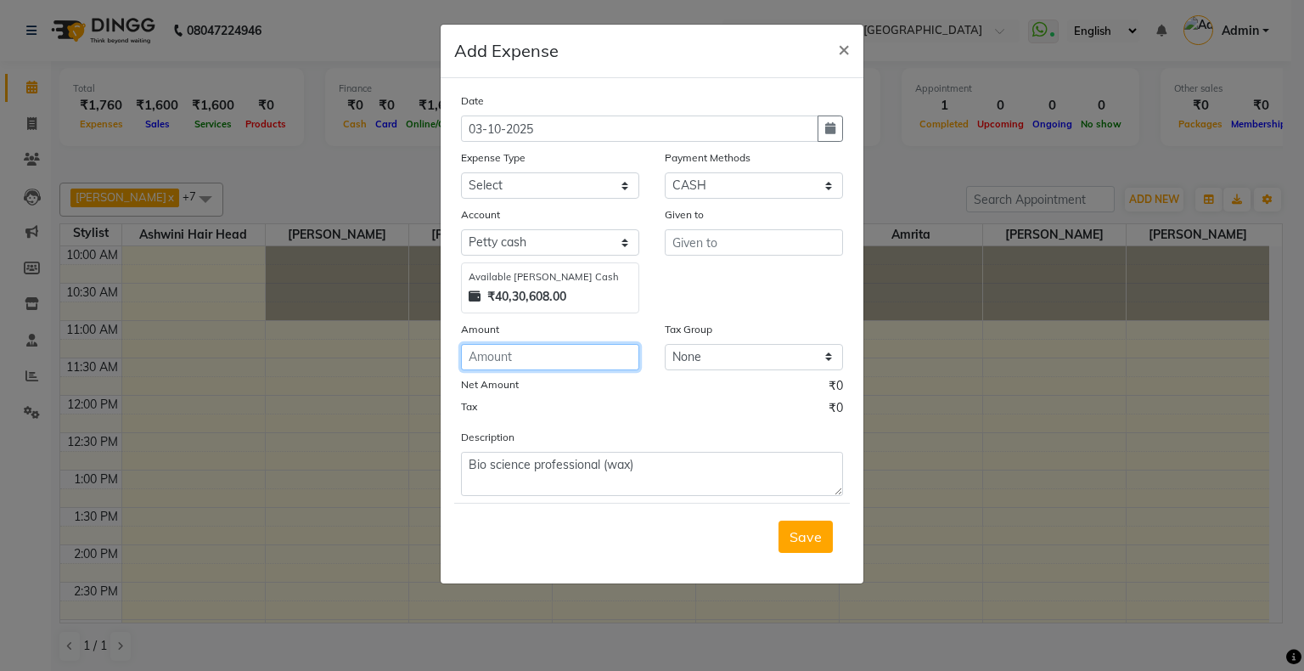
click at [532, 365] on input "number" at bounding box center [550, 357] width 178 height 26
type input "2180"
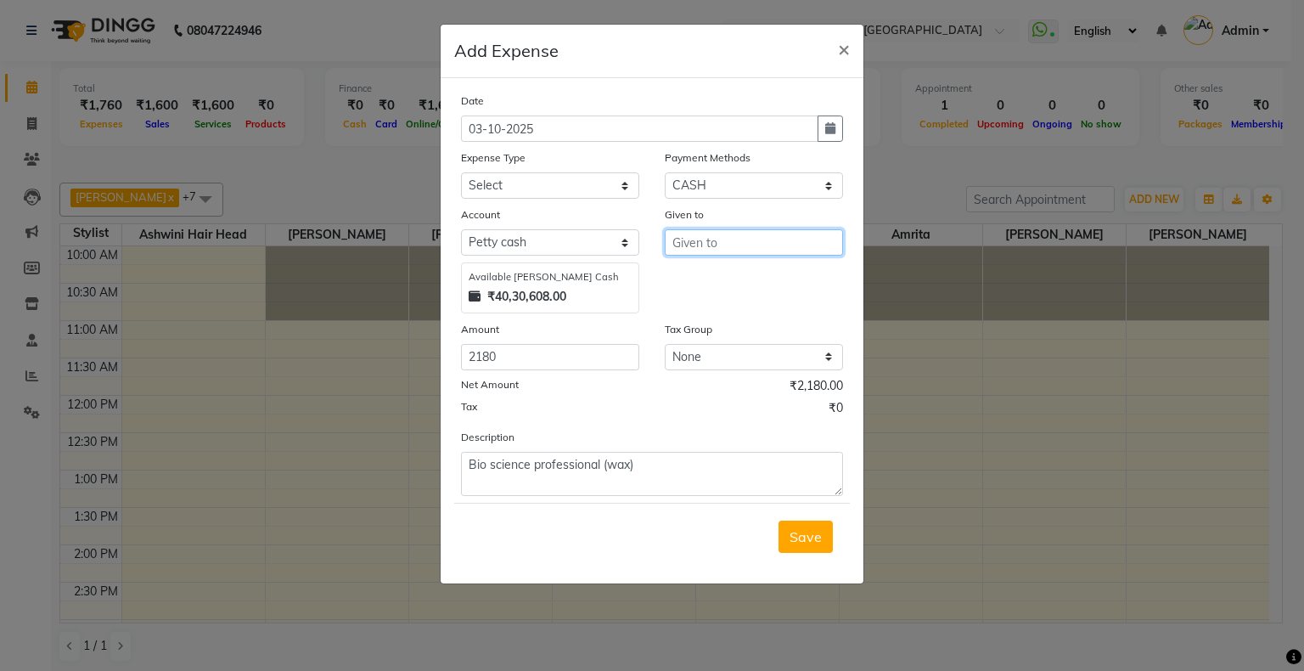
click at [727, 243] on input "text" at bounding box center [754, 242] width 178 height 26
click at [717, 289] on button "Nid a FD" at bounding box center [733, 279] width 134 height 27
type input "[PERSON_NAME]"
click at [521, 186] on select "Select Advance Salary Bank charges Cash transfer to bank Cash transfer to hub C…" at bounding box center [550, 185] width 178 height 26
select select "4557"
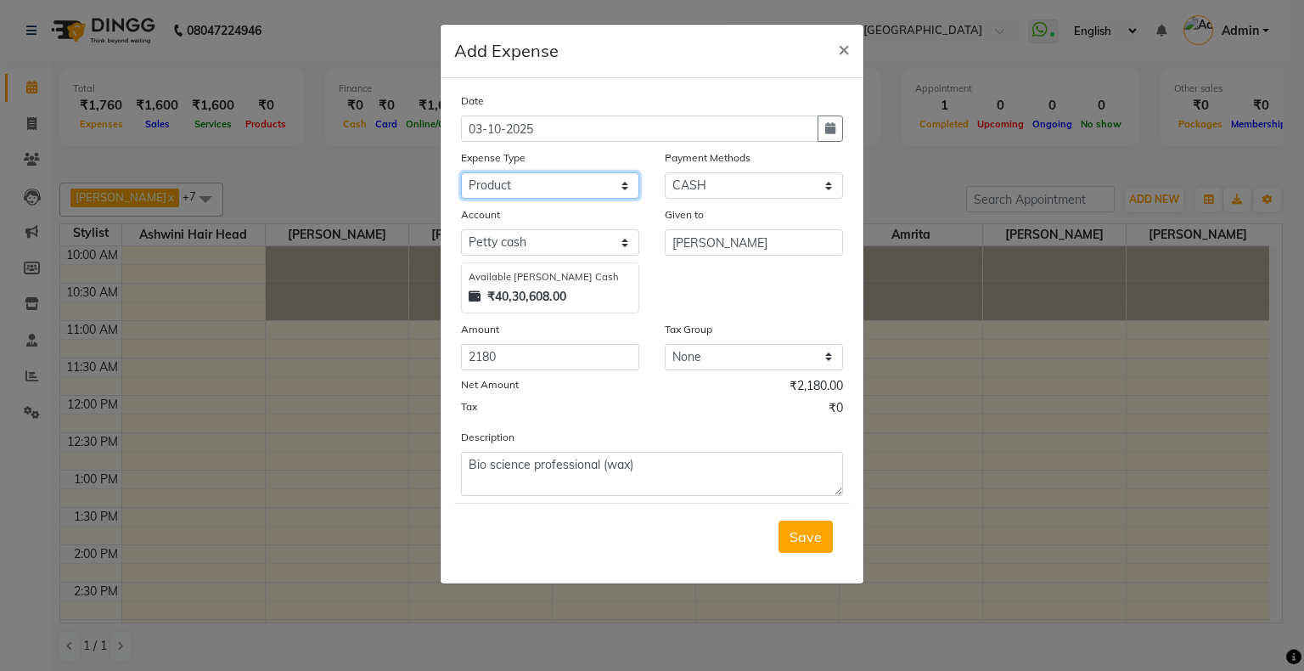
click at [461, 174] on select "Select Advance Salary Bank charges Cash transfer to bank Cash transfer to hub C…" at bounding box center [550, 185] width 178 height 26
click at [803, 538] on span "Save" at bounding box center [806, 536] width 32 height 17
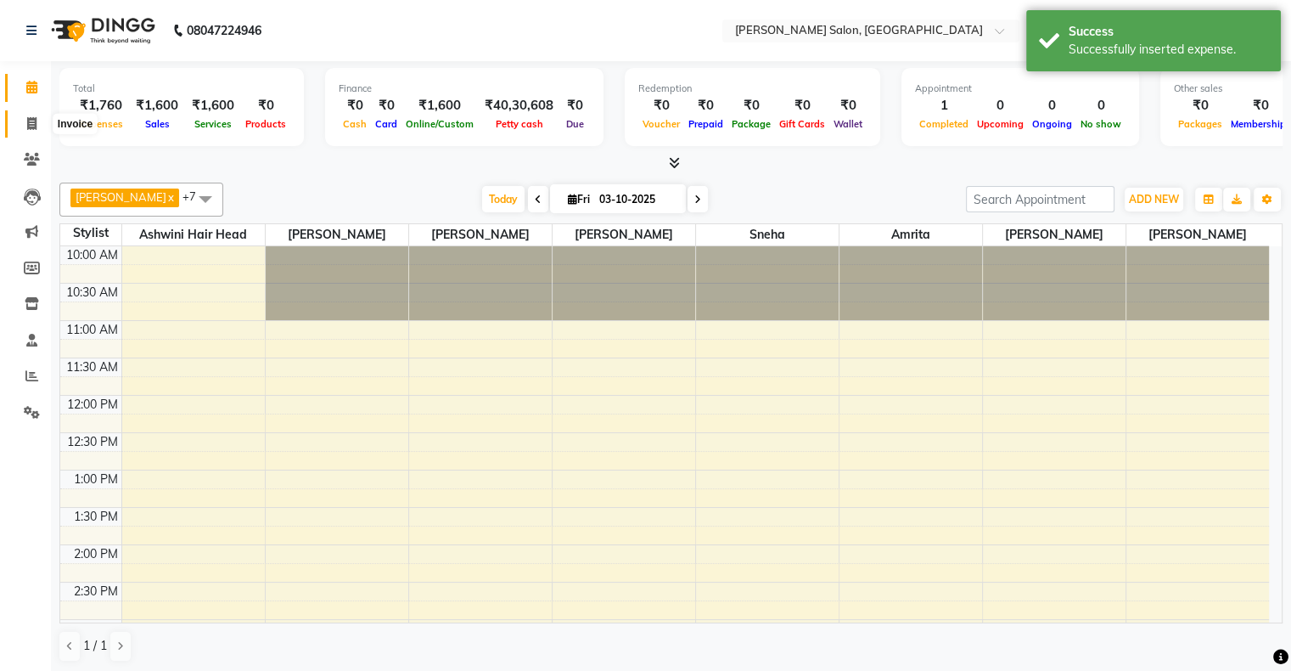
drag, startPoint x: 34, startPoint y: 121, endPoint x: 27, endPoint y: 81, distance: 41.3
click at [34, 121] on icon at bounding box center [31, 123] width 9 height 13
select select "4073"
select select "service"
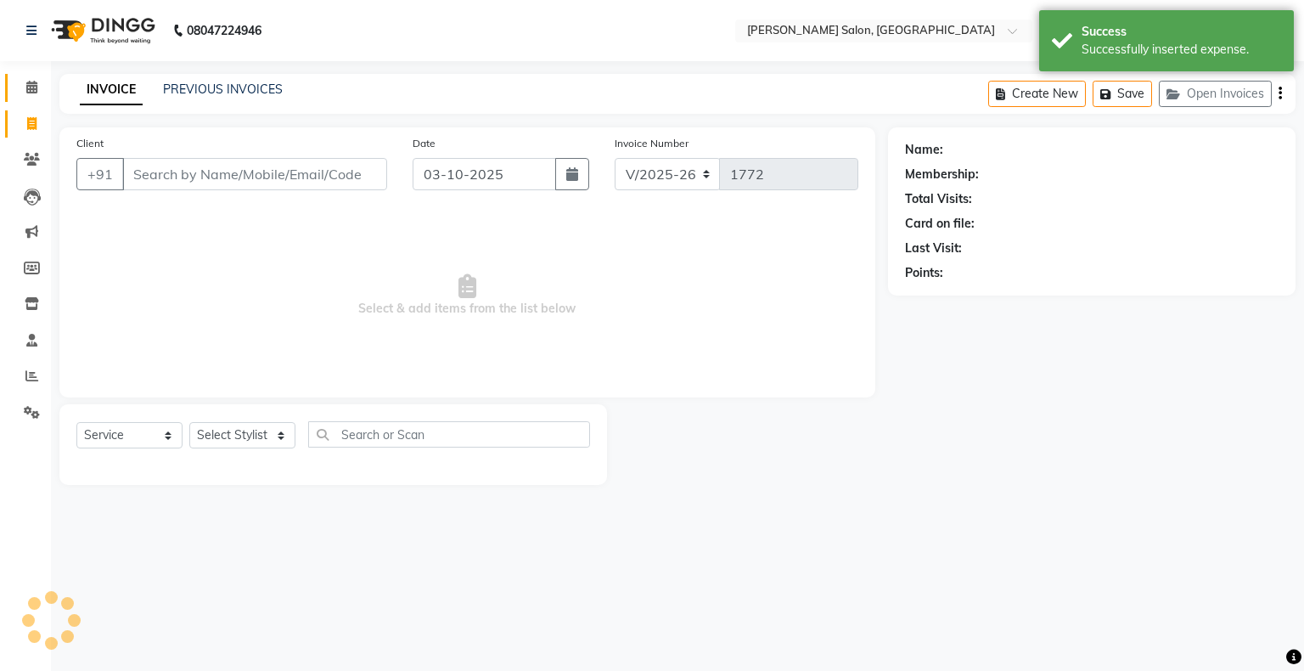
click at [30, 60] on nav "08047224946 Select Location × Ambrose Salon, Kandivali West WhatsApp Status ✕ S…" at bounding box center [652, 30] width 1304 height 61
click at [30, 85] on icon at bounding box center [31, 87] width 11 height 13
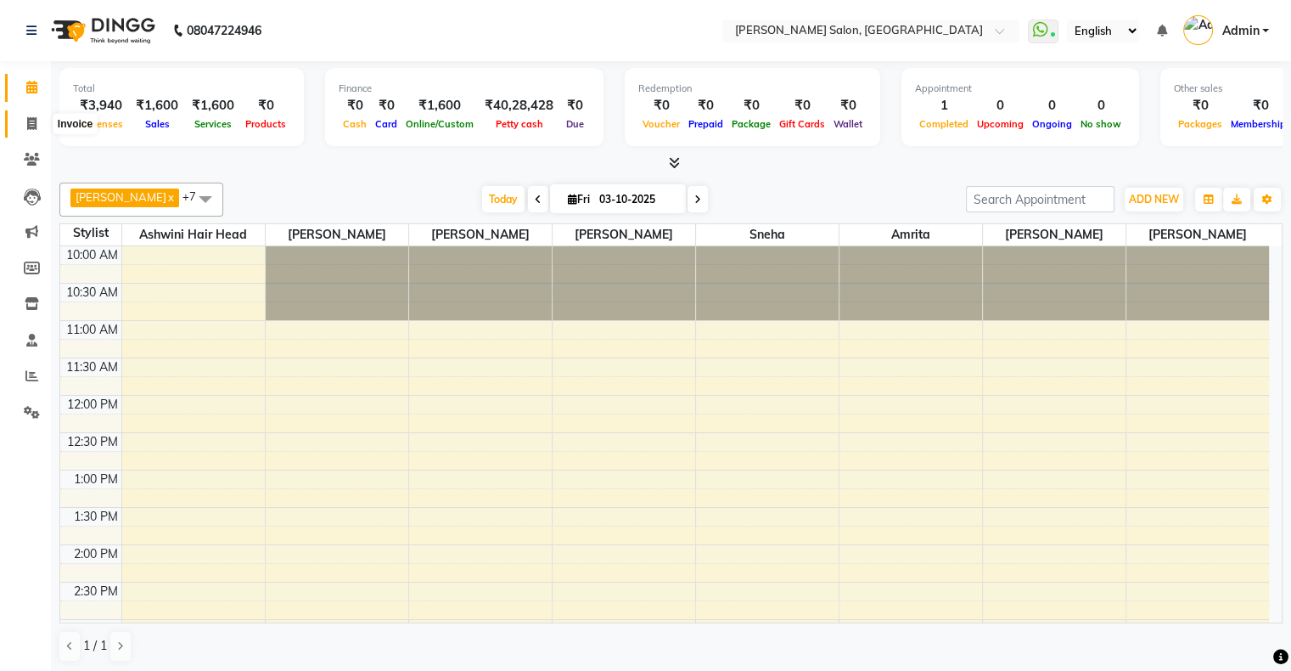
drag, startPoint x: 25, startPoint y: 127, endPoint x: 52, endPoint y: 127, distance: 26.3
click at [25, 127] on span at bounding box center [32, 125] width 30 height 20
select select "4073"
select select "service"
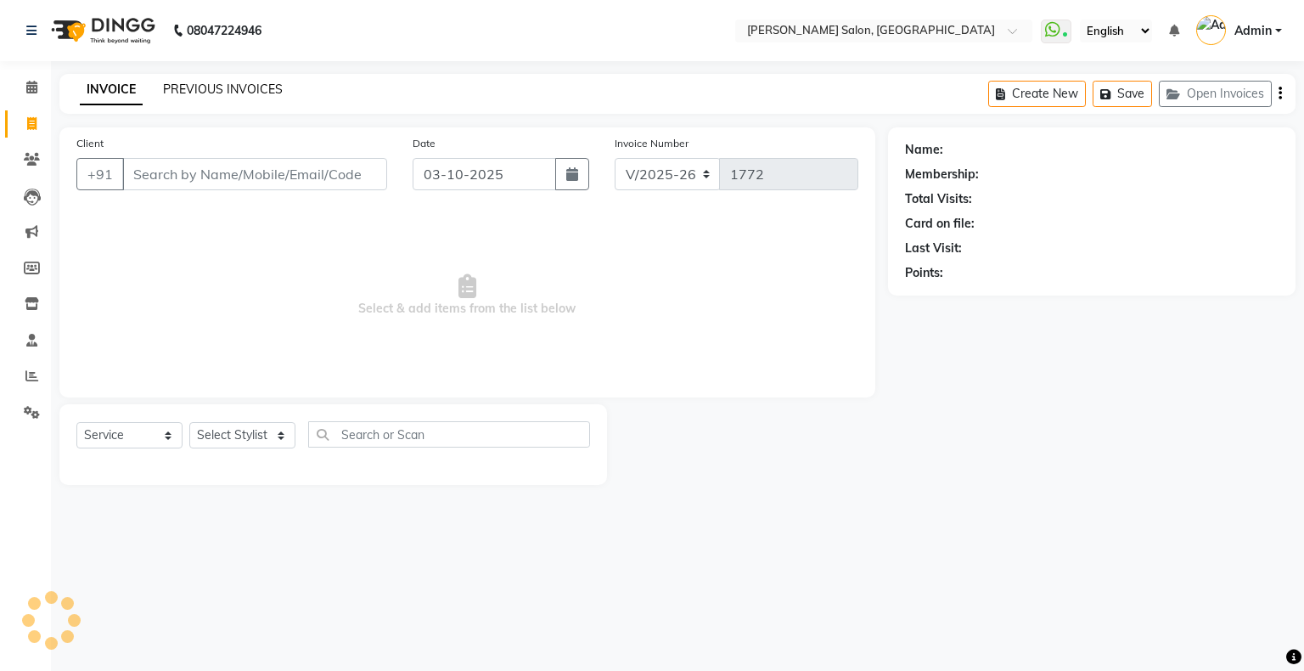
click at [211, 96] on link "PREVIOUS INVOICES" at bounding box center [223, 89] width 120 height 15
